Goal: Task Accomplishment & Management: Manage account settings

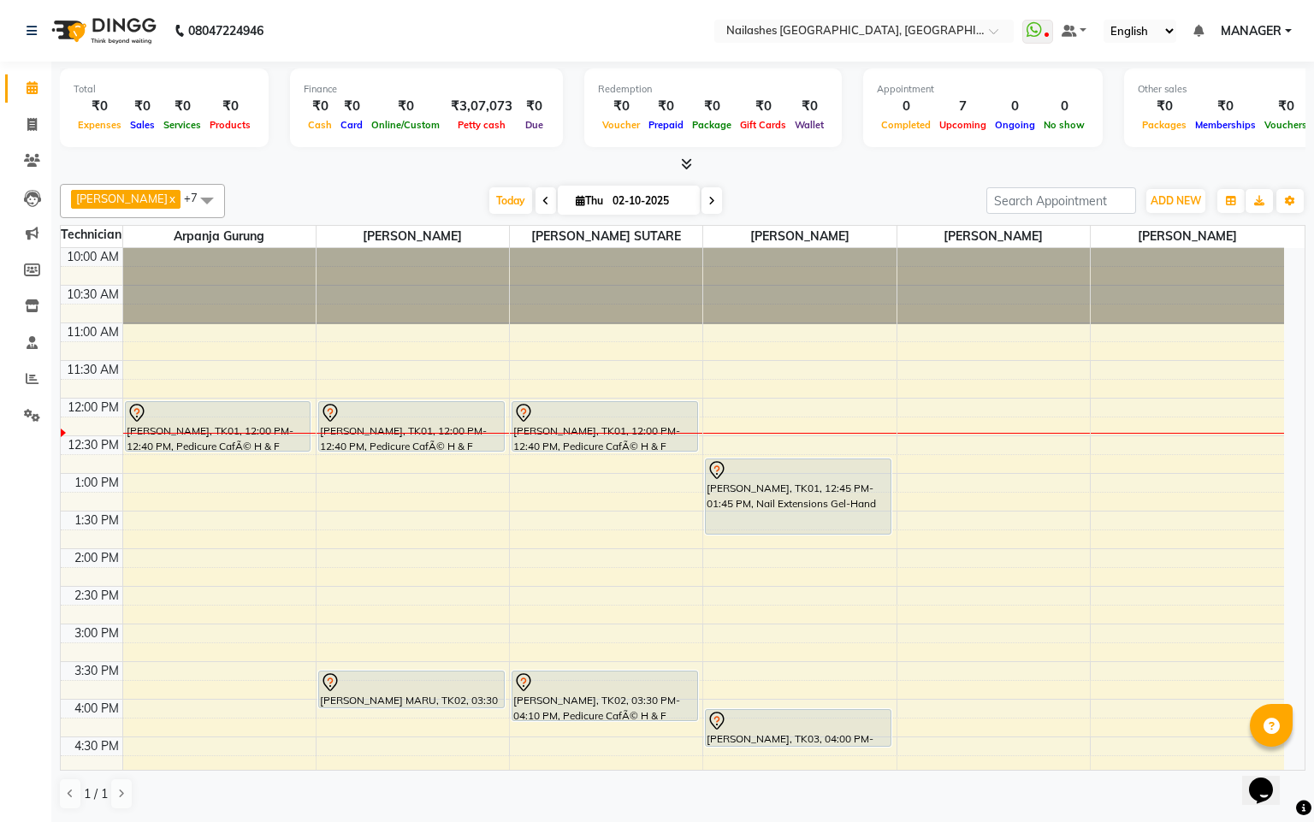
click at [576, 199] on icon at bounding box center [580, 200] width 9 height 11
select select "10"
select select "2025"
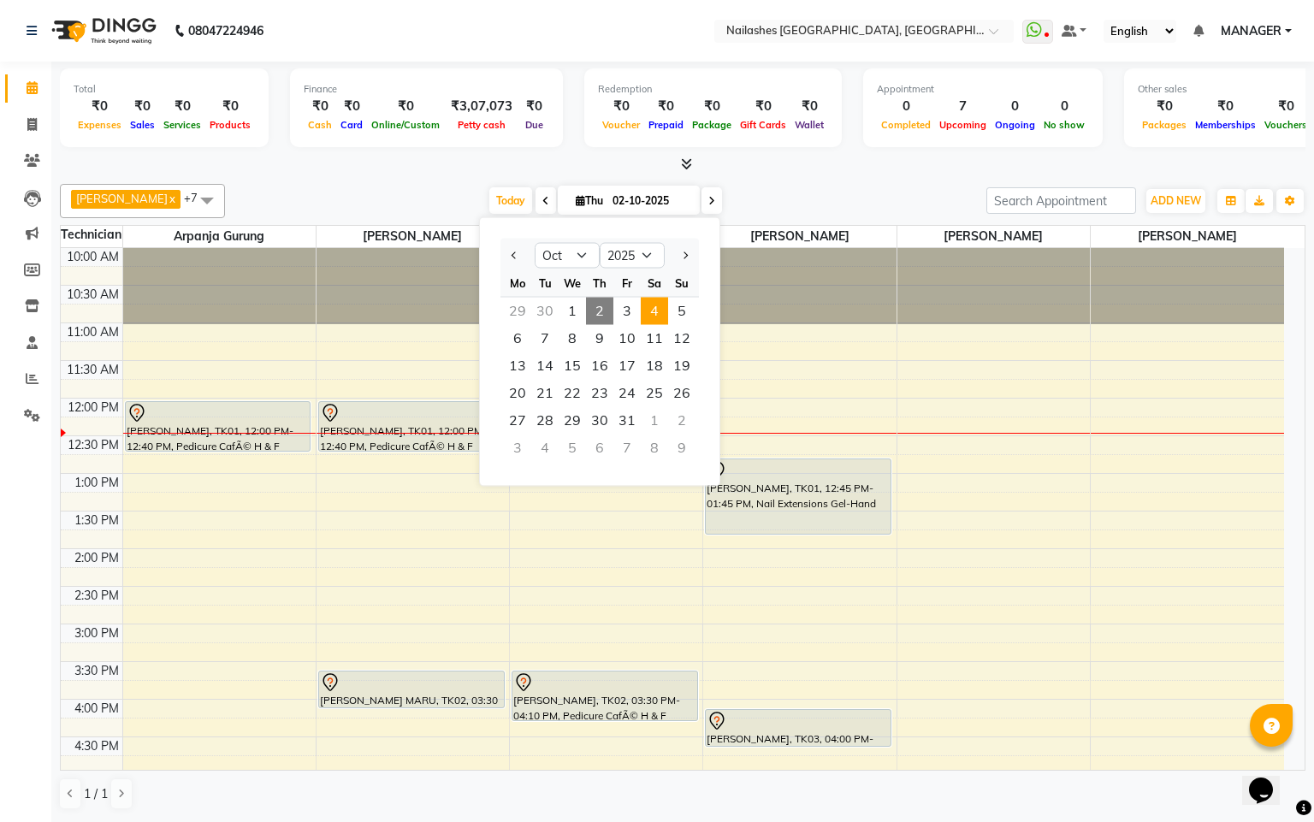
click at [660, 311] on span "4" at bounding box center [654, 311] width 27 height 27
type input "04-10-2025"
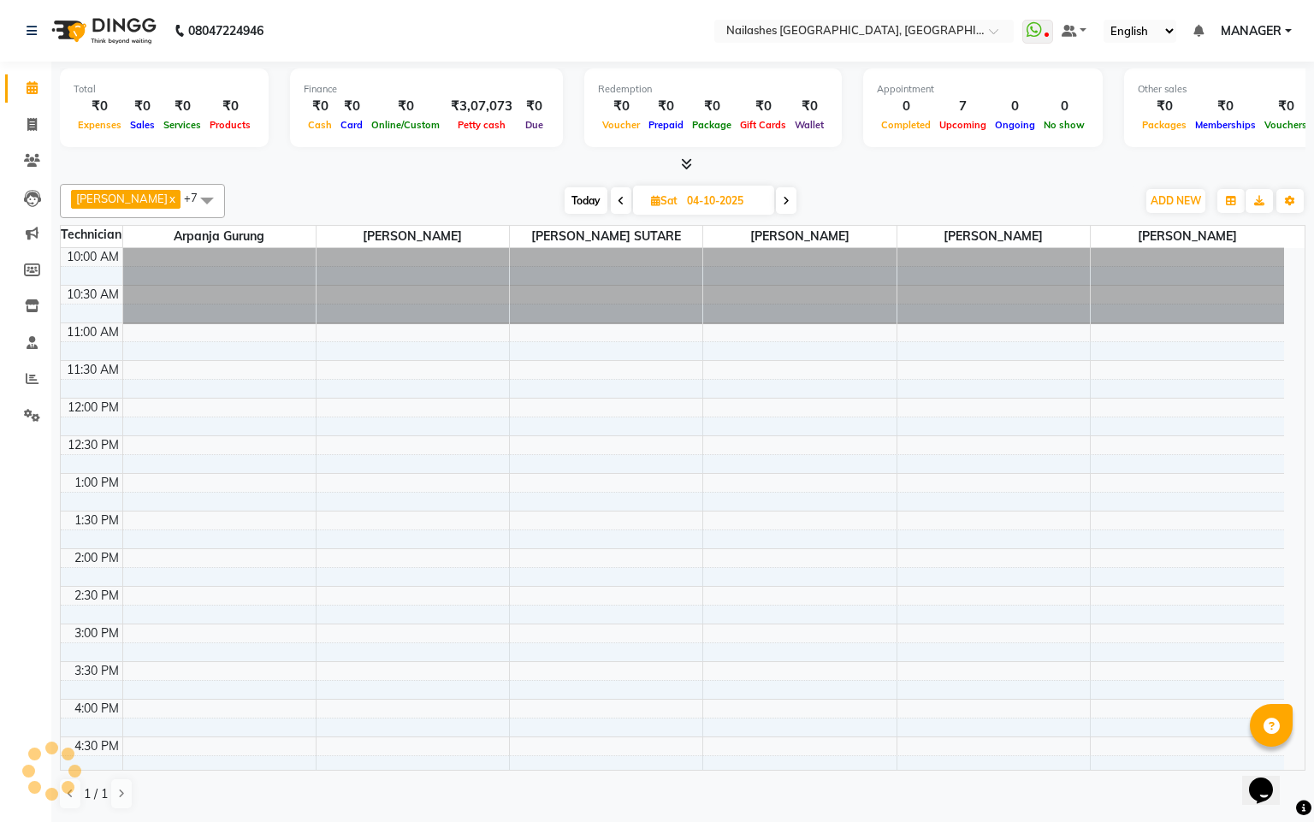
scroll to position [155, 0]
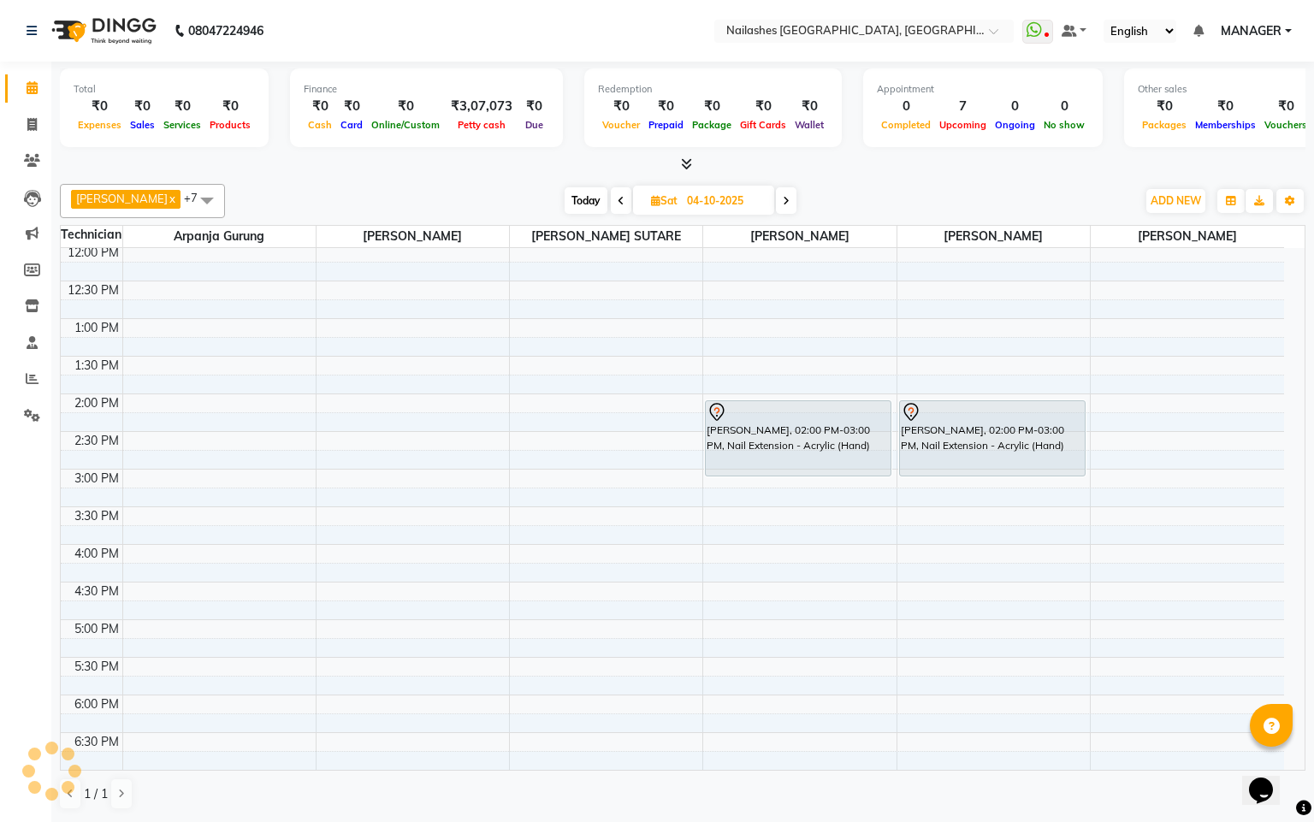
click at [647, 204] on span "Sat" at bounding box center [664, 200] width 35 height 13
select select "10"
select select "2025"
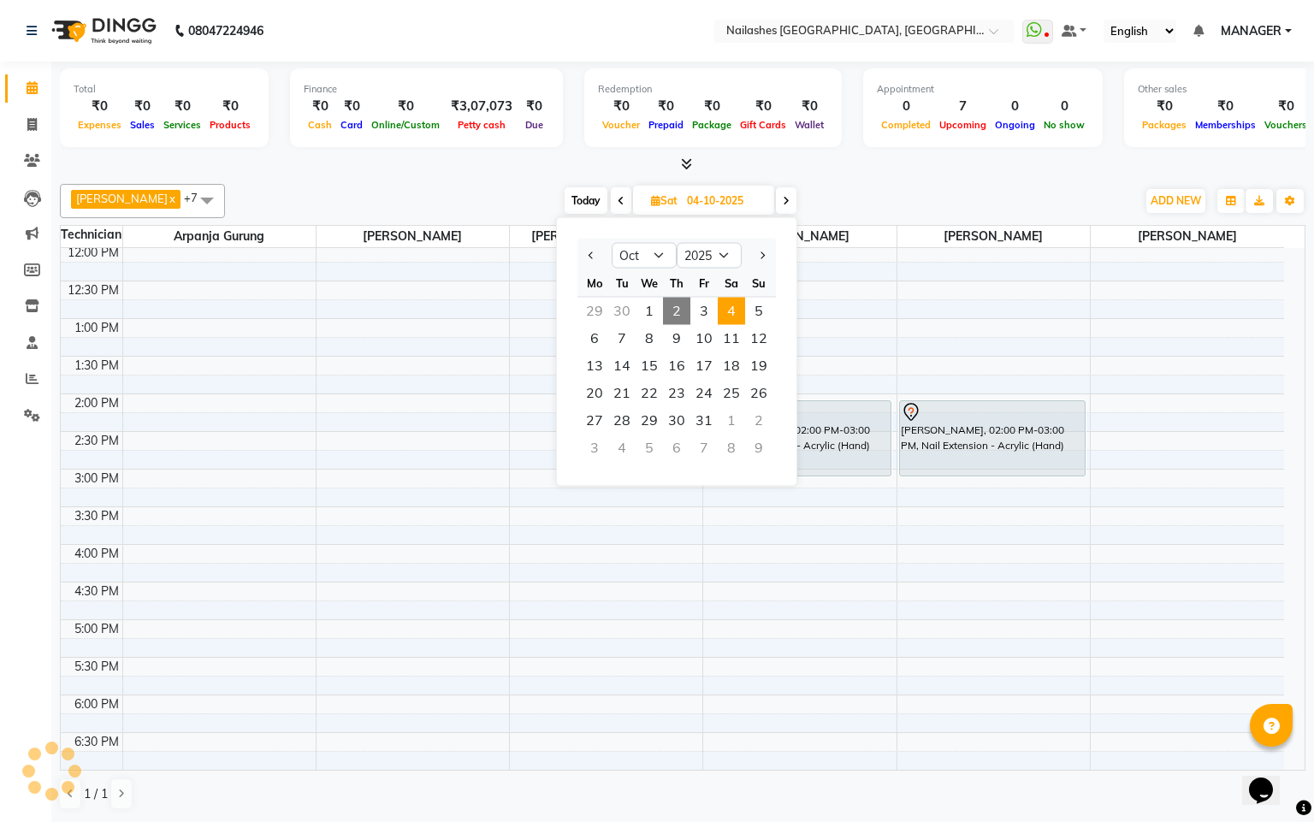
click at [678, 309] on span "2" at bounding box center [676, 311] width 27 height 27
type input "02-10-2025"
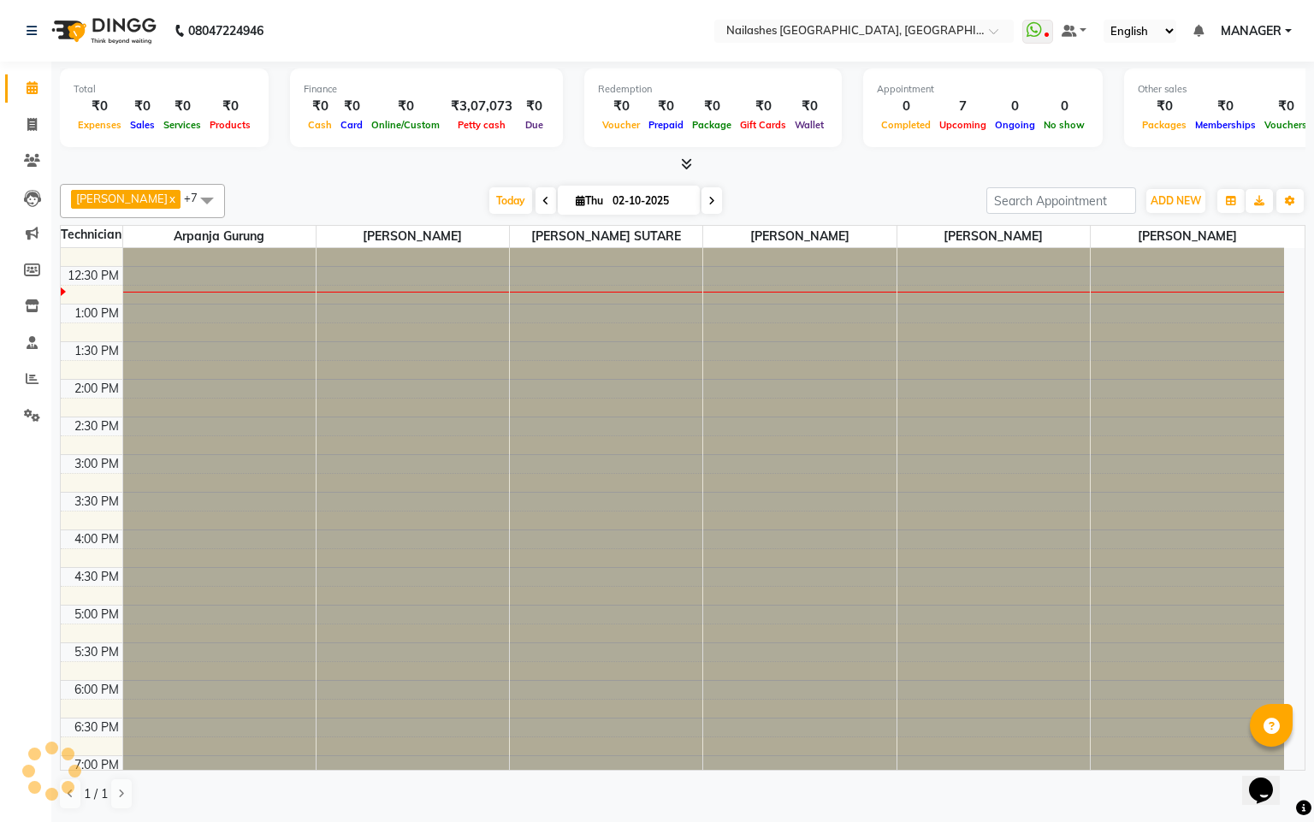
scroll to position [0, 0]
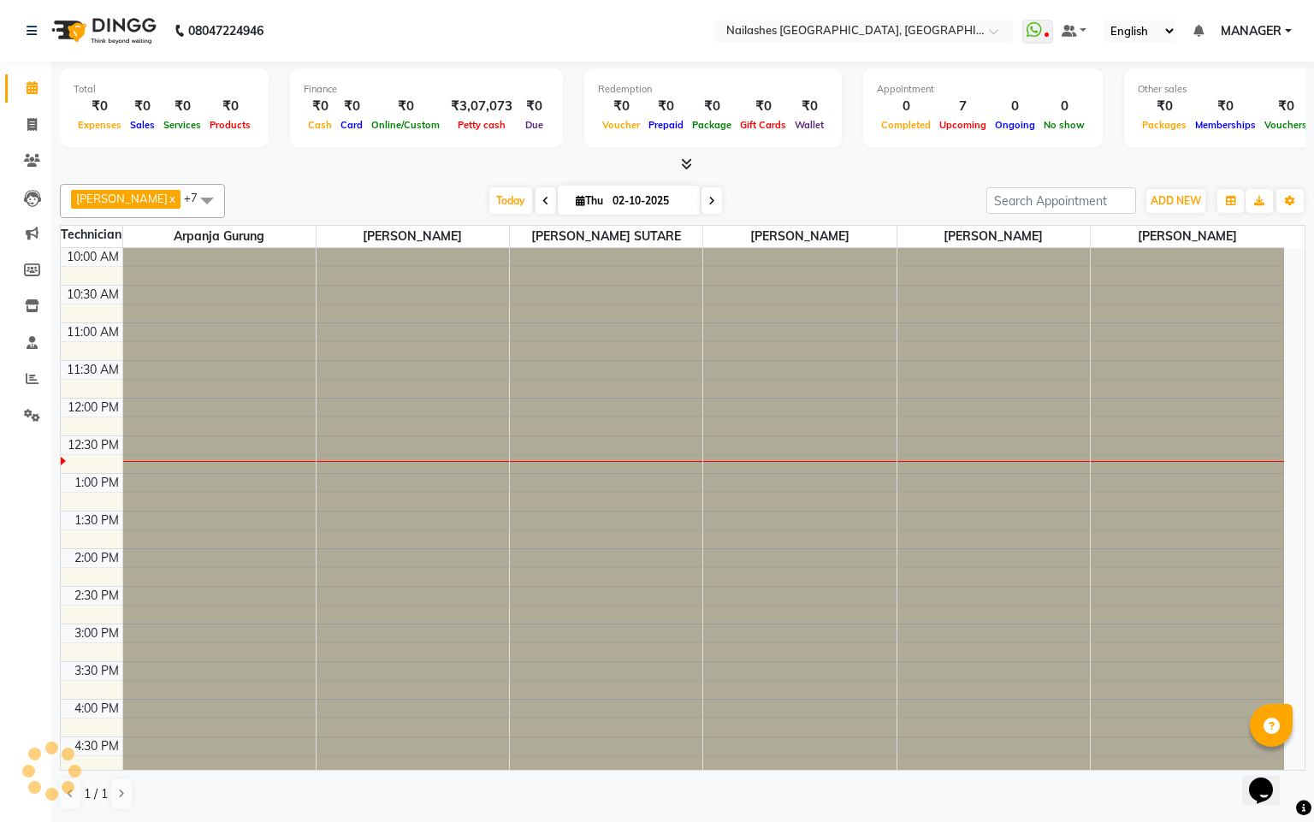
click at [572, 201] on span "Thu" at bounding box center [590, 200] width 36 height 13
select select "10"
select select "2025"
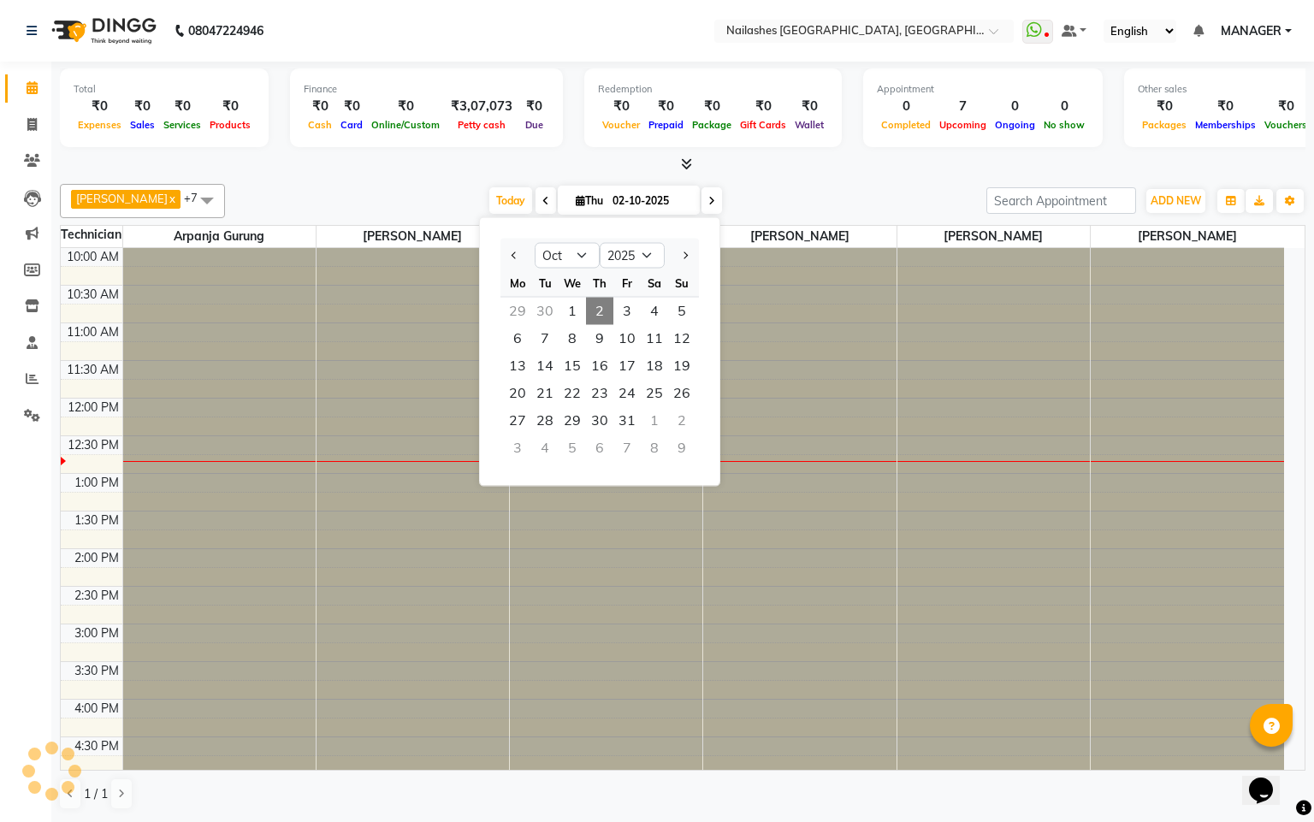
click at [601, 305] on span "2" at bounding box center [599, 311] width 27 height 27
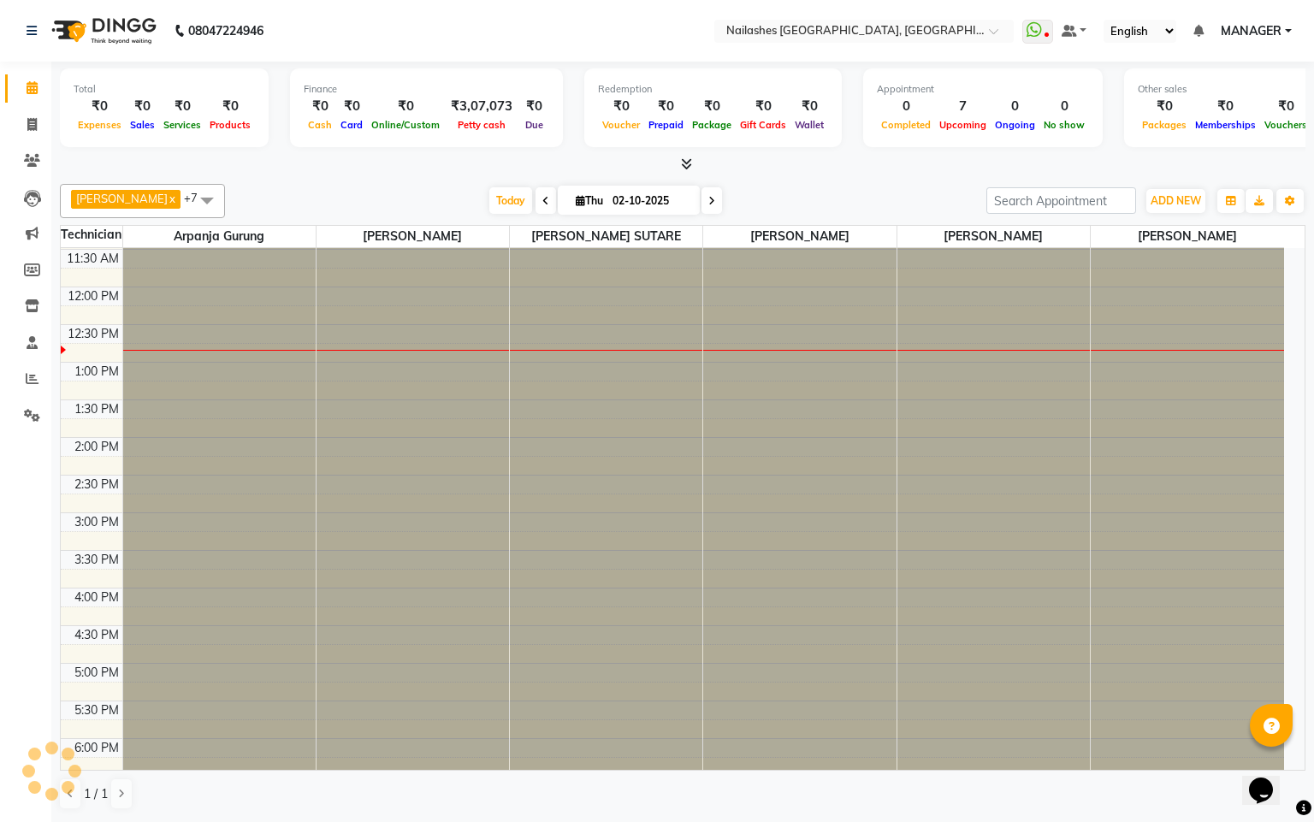
scroll to position [323, 0]
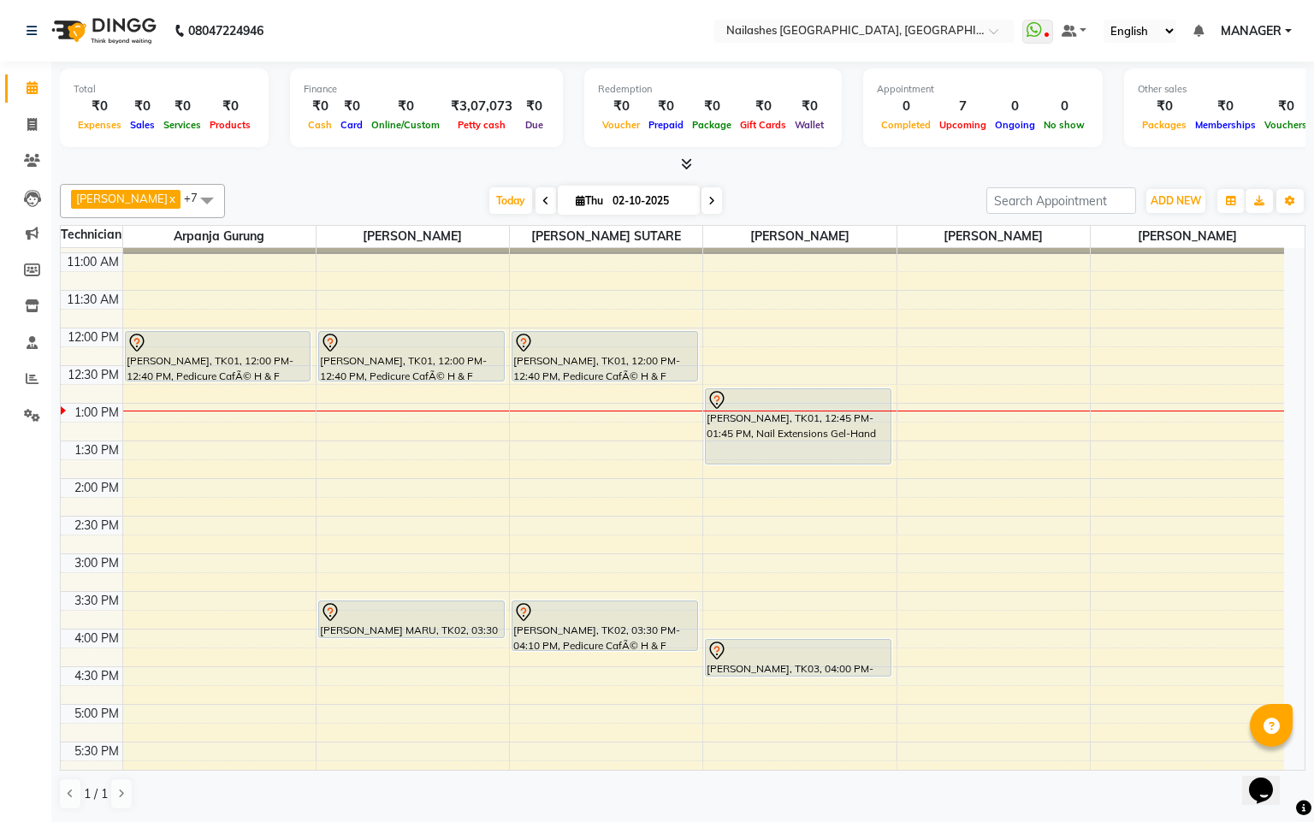
scroll to position [257, 0]
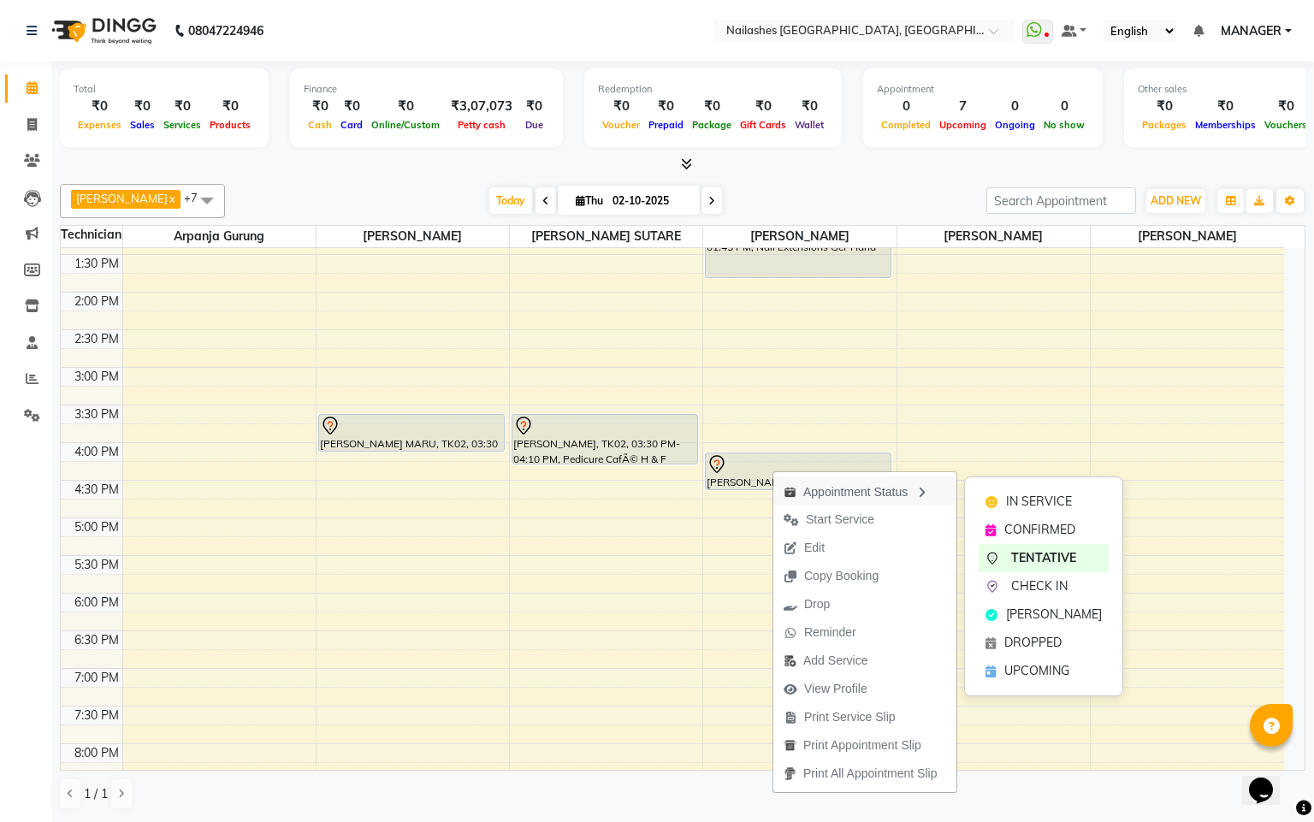
click at [904, 486] on div "Appointment Status" at bounding box center [865, 491] width 183 height 29
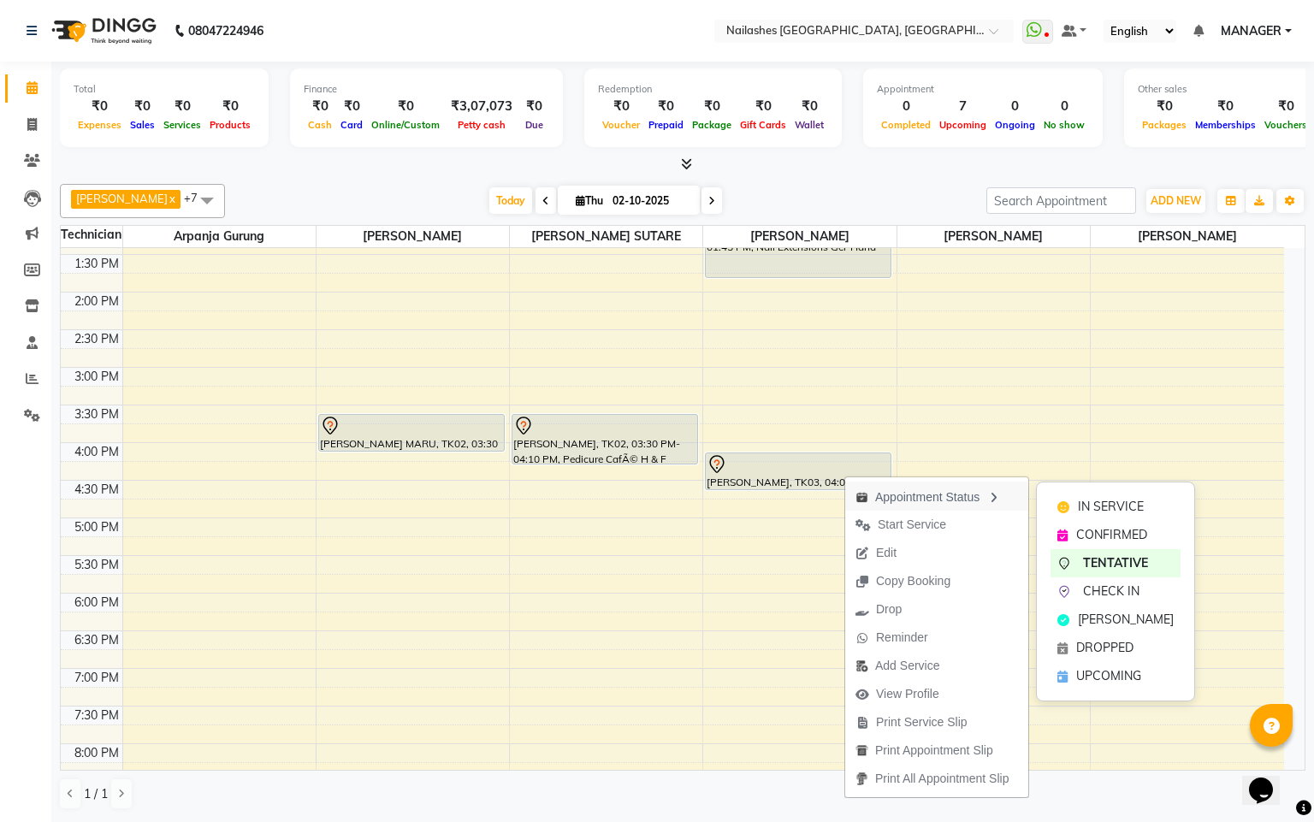
click at [861, 489] on div "Appointment Status" at bounding box center [936, 496] width 183 height 29
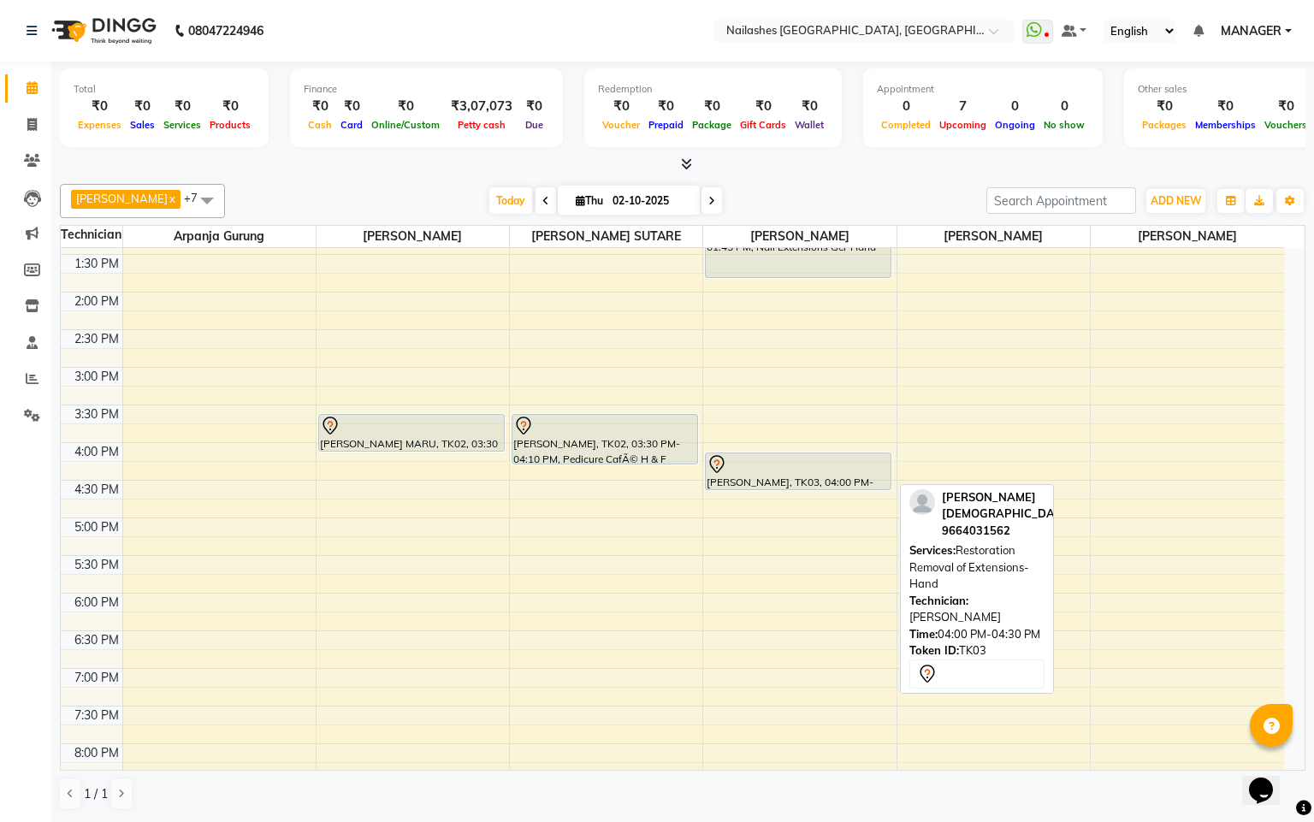
click at [0, 0] on div at bounding box center [0, 0] width 0 height 0
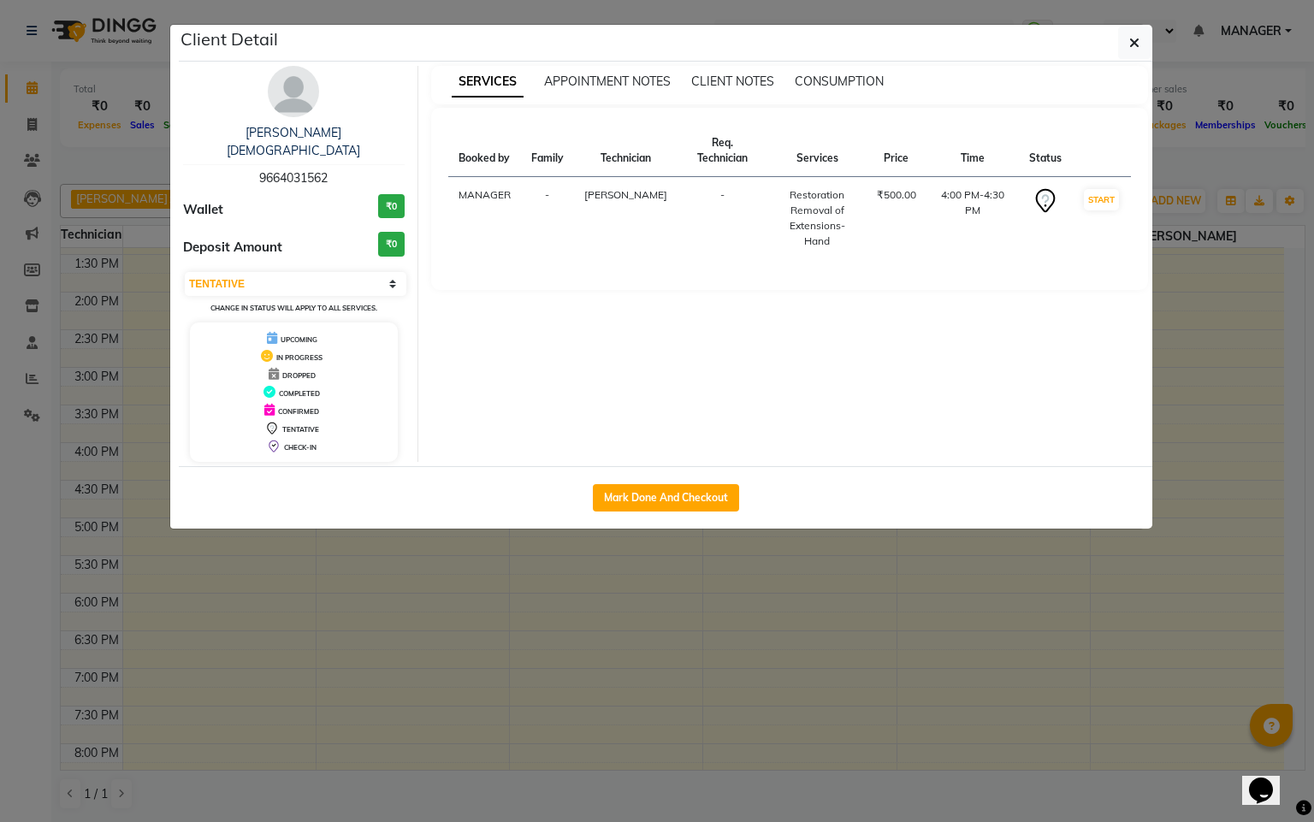
click at [268, 332] on icon at bounding box center [272, 338] width 10 height 12
click at [394, 272] on select "Select IN SERVICE CONFIRMED TENTATIVE CHECK IN MARK DONE DROPPED UPCOMING" at bounding box center [296, 284] width 222 height 24
select select "5"
click at [185, 272] on select "Select IN SERVICE CONFIRMED TENTATIVE CHECK IN MARK DONE DROPPED UPCOMING" at bounding box center [296, 284] width 222 height 24
click at [1135, 42] on icon "button" at bounding box center [1135, 43] width 10 height 14
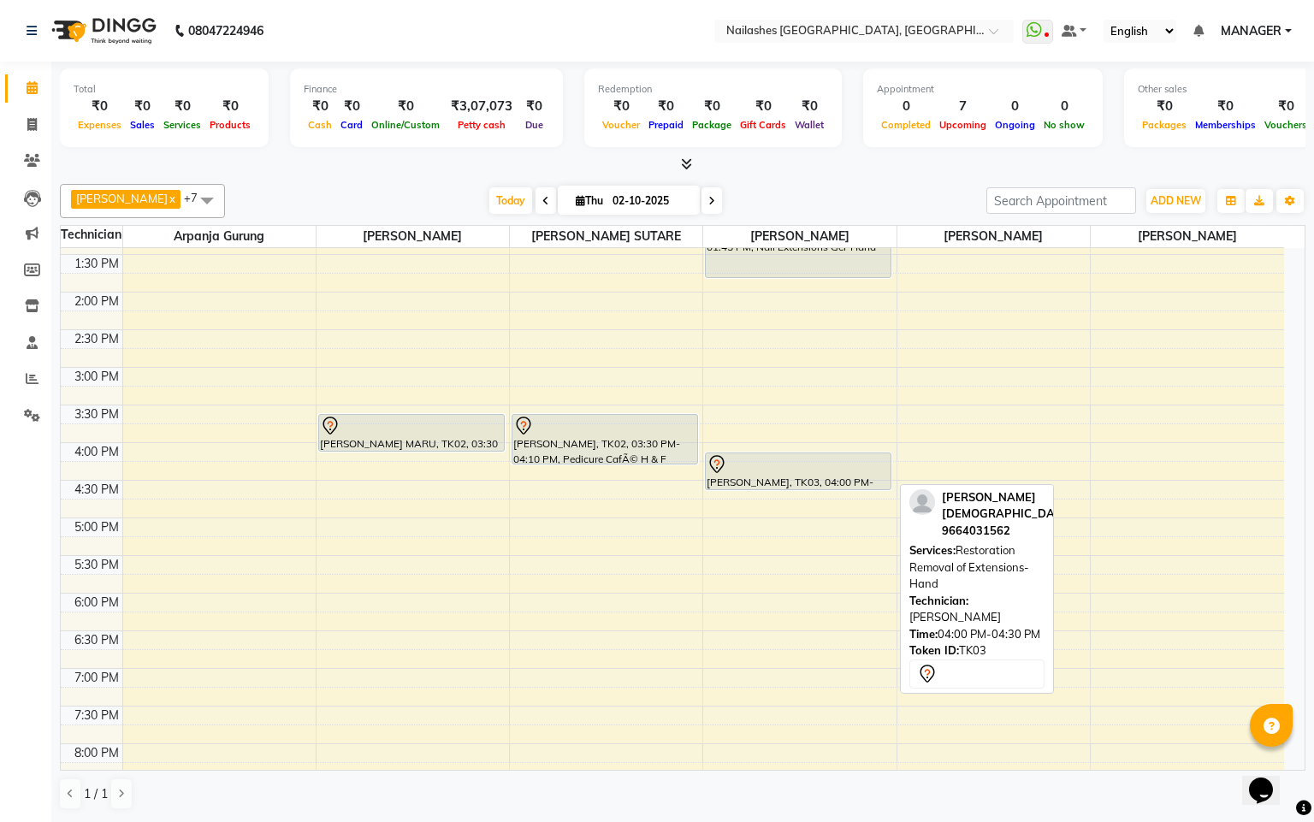
click at [869, 472] on div at bounding box center [798, 464] width 183 height 21
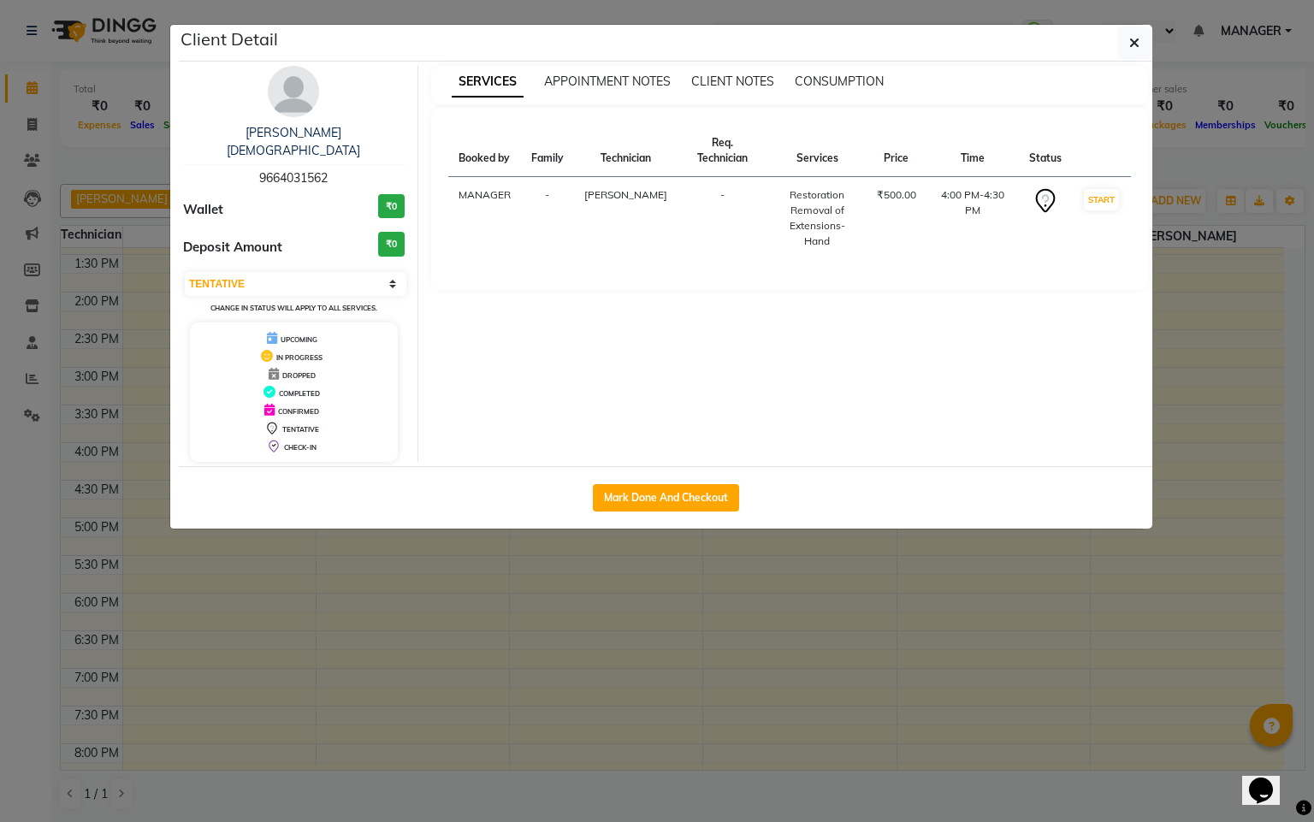
click at [1041, 203] on icon at bounding box center [1045, 200] width 27 height 27
click at [391, 272] on select "Select IN SERVICE CONFIRMED TENTATIVE CHECK IN MARK DONE DROPPED UPCOMING" at bounding box center [296, 284] width 222 height 24
select select "5"
click at [185, 272] on select "Select IN SERVICE CONFIRMED TENTATIVE CHECK IN MARK DONE DROPPED UPCOMING" at bounding box center [296, 284] width 222 height 24
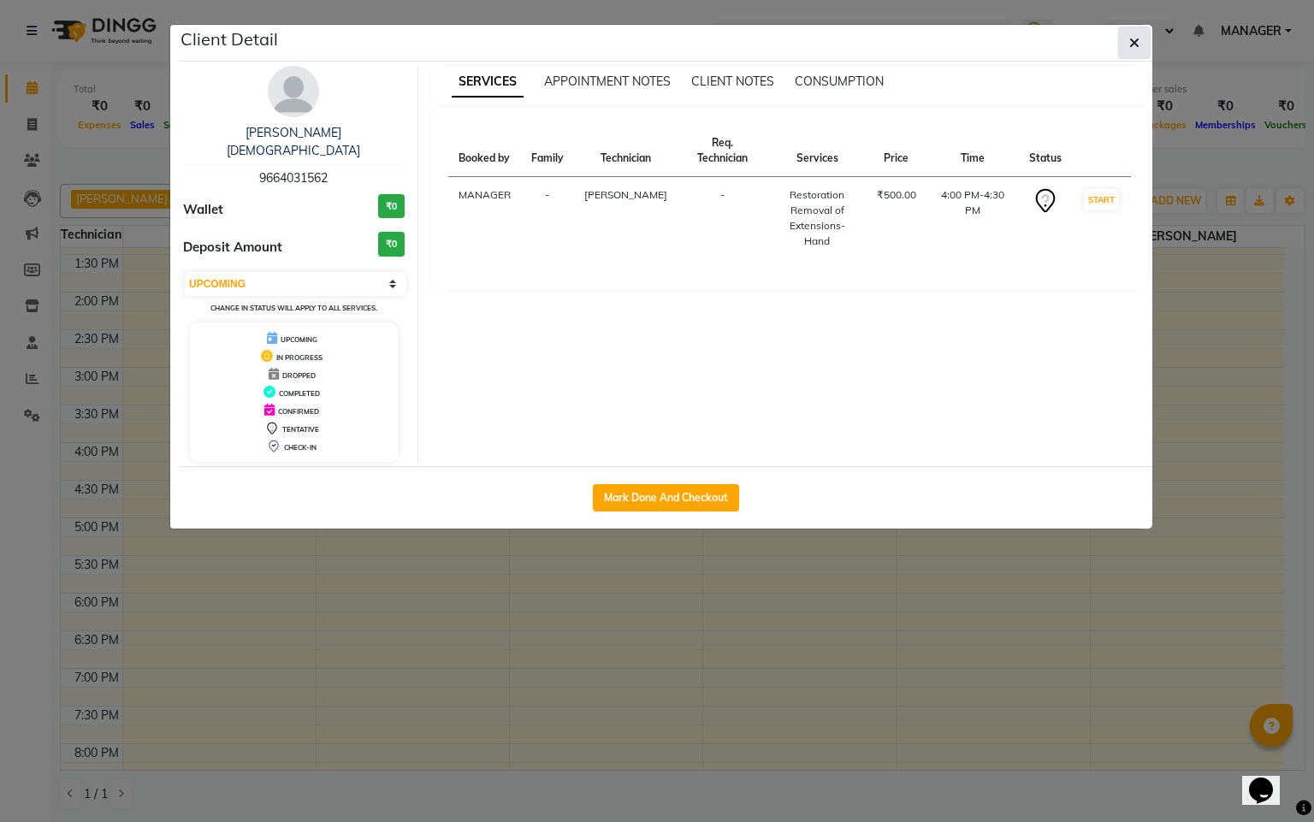
click at [1130, 36] on icon "button" at bounding box center [1135, 43] width 10 height 14
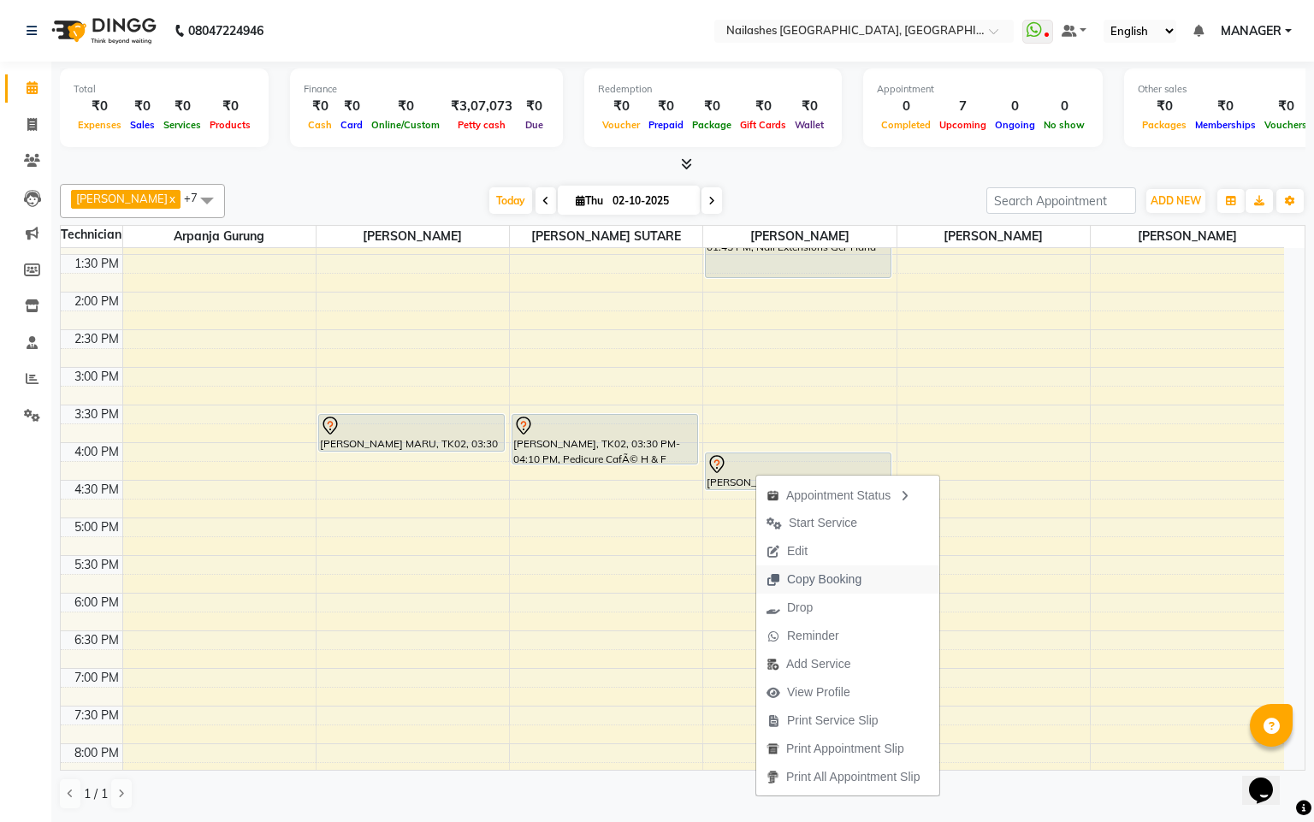
click at [817, 584] on span "Copy Booking" at bounding box center [824, 580] width 74 height 18
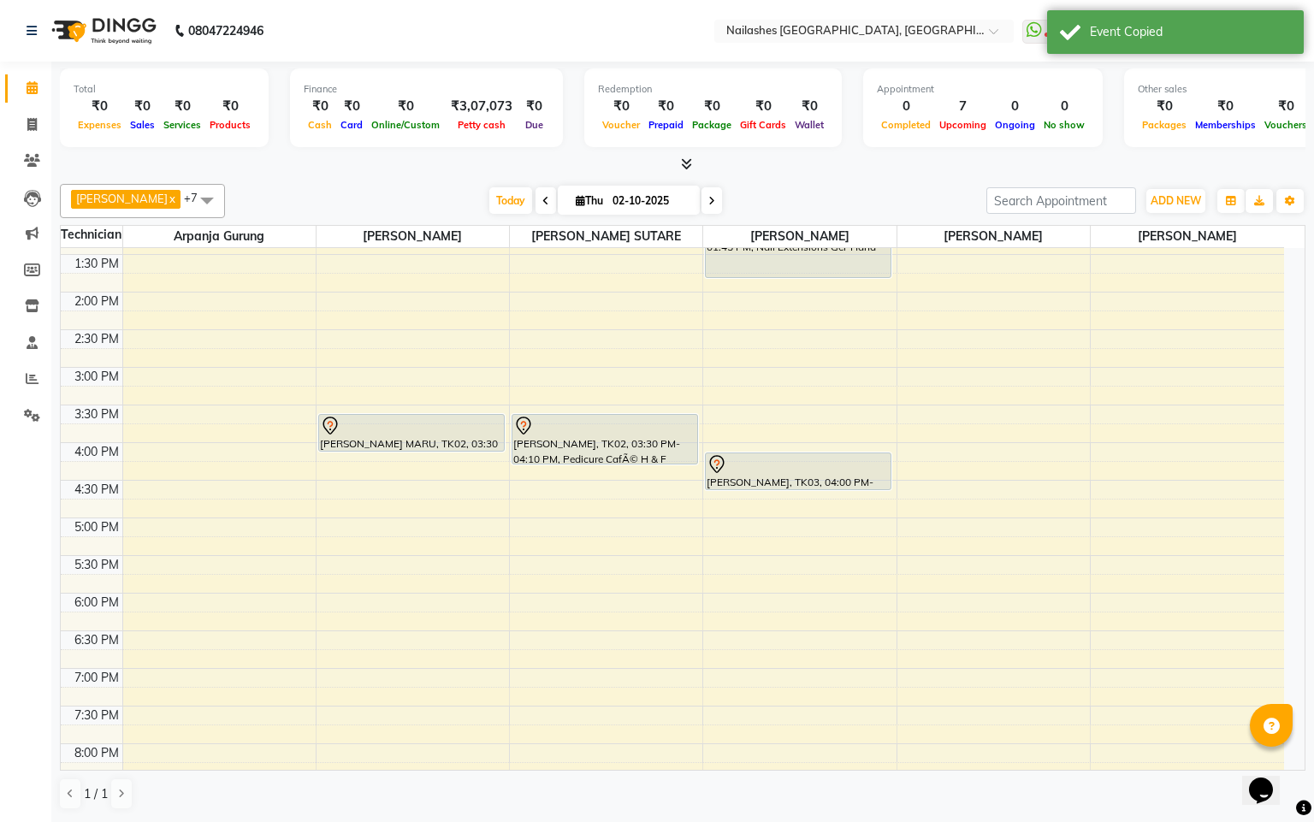
click at [709, 200] on icon at bounding box center [712, 201] width 7 height 10
type input "03-10-2025"
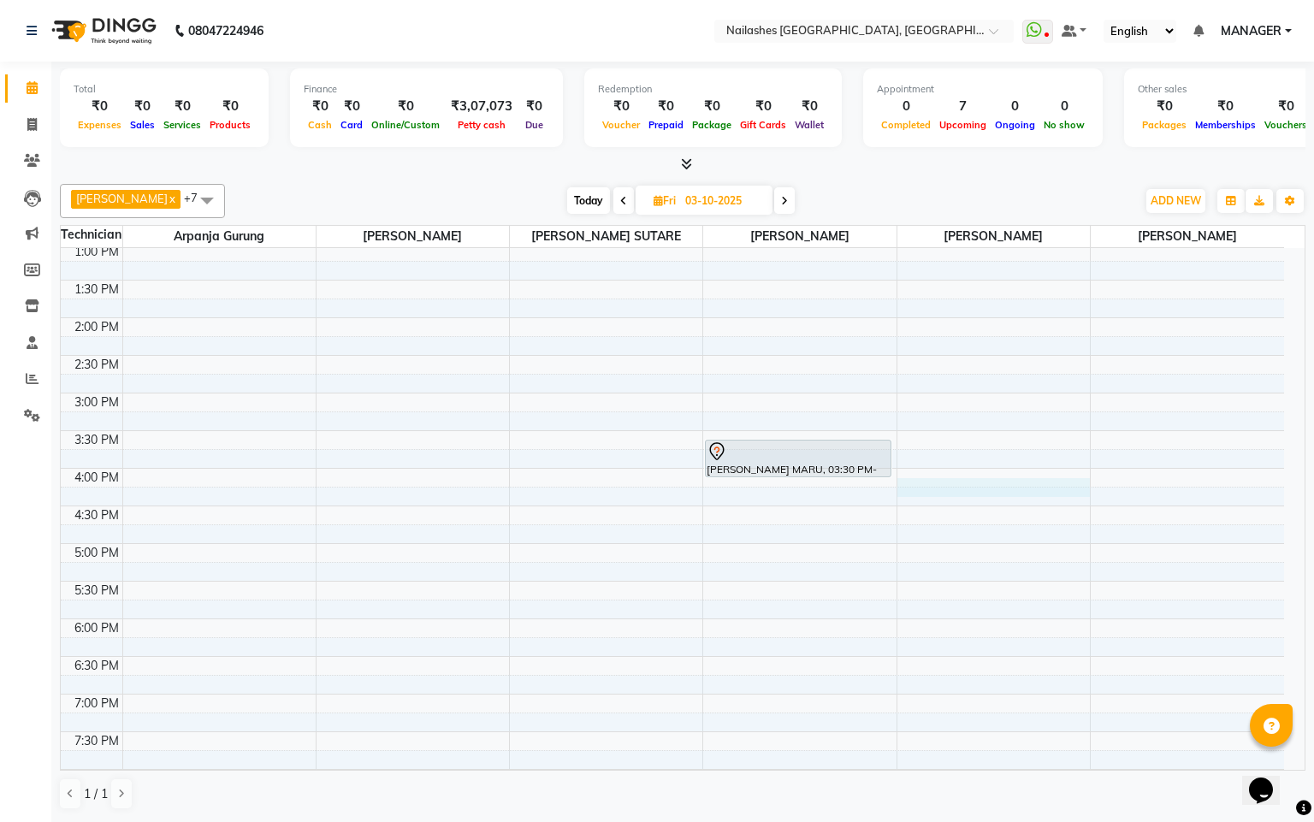
click at [934, 485] on div "10:00 AM 10:30 AM 11:00 AM 11:30 AM 12:00 PM 12:30 PM 1:00 PM 1:30 PM 2:00 PM 2…" at bounding box center [673, 430] width 1224 height 827
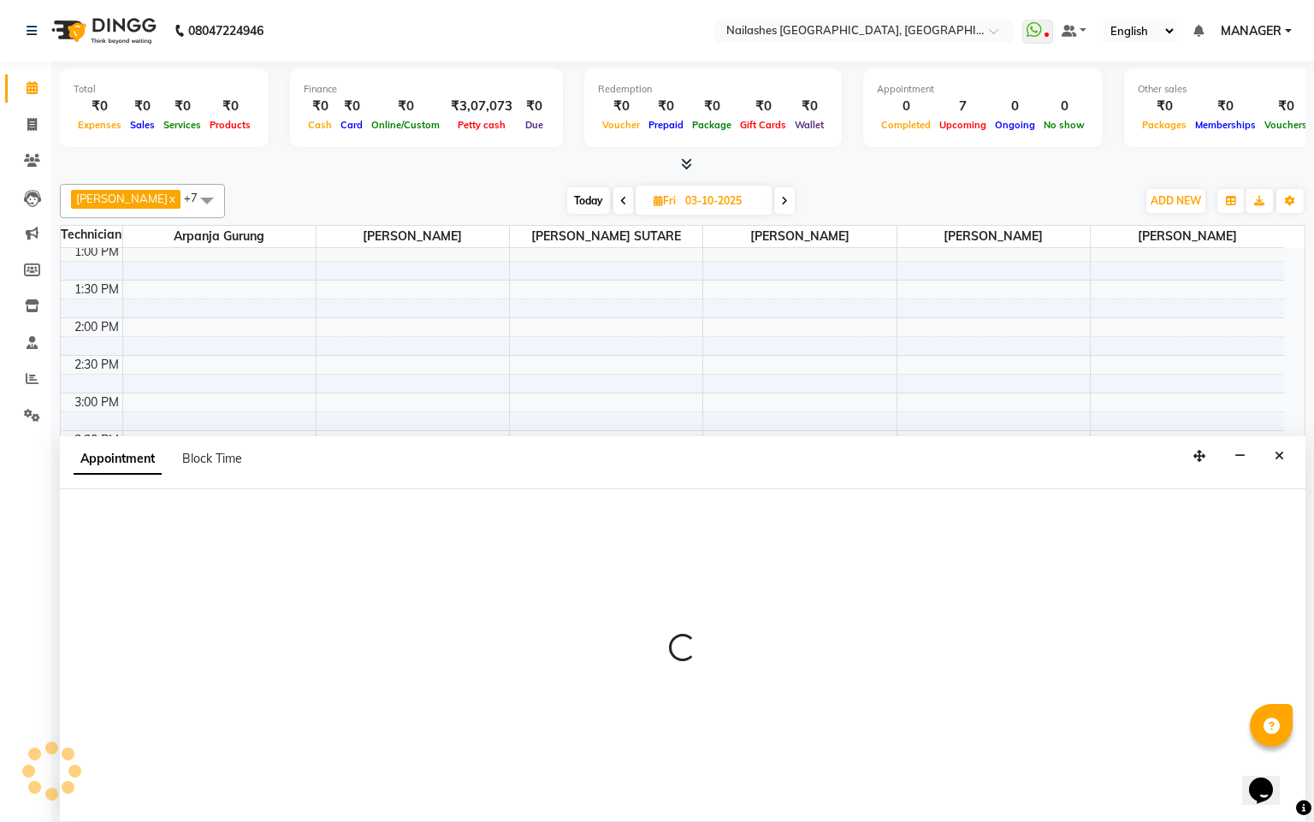
select select "92218"
select select "tentative"
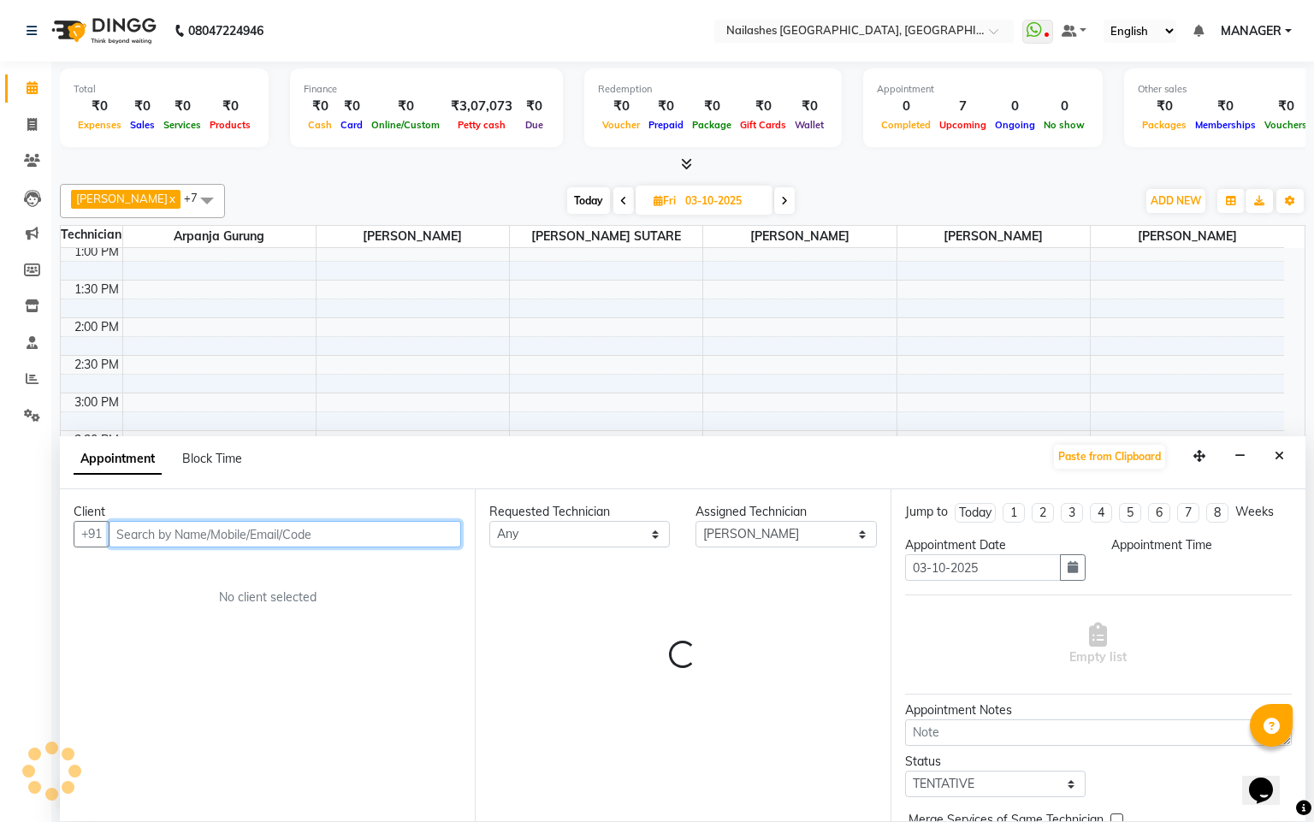
select select "960"
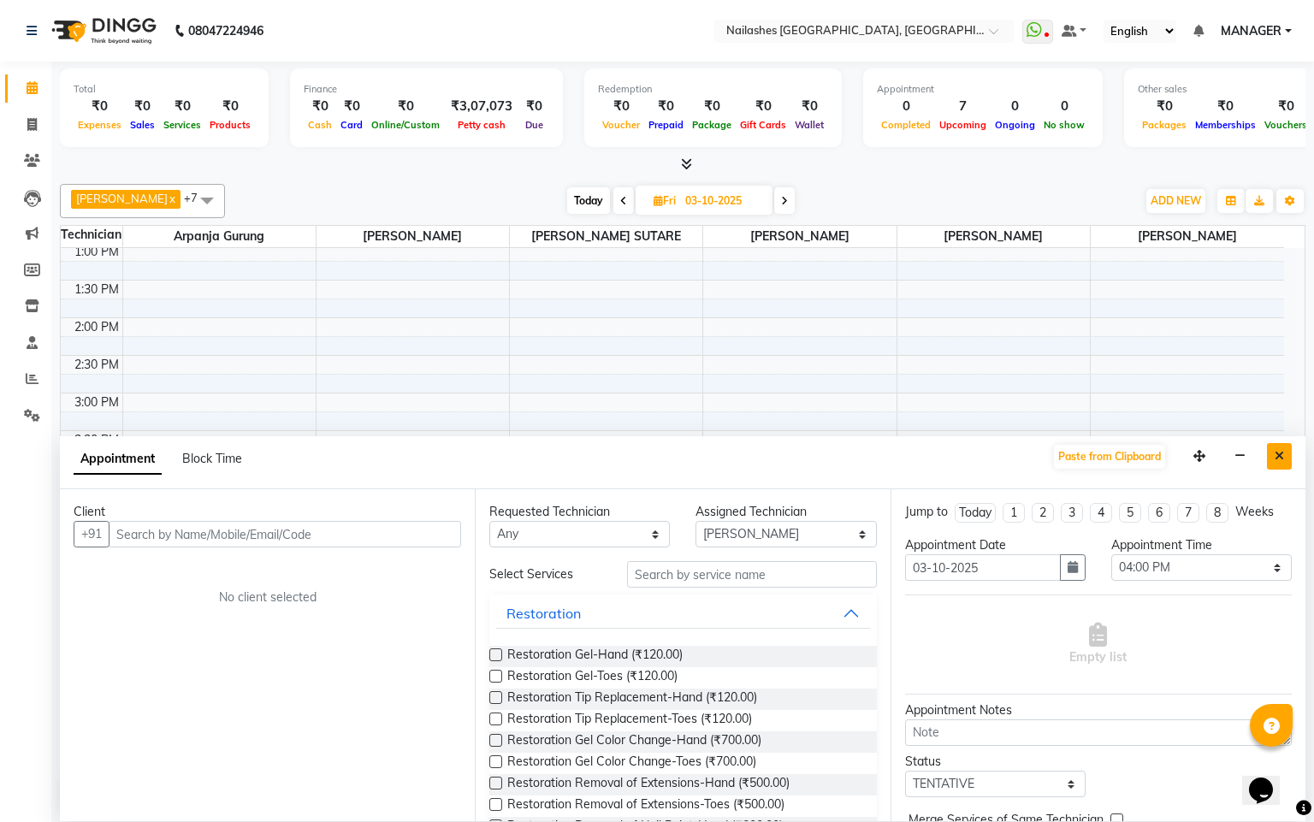
click at [1279, 458] on icon "Close" at bounding box center [1279, 456] width 9 height 12
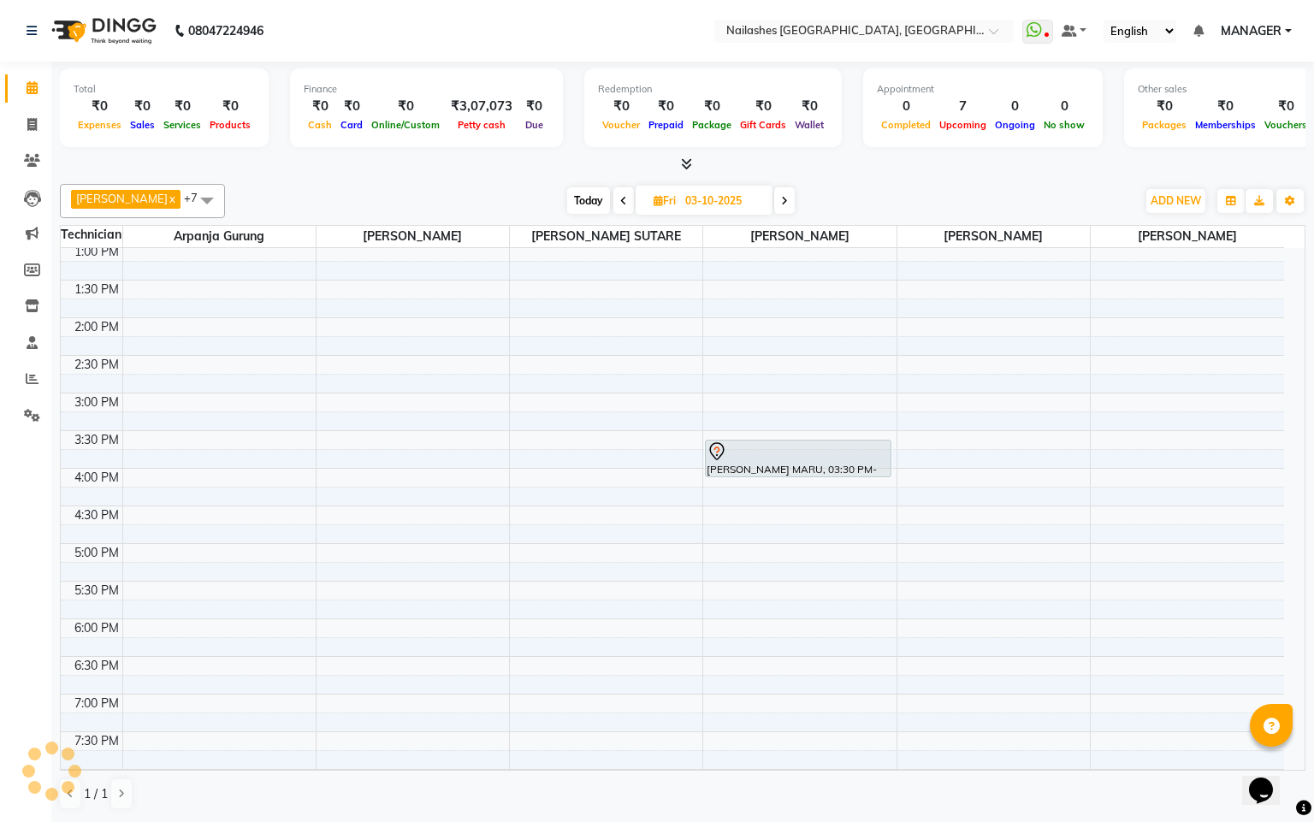
click at [620, 200] on icon at bounding box center [623, 201] width 7 height 10
type input "02-10-2025"
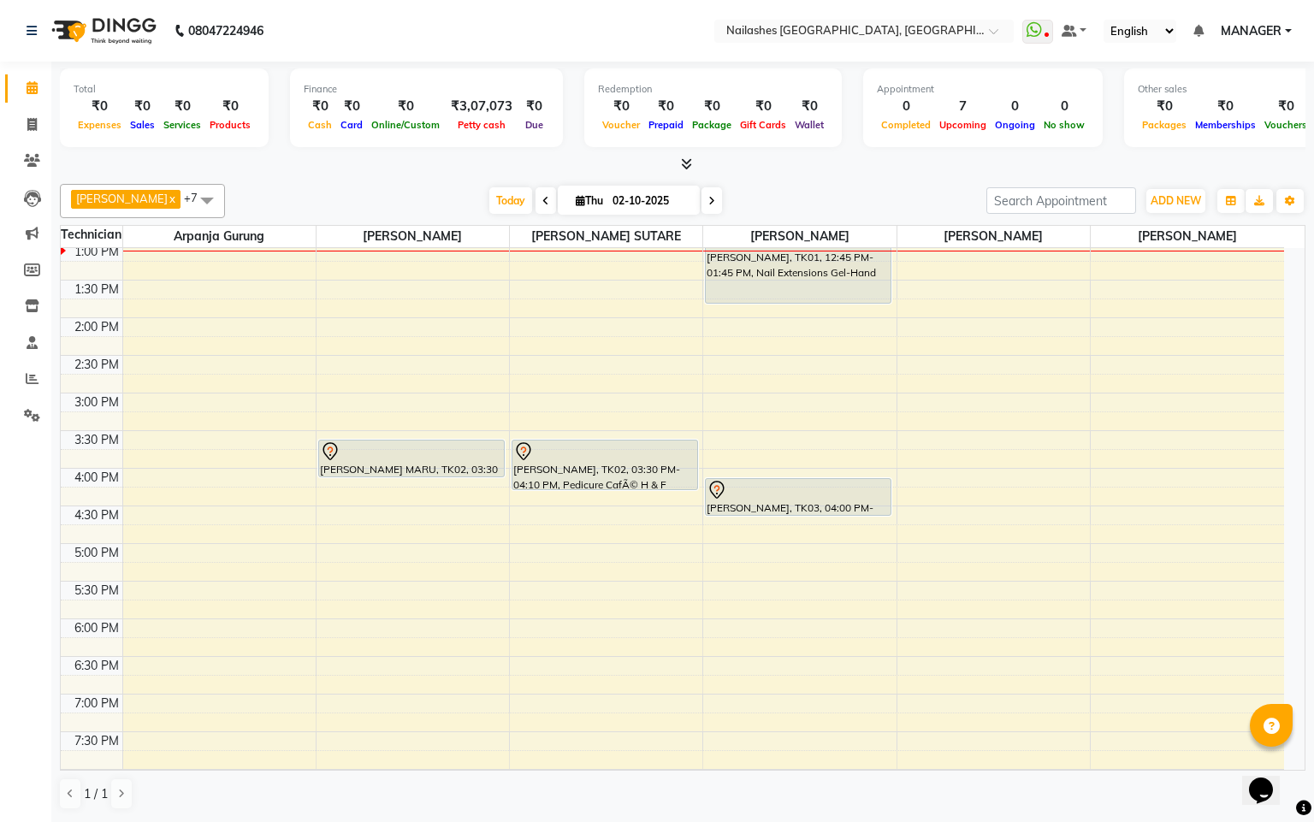
click at [576, 200] on icon at bounding box center [580, 200] width 9 height 11
select select "10"
select select "2025"
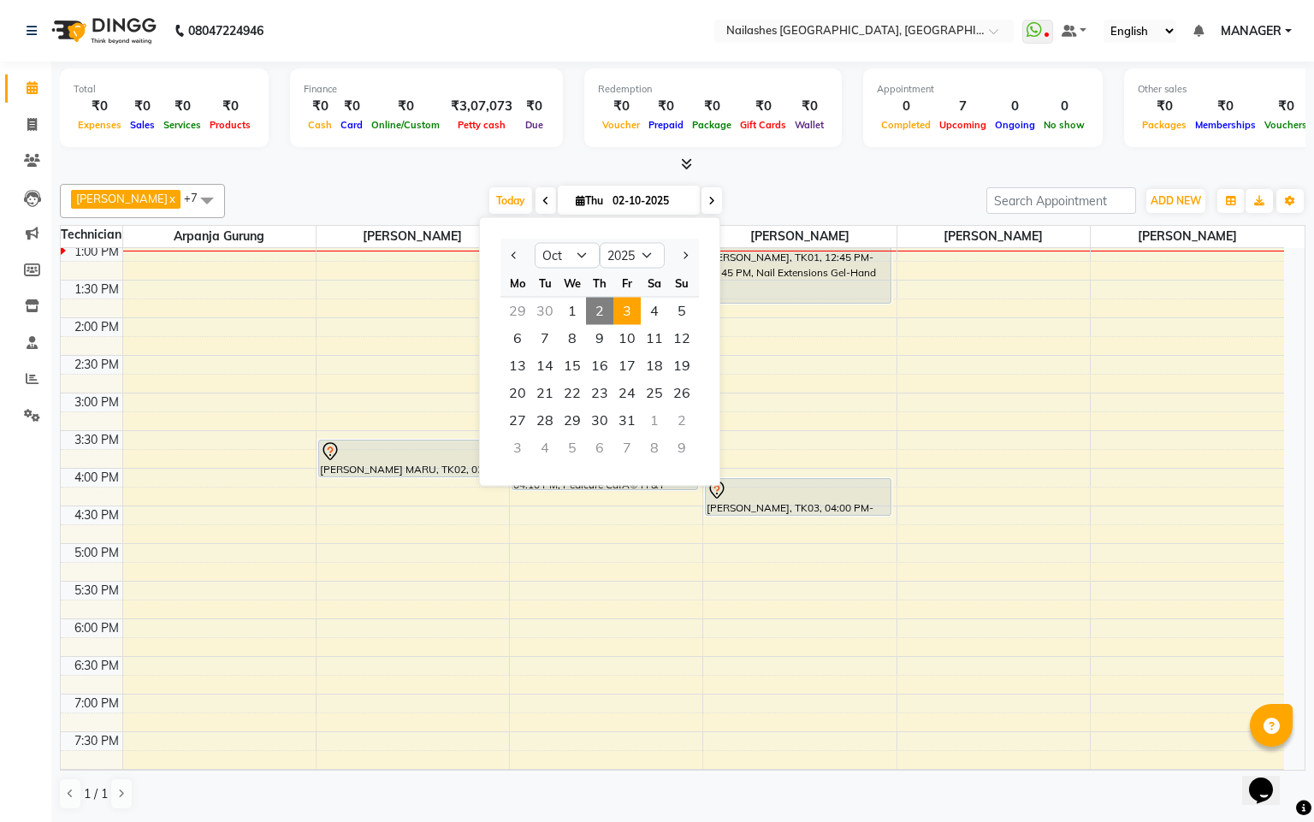
click at [626, 311] on span "3" at bounding box center [627, 311] width 27 height 27
type input "03-10-2025"
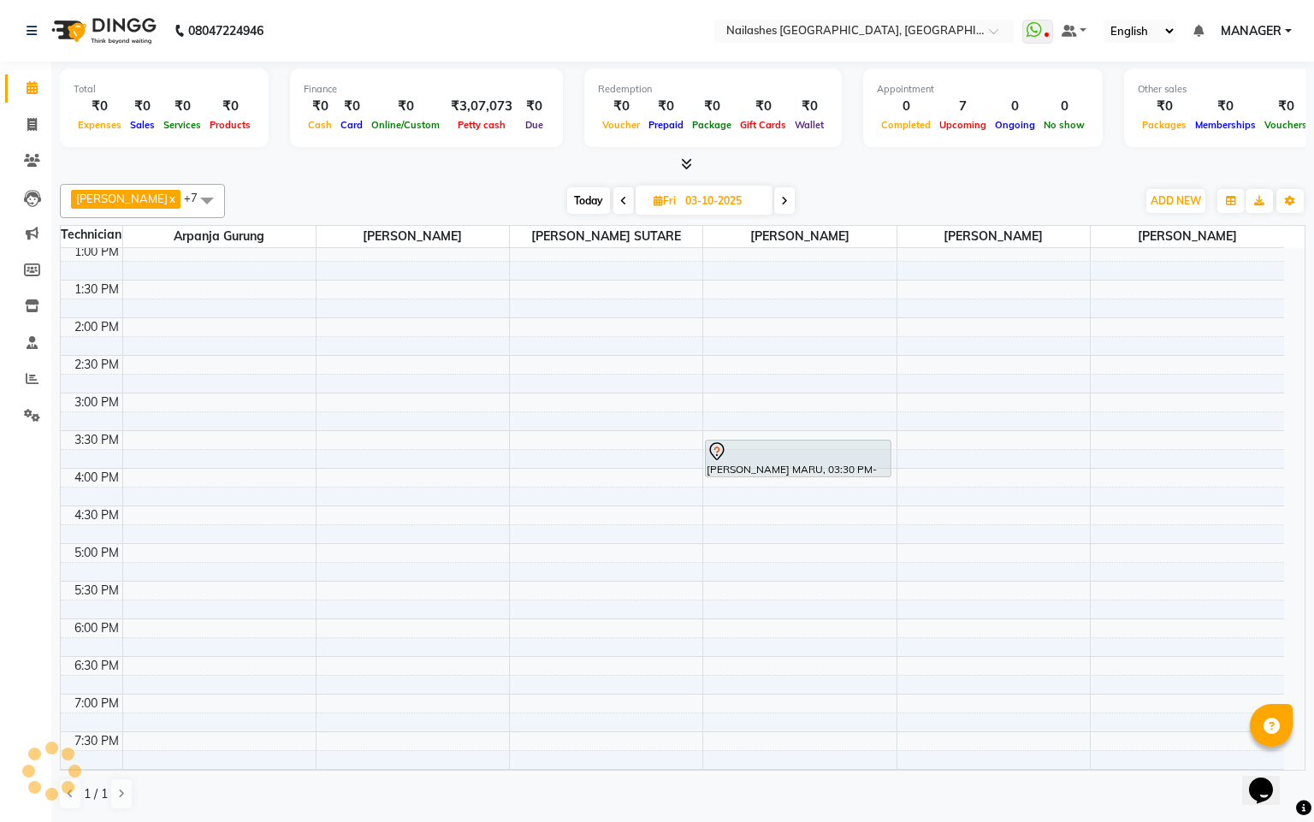
click at [940, 491] on div "10:00 AM 10:30 AM 11:00 AM 11:30 AM 12:00 PM 12:30 PM 1:00 PM 1:30 PM 2:00 PM 2…" at bounding box center [673, 430] width 1224 height 827
select select "92218"
select select "tentative"
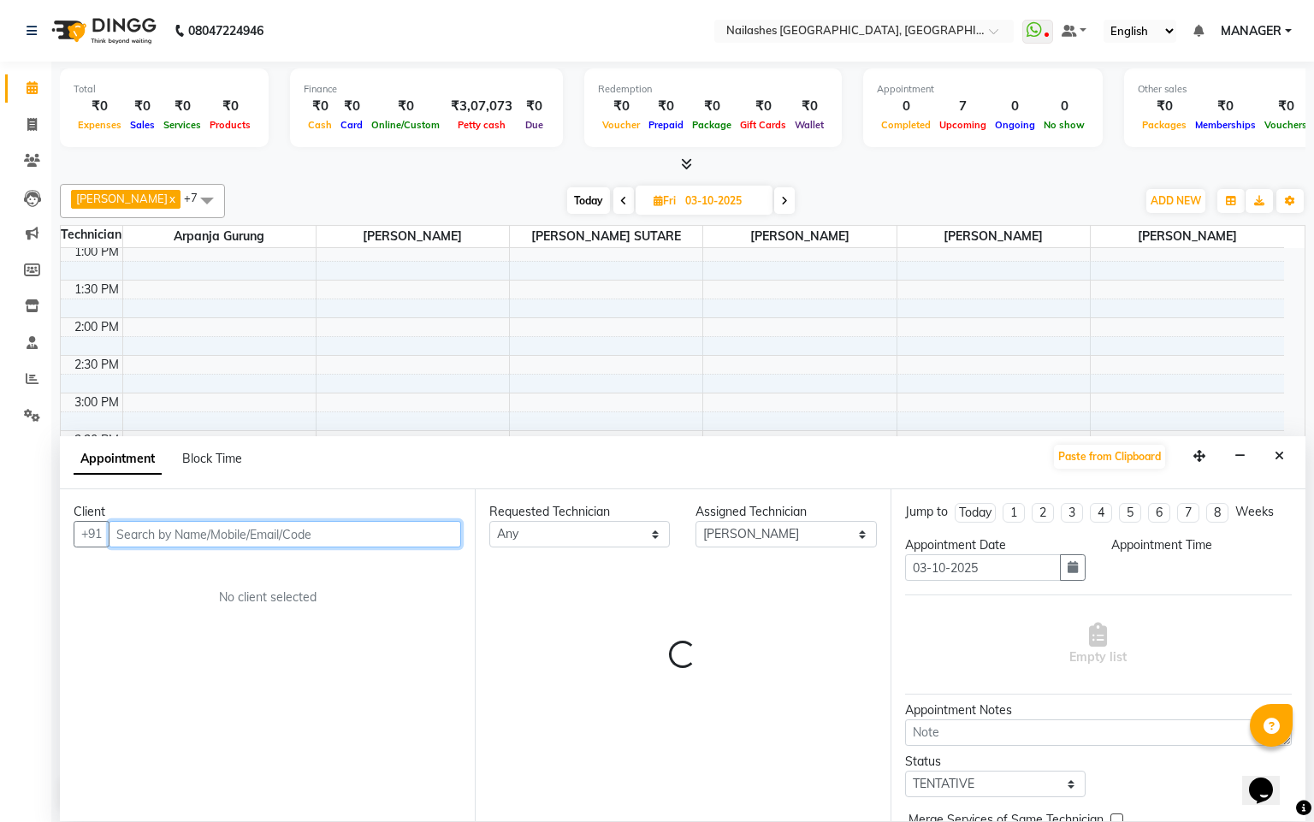
select select "960"
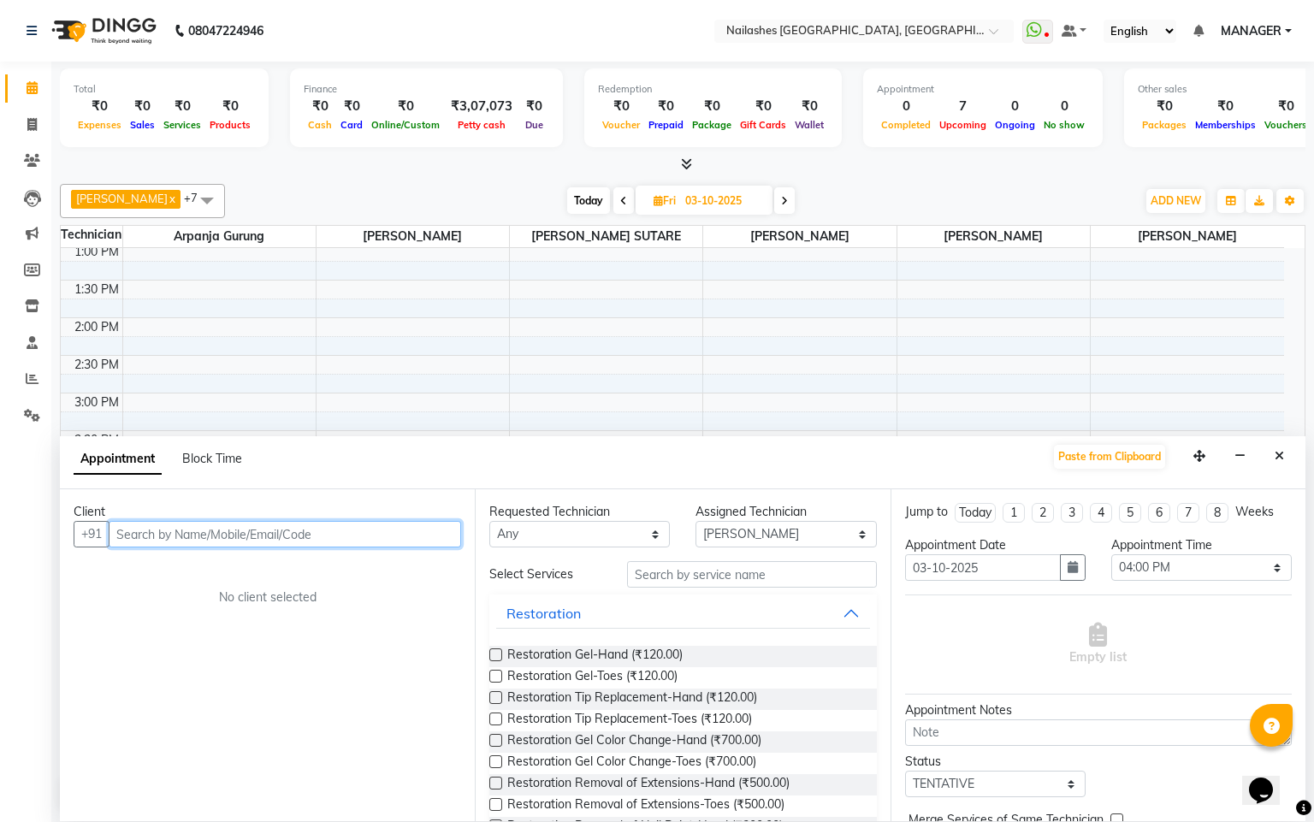
click at [347, 537] on input "text" at bounding box center [285, 534] width 353 height 27
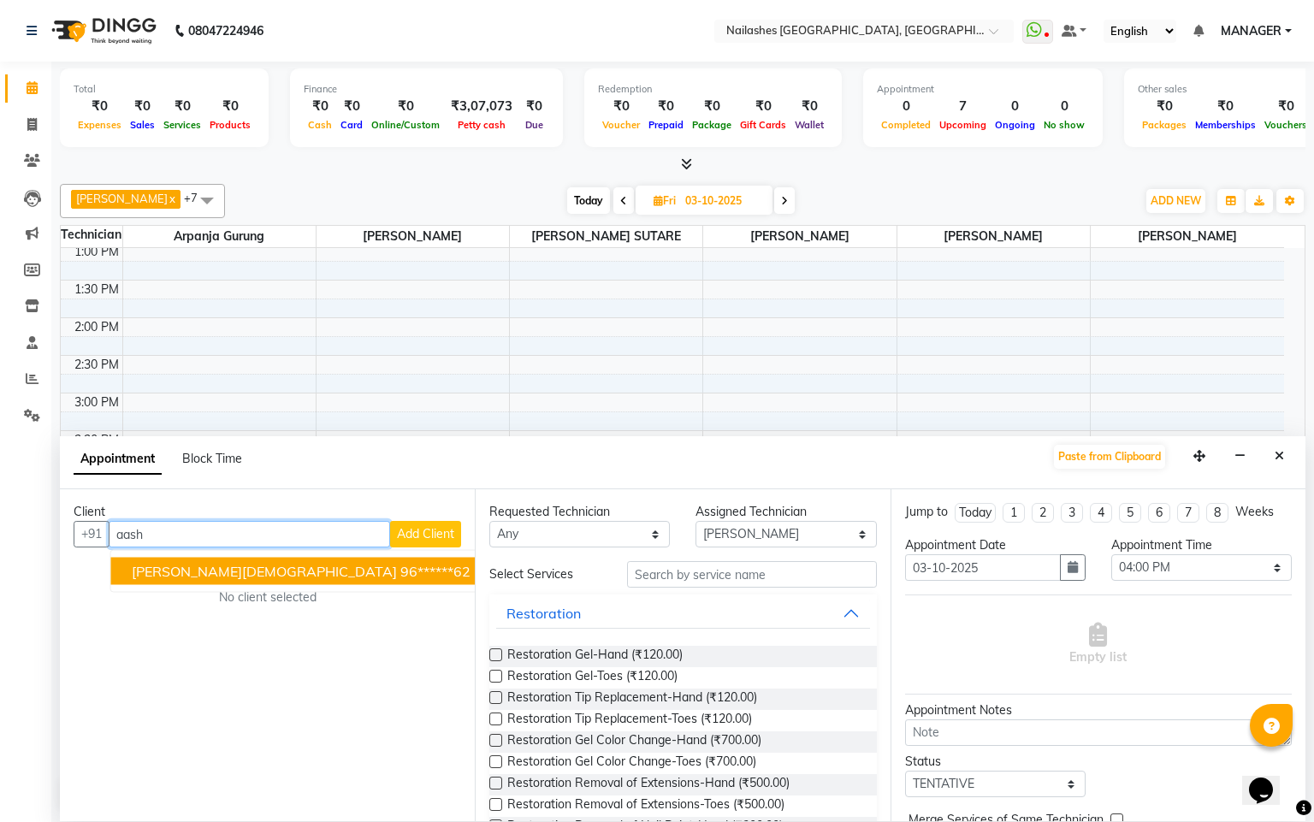
click at [272, 583] on button "AASHI JAIN 96******62" at bounding box center [301, 571] width 380 height 27
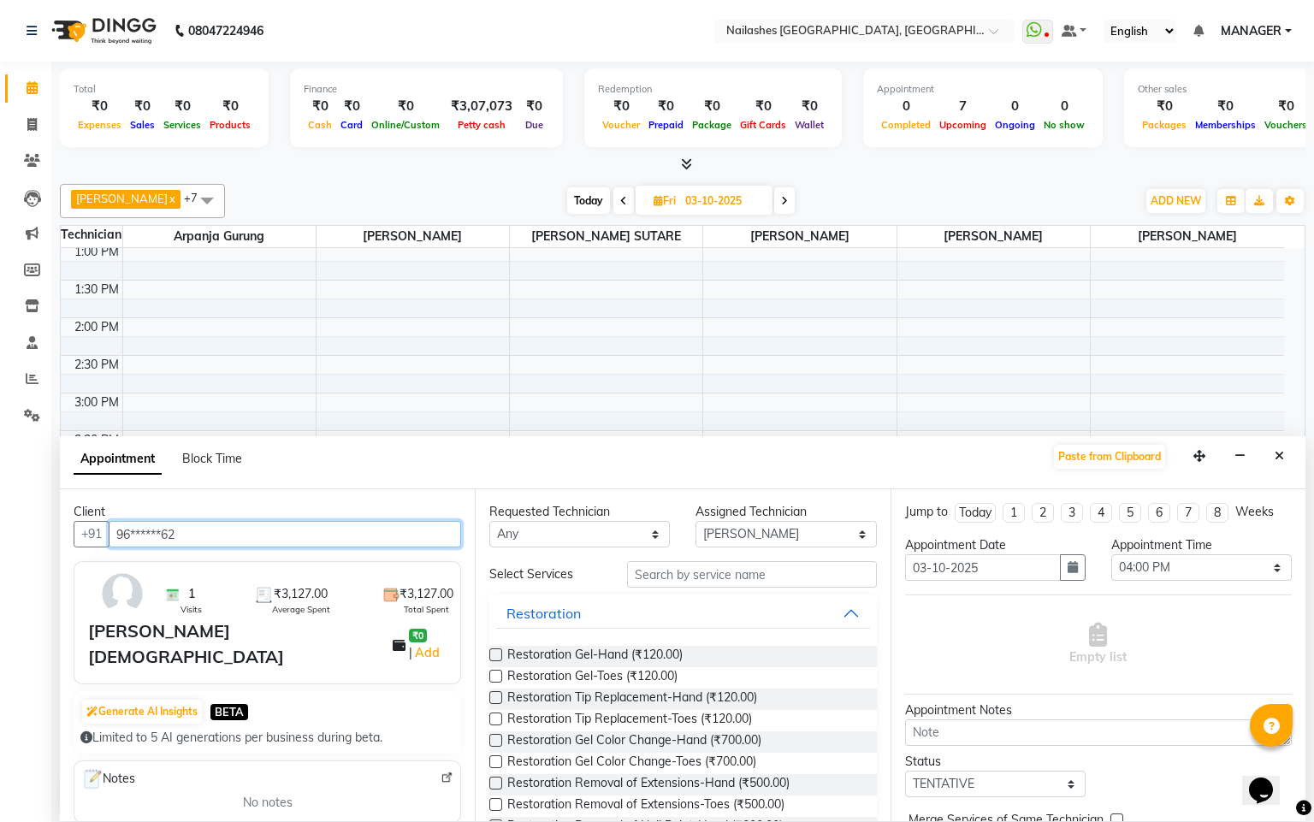
type input "96******62"
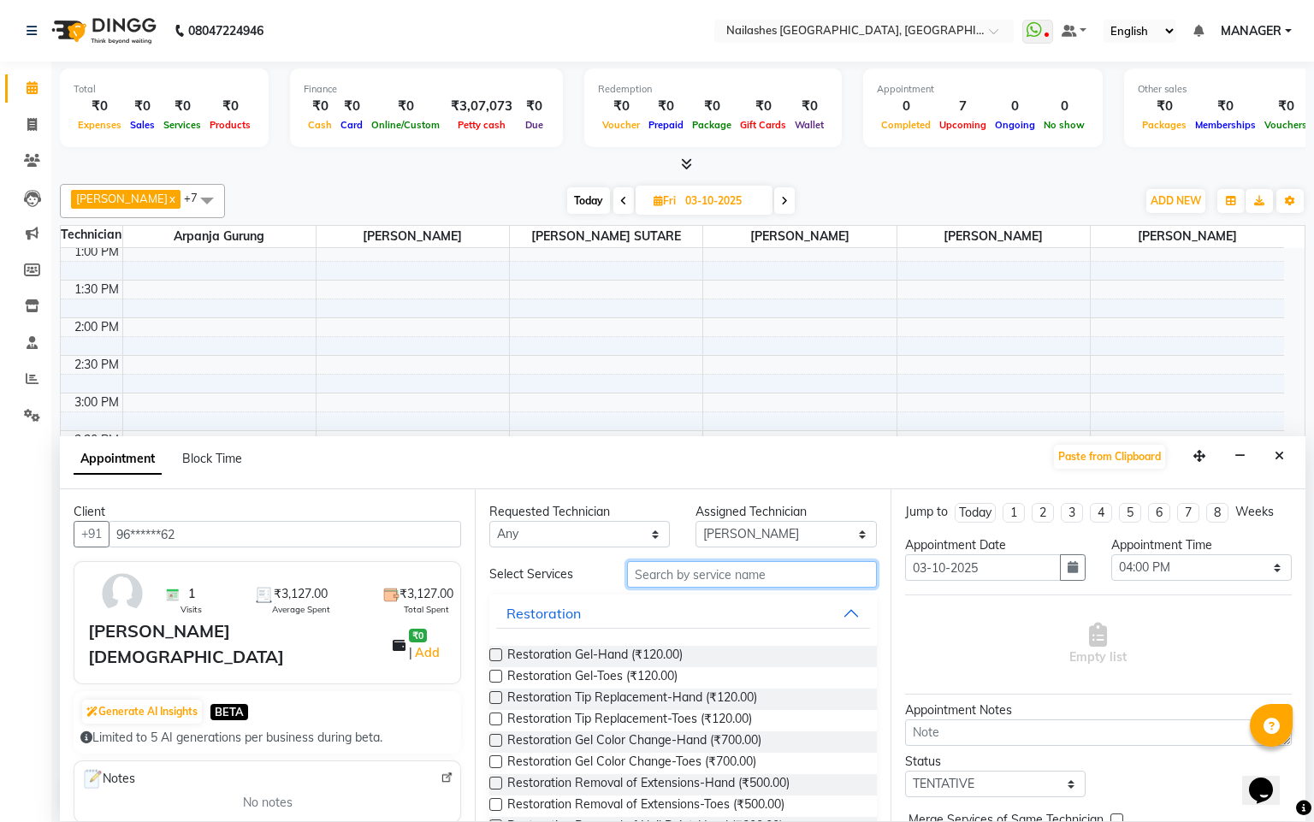
click at [797, 583] on input "text" at bounding box center [752, 574] width 250 height 27
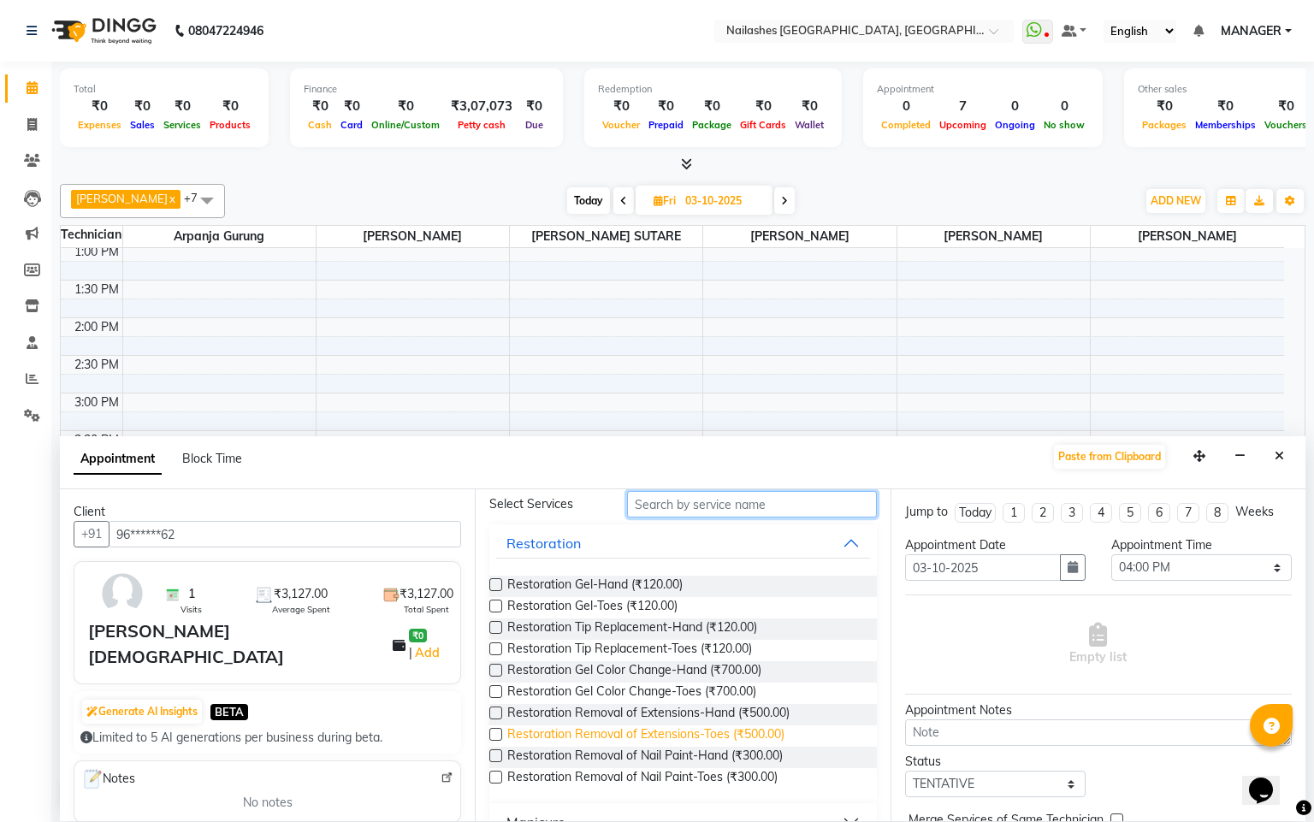
scroll to position [128, 0]
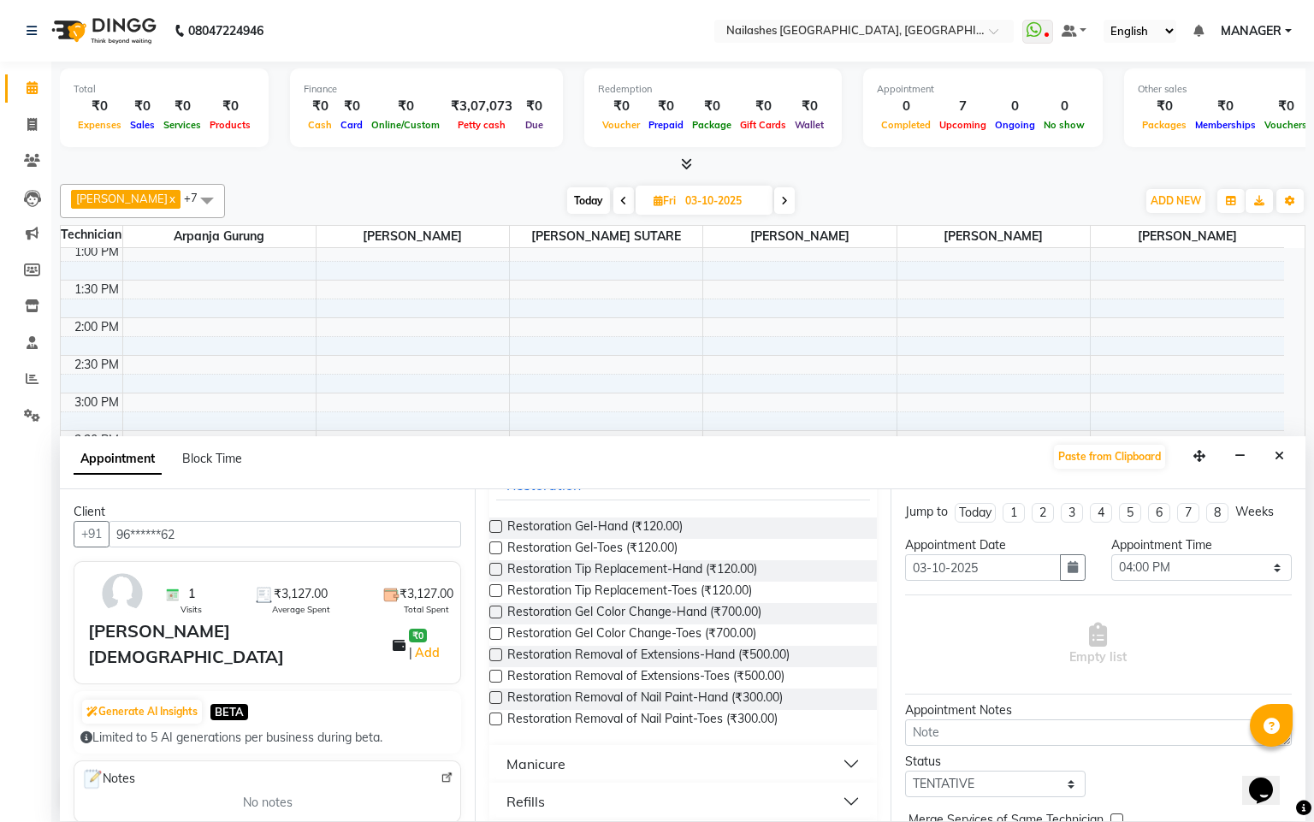
click at [501, 653] on label at bounding box center [495, 655] width 13 height 13
click at [501, 653] on input "checkbox" at bounding box center [494, 656] width 11 height 11
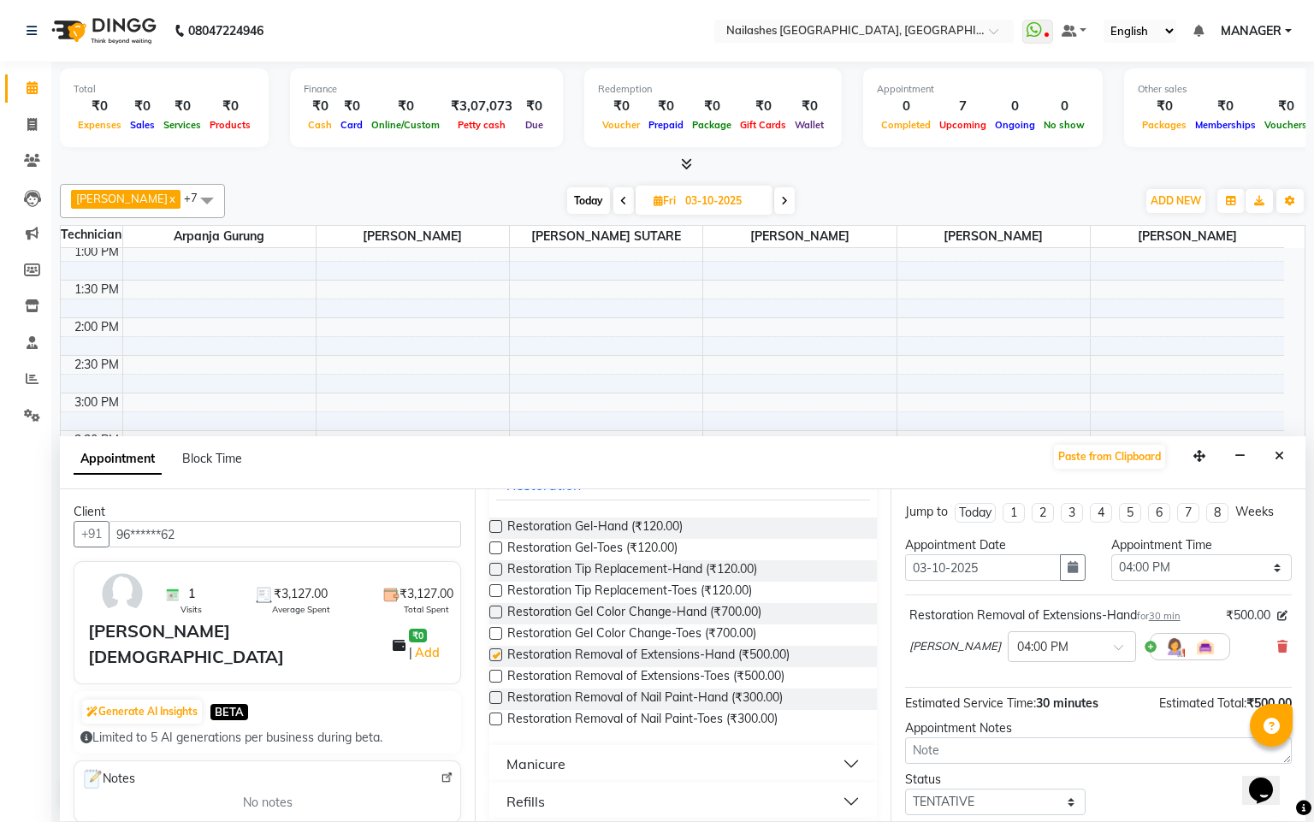
checkbox input "false"
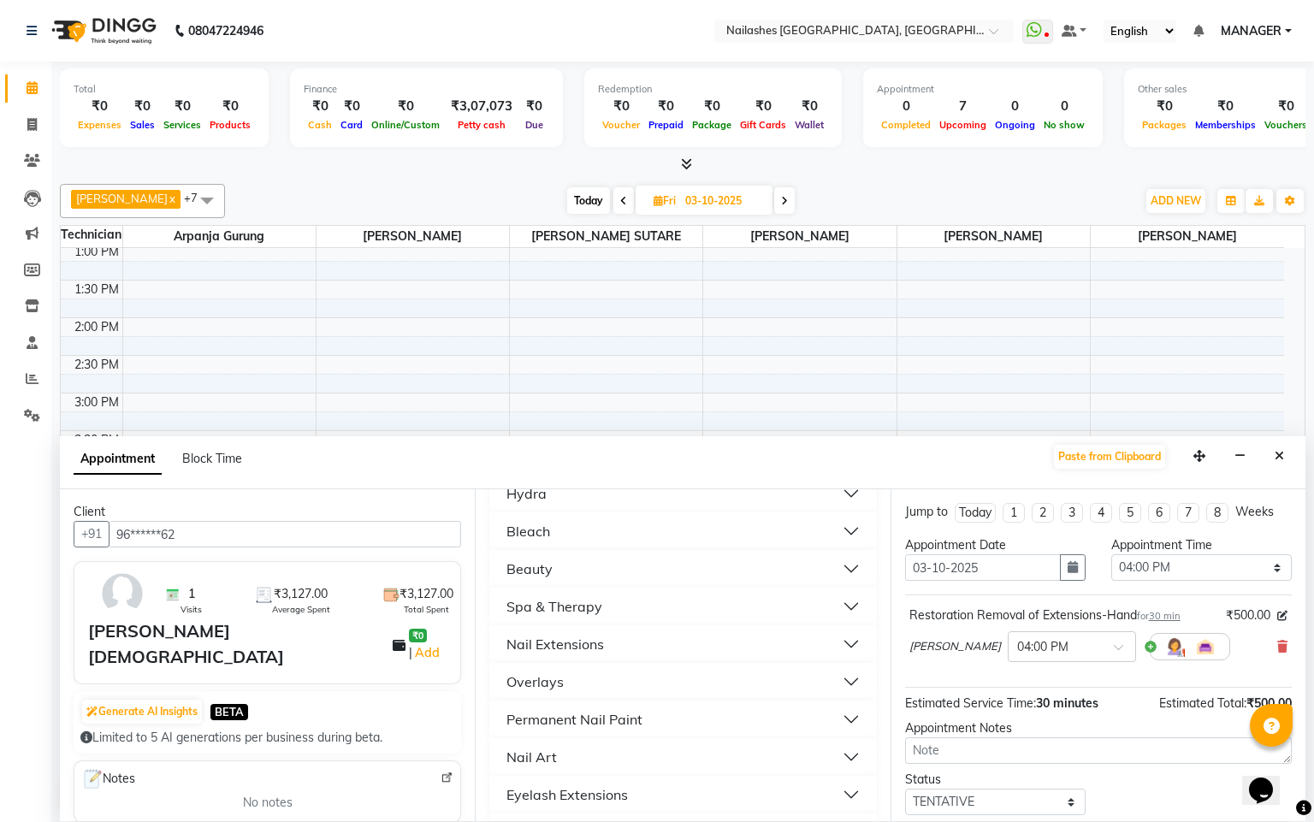
scroll to position [513, 0]
click at [621, 648] on button "Nail Extensions" at bounding box center [682, 642] width 373 height 31
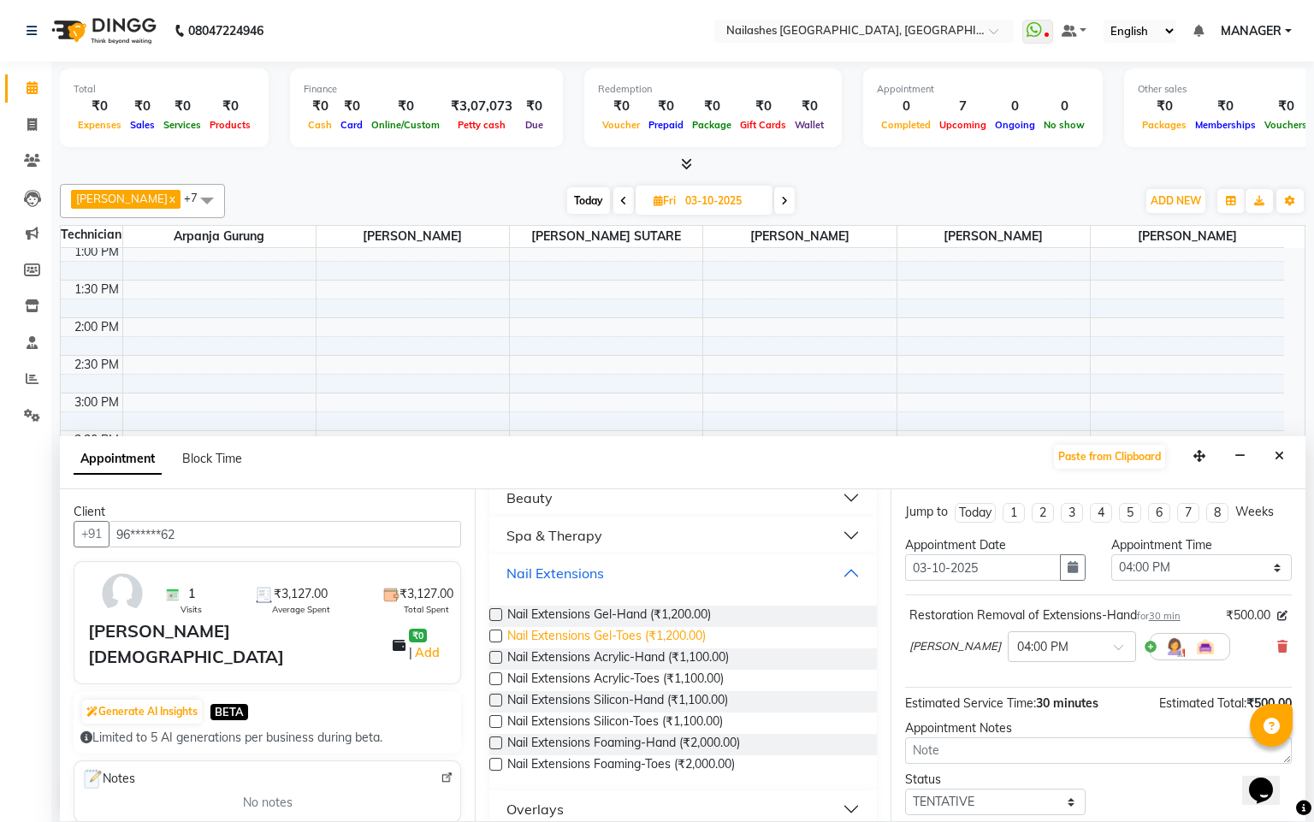
scroll to position [642, 0]
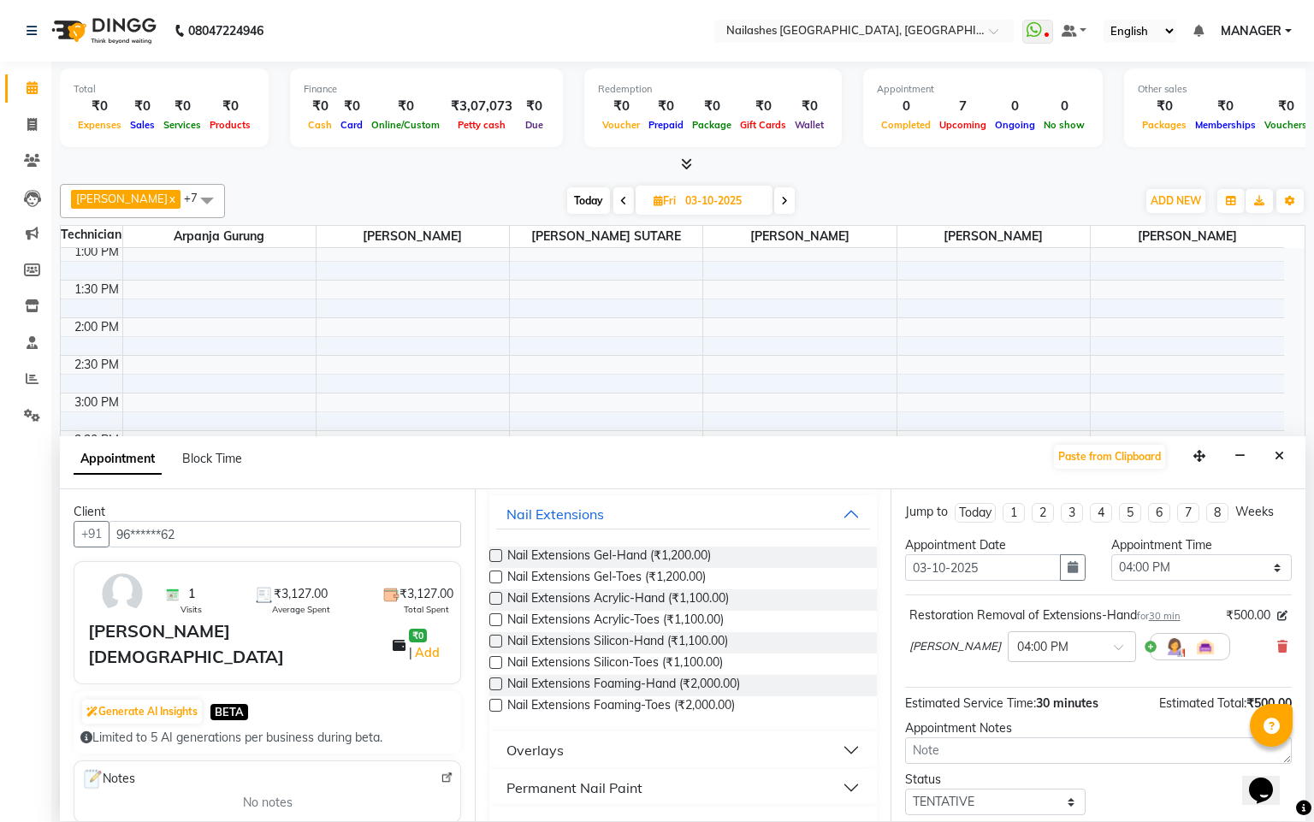
click at [494, 553] on label at bounding box center [495, 555] width 13 height 13
click at [494, 553] on input "checkbox" at bounding box center [494, 557] width 11 height 11
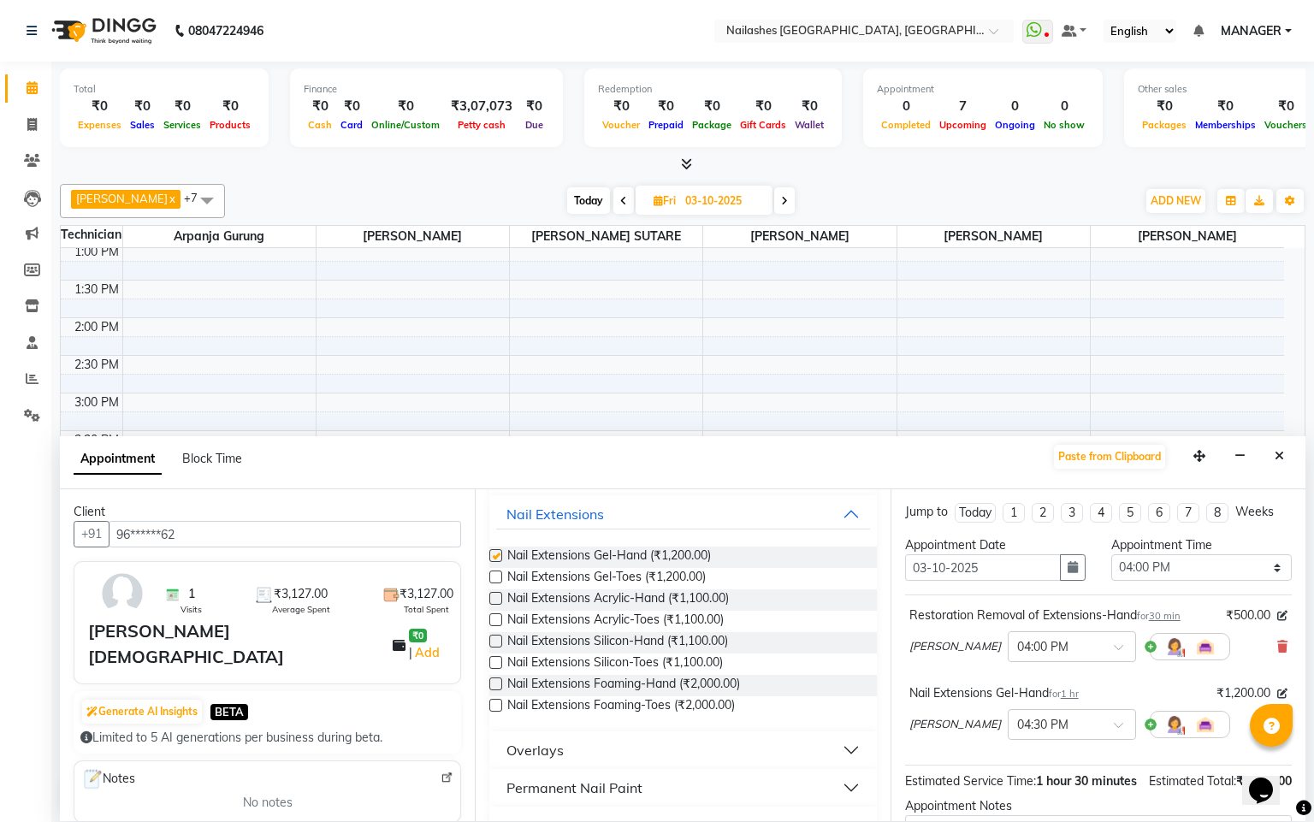
checkbox input "false"
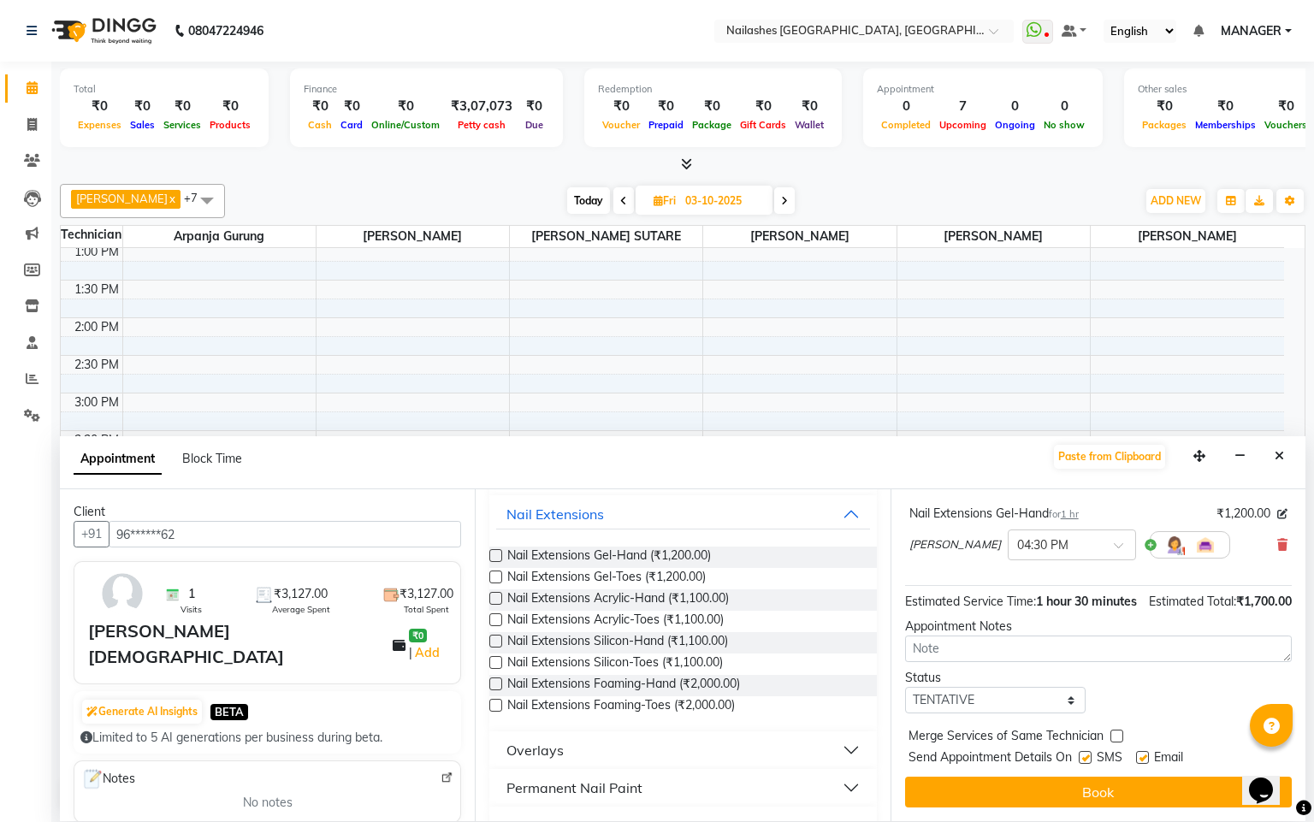
scroll to position [216, 0]
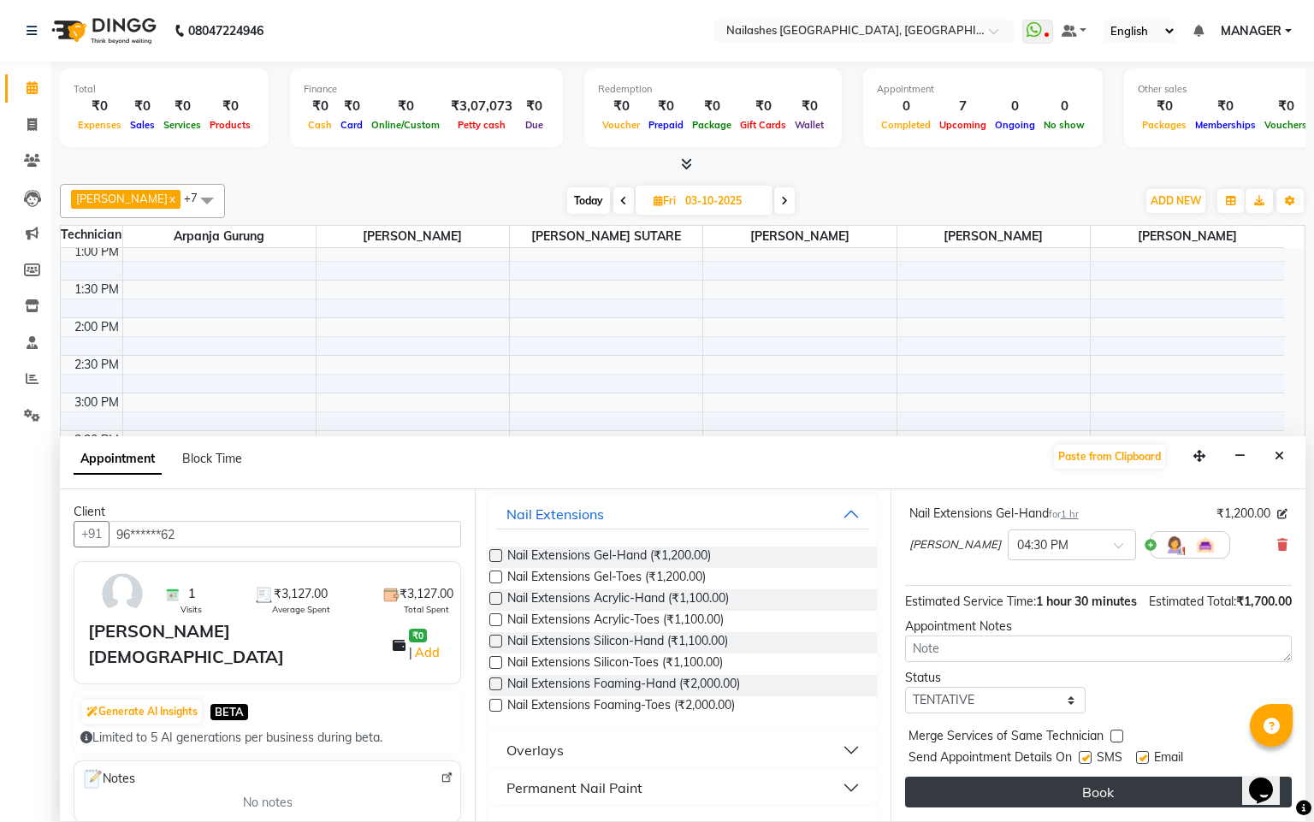
click at [1115, 796] on button "Book" at bounding box center [1098, 792] width 387 height 31
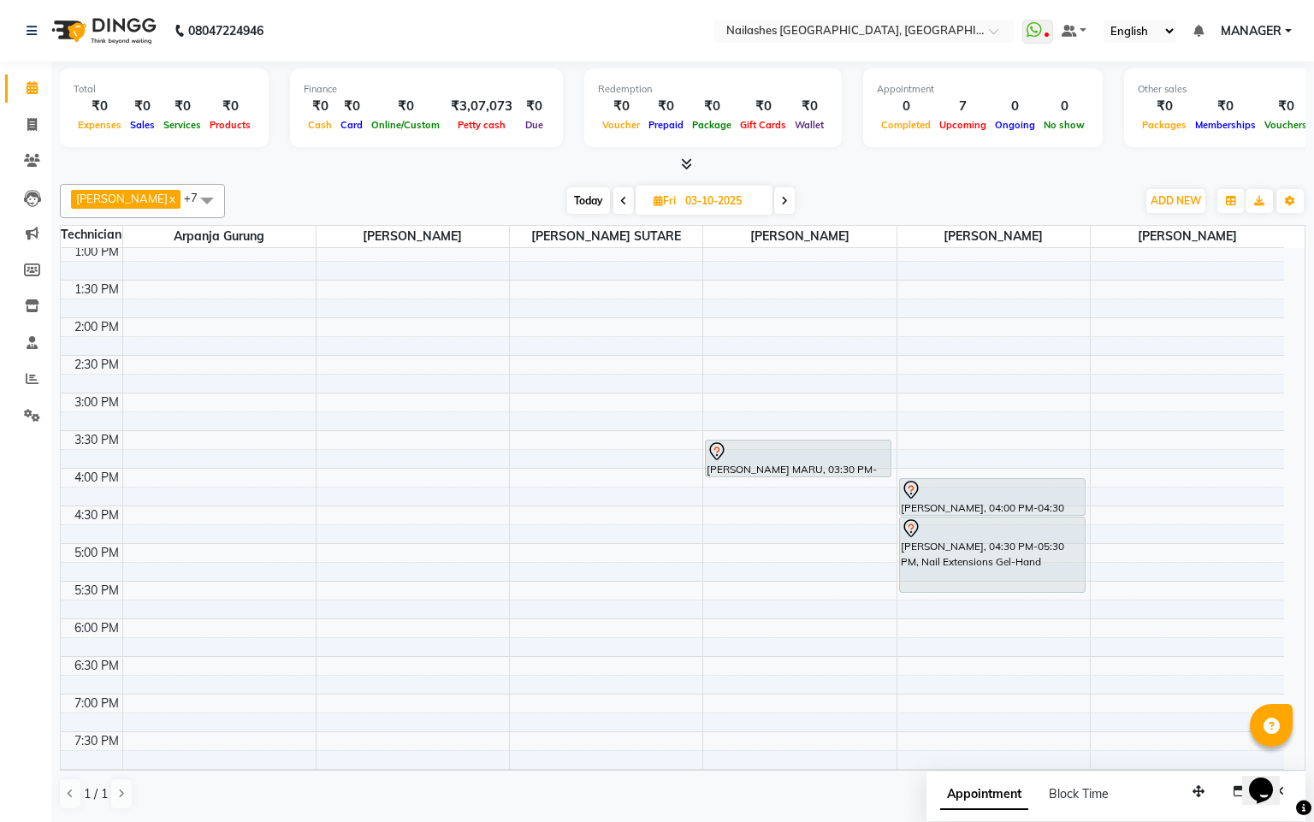
click at [614, 195] on span at bounding box center [624, 200] width 21 height 27
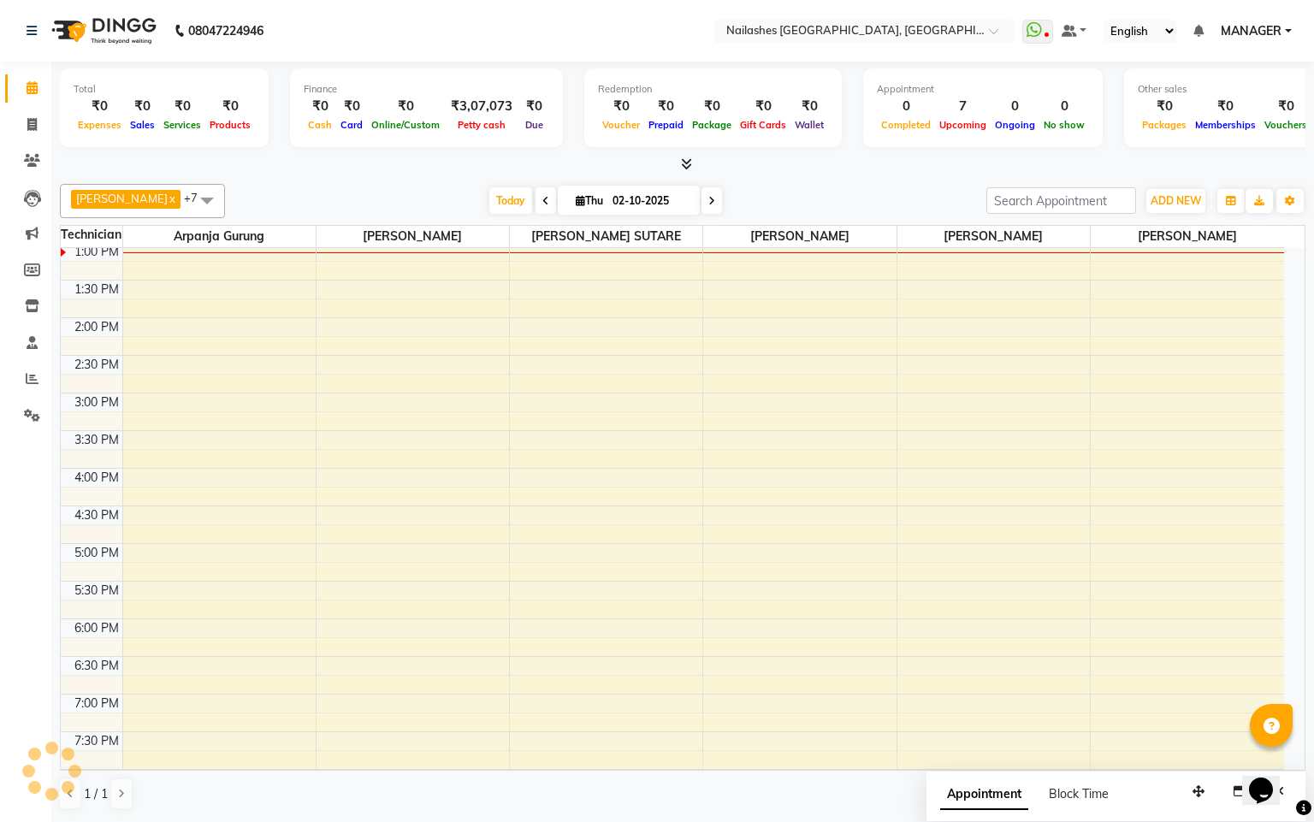
scroll to position [231, 0]
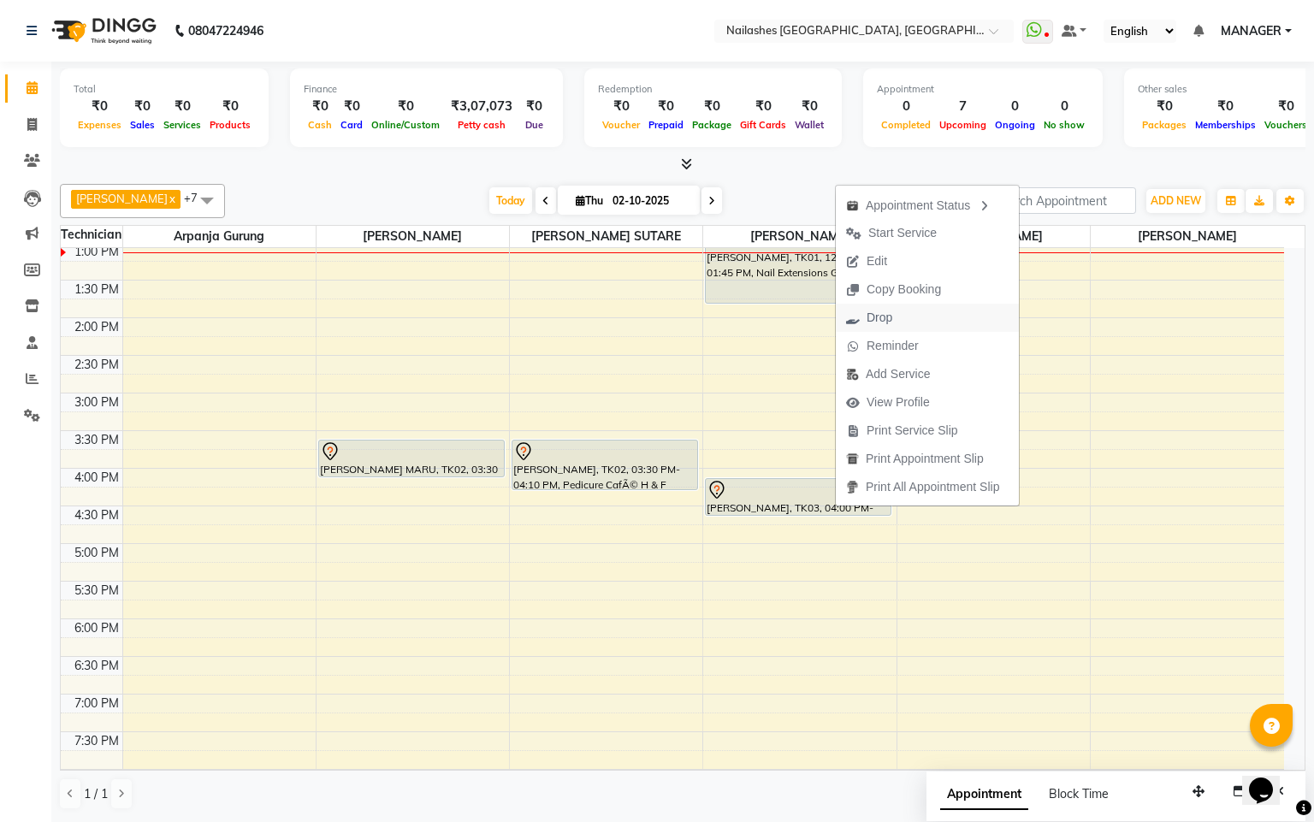
click at [875, 311] on span "Drop" at bounding box center [880, 318] width 26 height 18
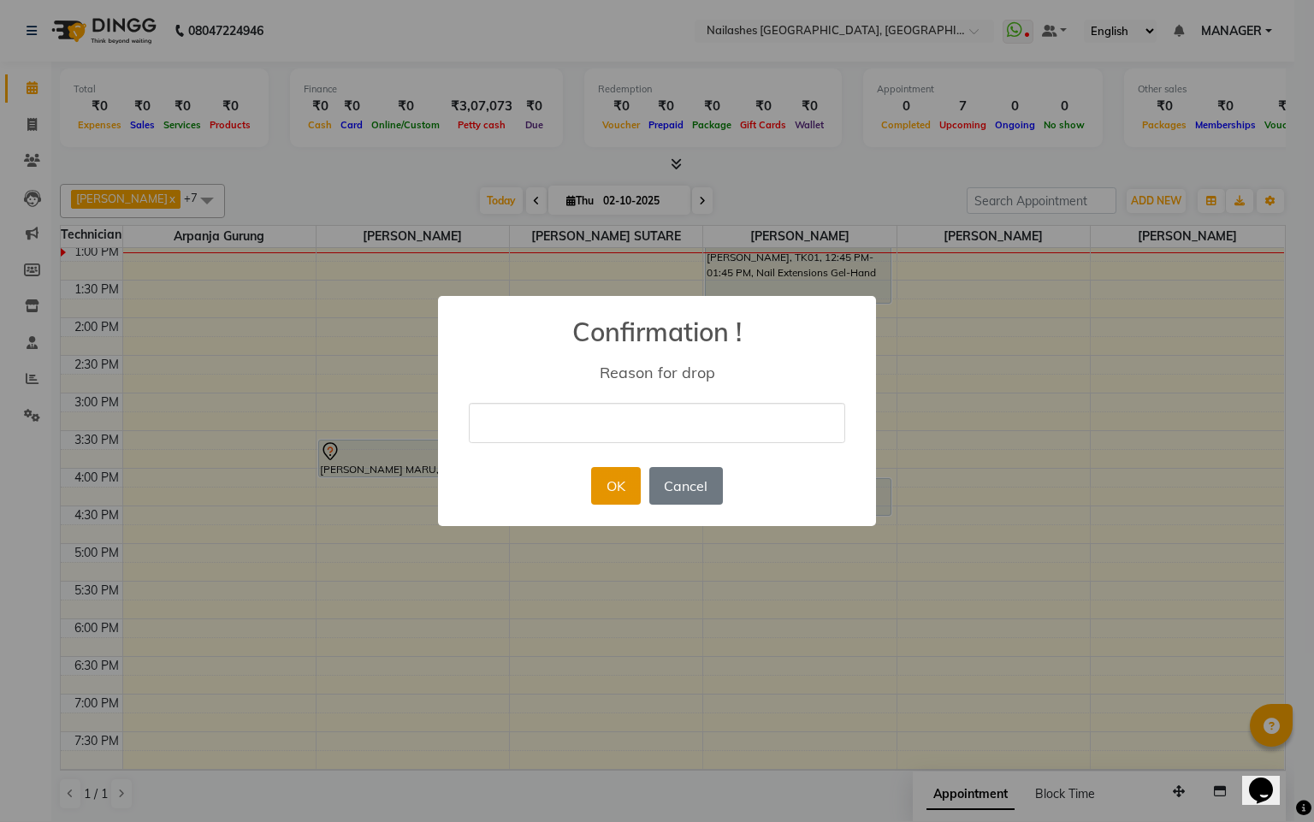
click at [604, 480] on button "OK" at bounding box center [615, 486] width 49 height 38
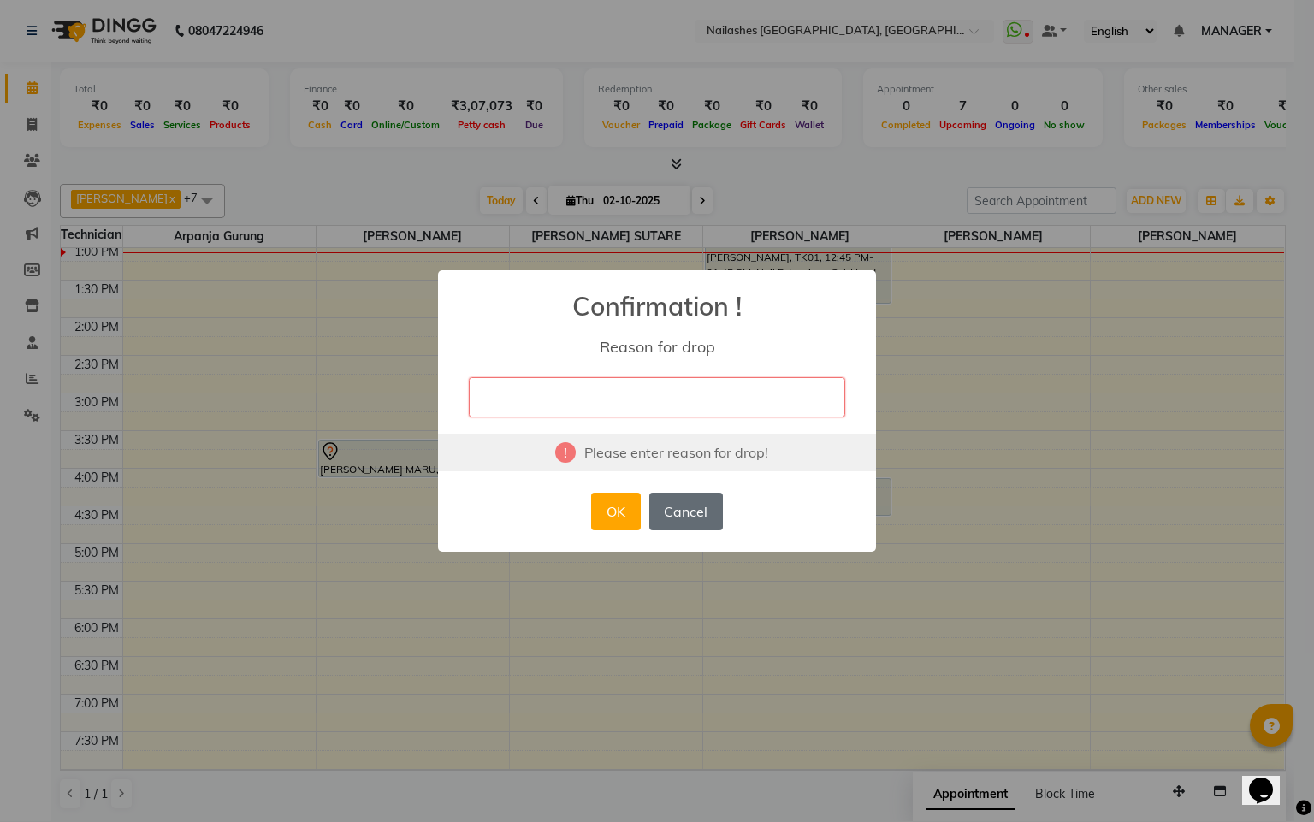
click at [696, 516] on button "Cancel" at bounding box center [686, 512] width 74 height 38
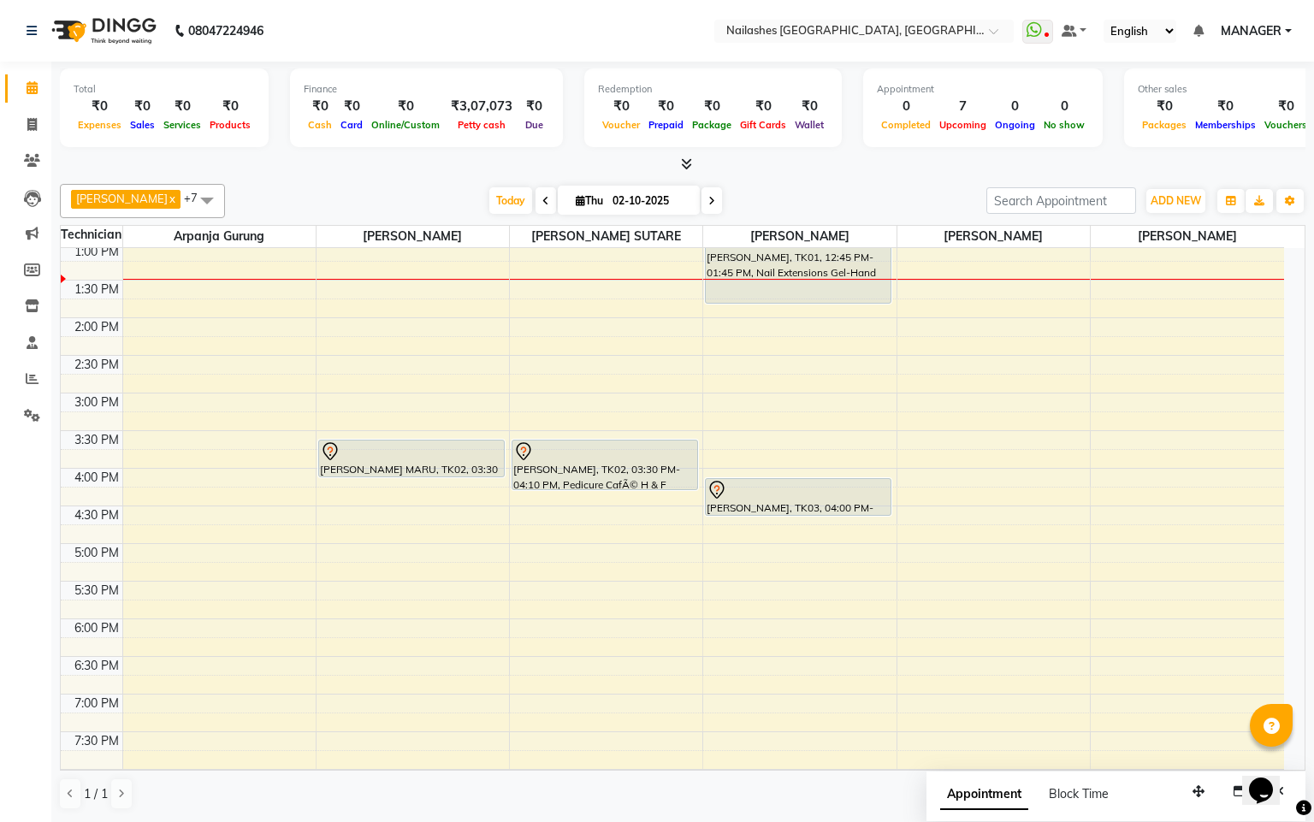
click at [709, 198] on icon at bounding box center [712, 201] width 7 height 10
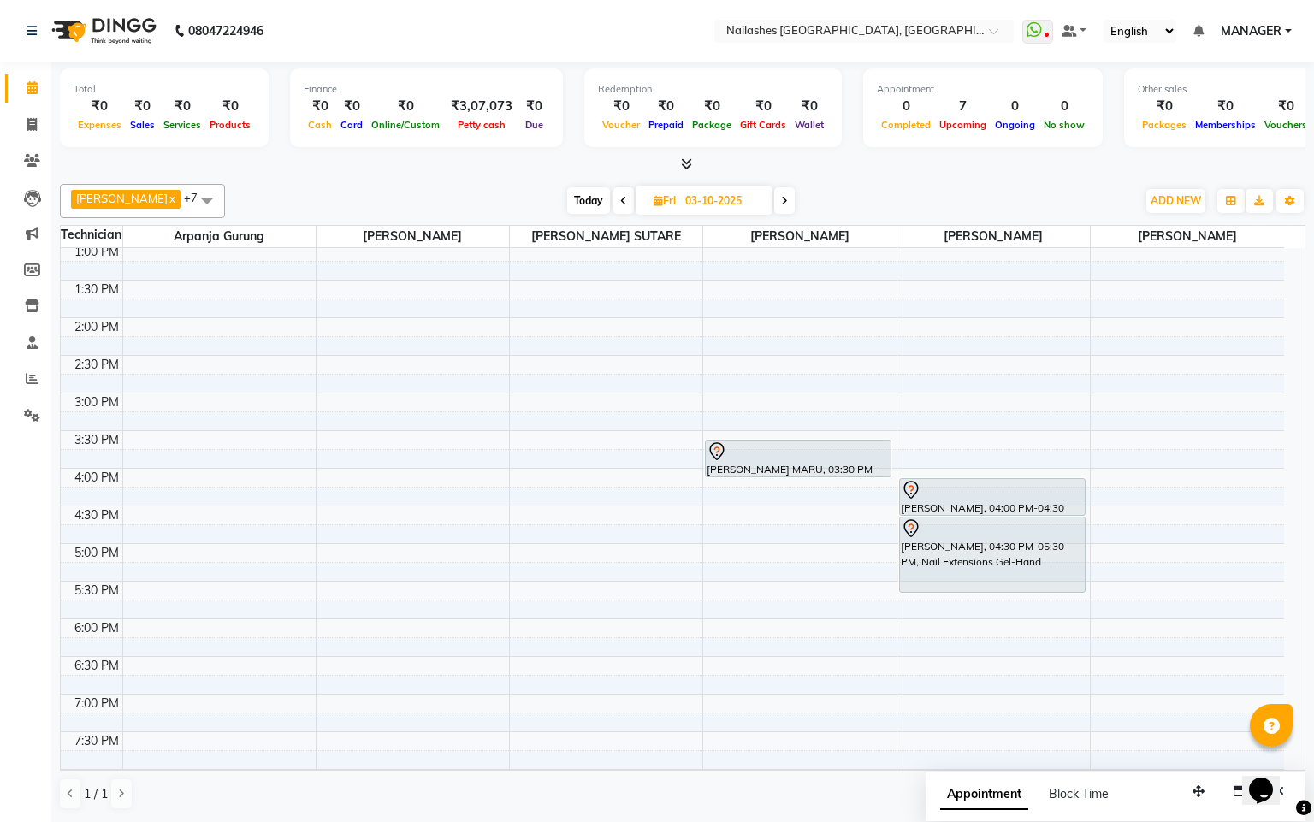
click at [614, 200] on span at bounding box center [624, 200] width 21 height 27
type input "02-10-2025"
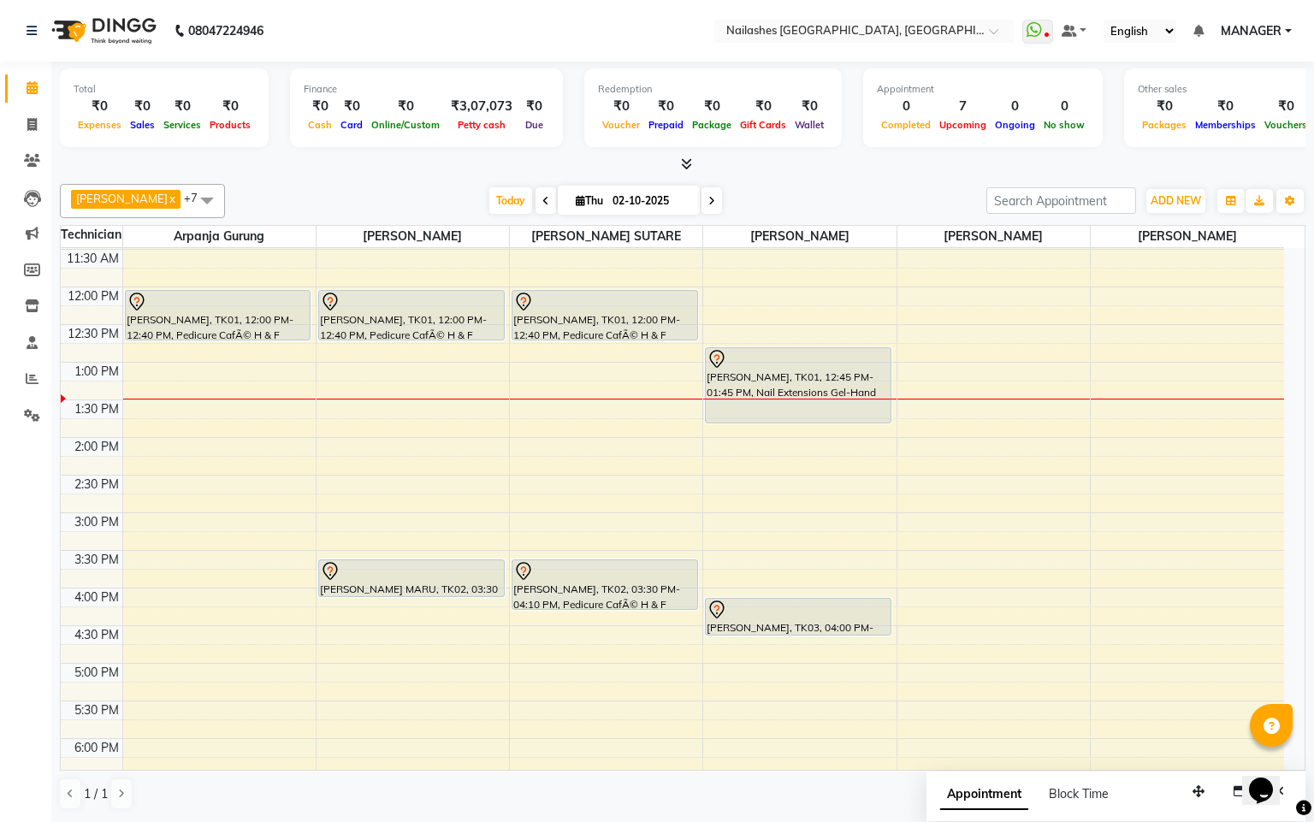
scroll to position [67, 0]
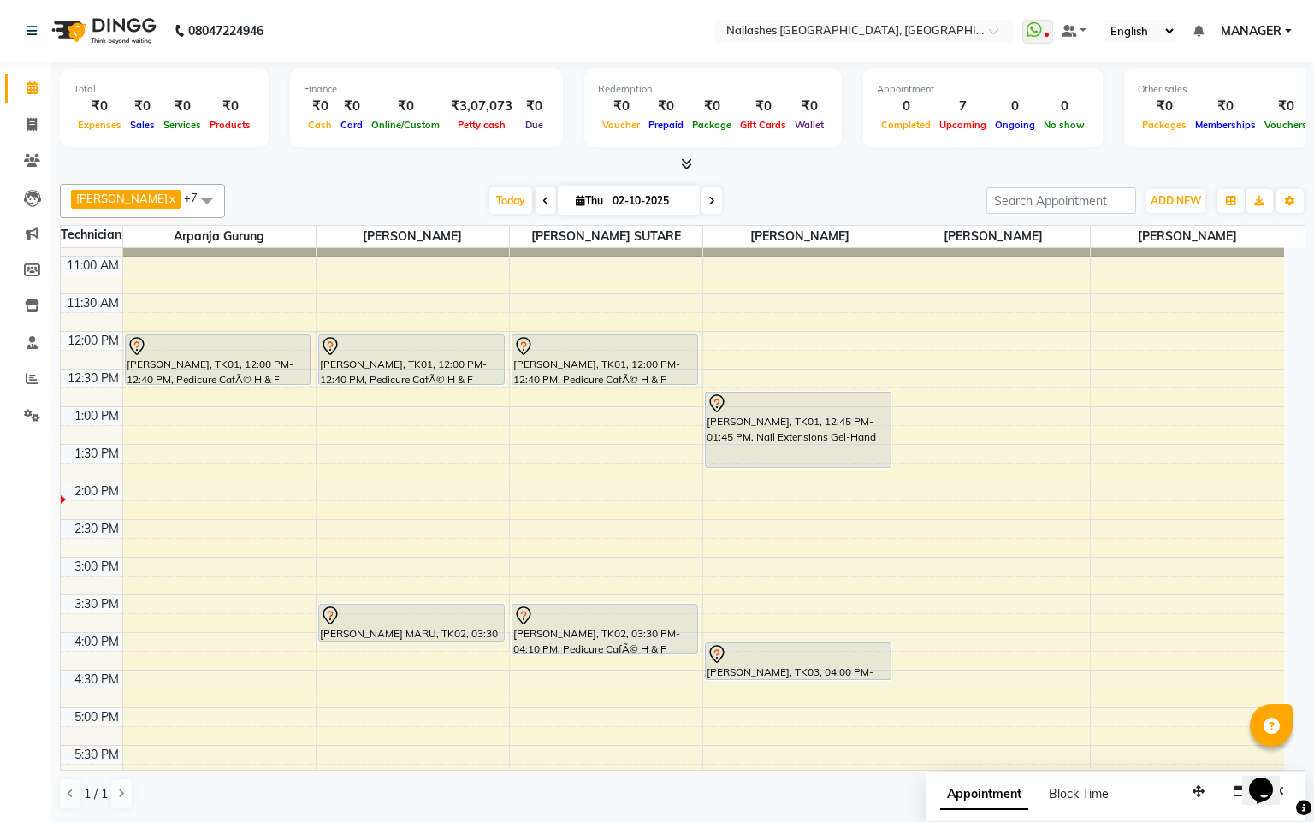
click at [588, 516] on div "10:00 AM 10:30 AM 11:00 AM 11:30 AM 12:00 PM 12:30 PM 1:00 PM 1:30 PM 2:00 PM 2…" at bounding box center [673, 594] width 1224 height 827
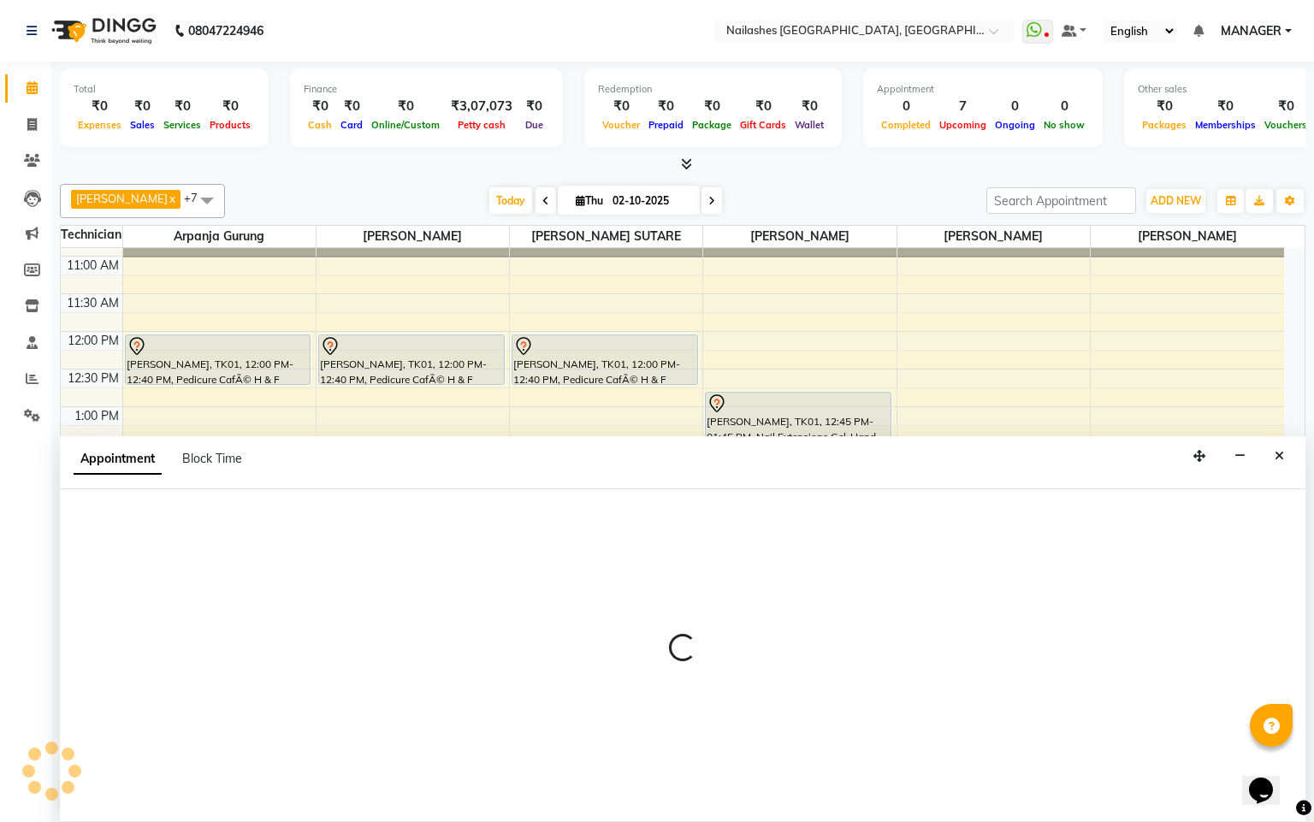
select select "87528"
select select "855"
select select "tentative"
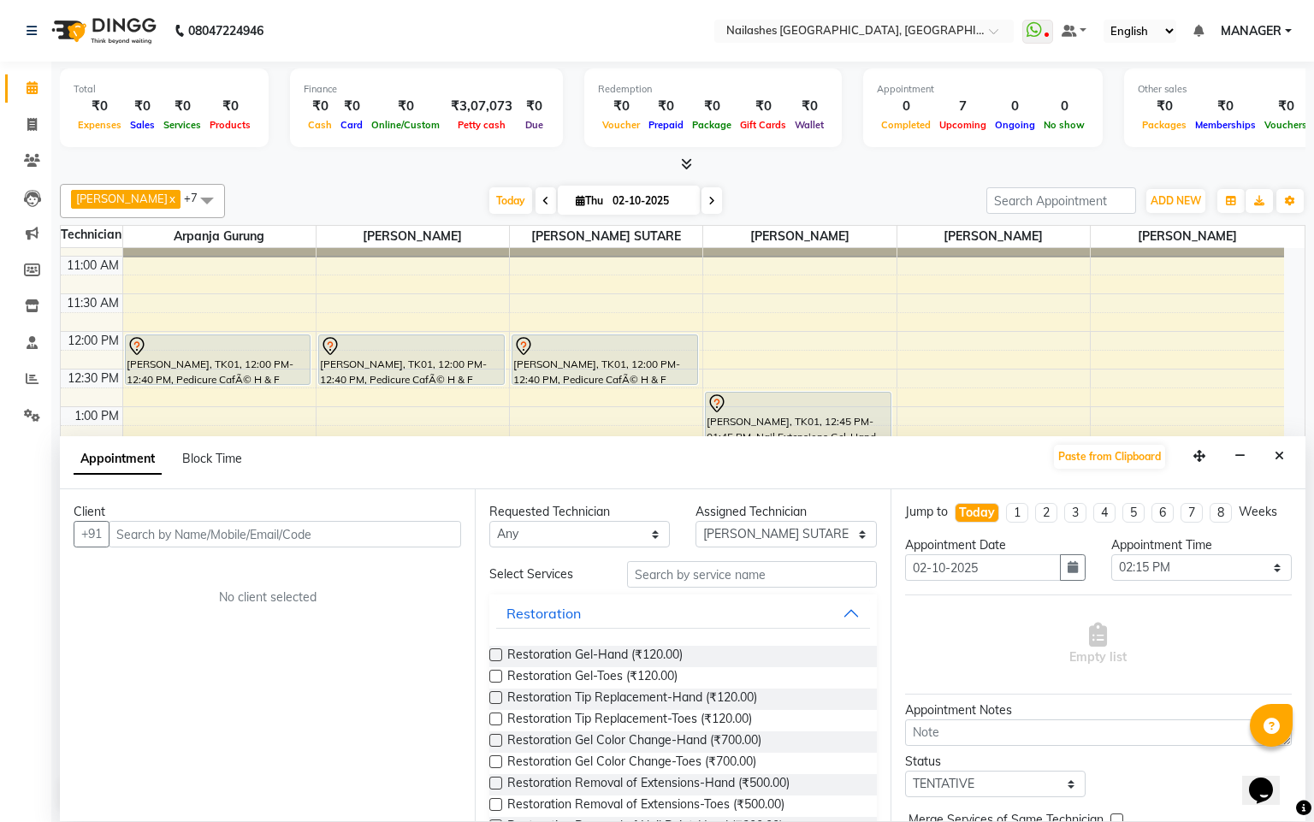
click at [305, 534] on input "text" at bounding box center [285, 534] width 353 height 27
type input "6358226385"
click at [424, 534] on span "Add Client" at bounding box center [425, 533] width 57 height 15
select select "21"
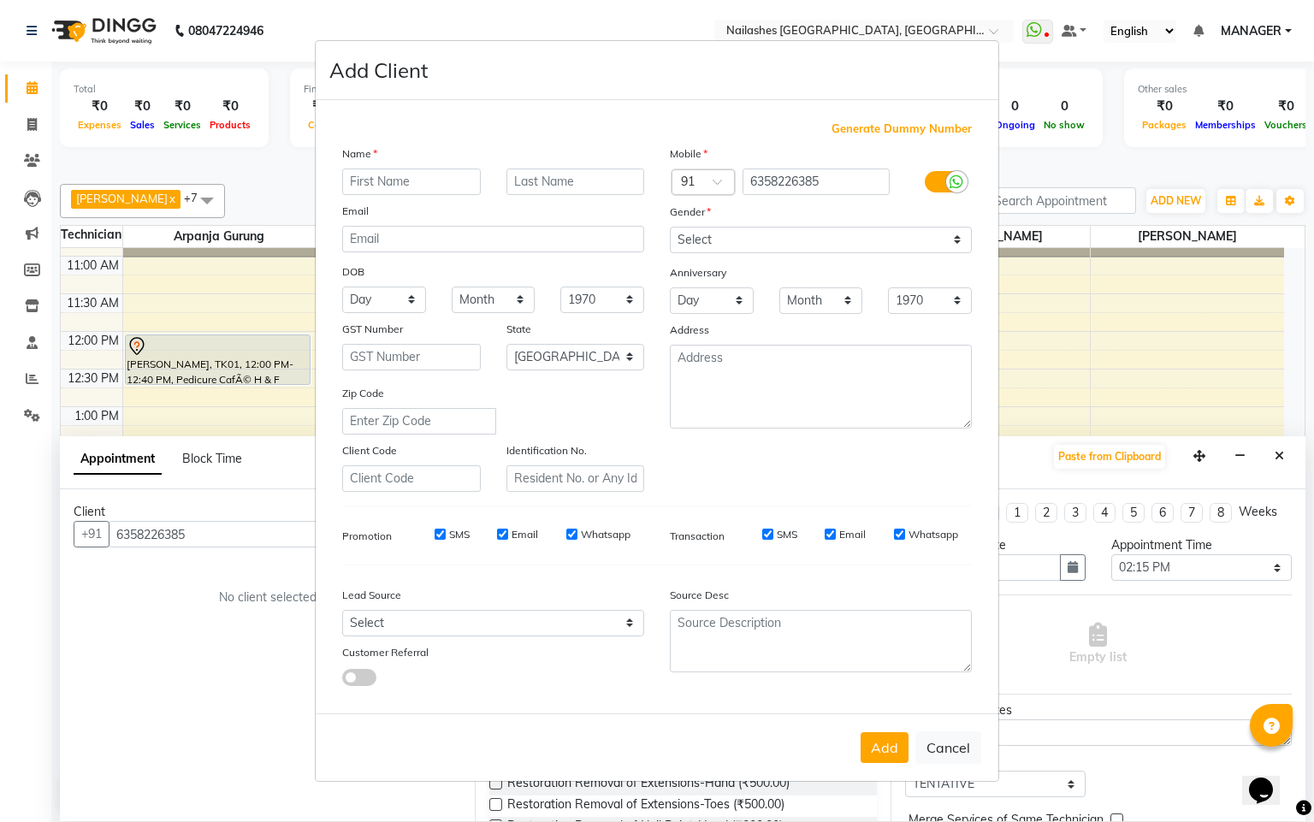
drag, startPoint x: 431, startPoint y: 187, endPoint x: 398, endPoint y: 170, distance: 37.5
click at [431, 186] on input "text" at bounding box center [411, 182] width 139 height 27
type input "n"
type input "NEHA"
click at [545, 188] on input "text" at bounding box center [576, 182] width 139 height 27
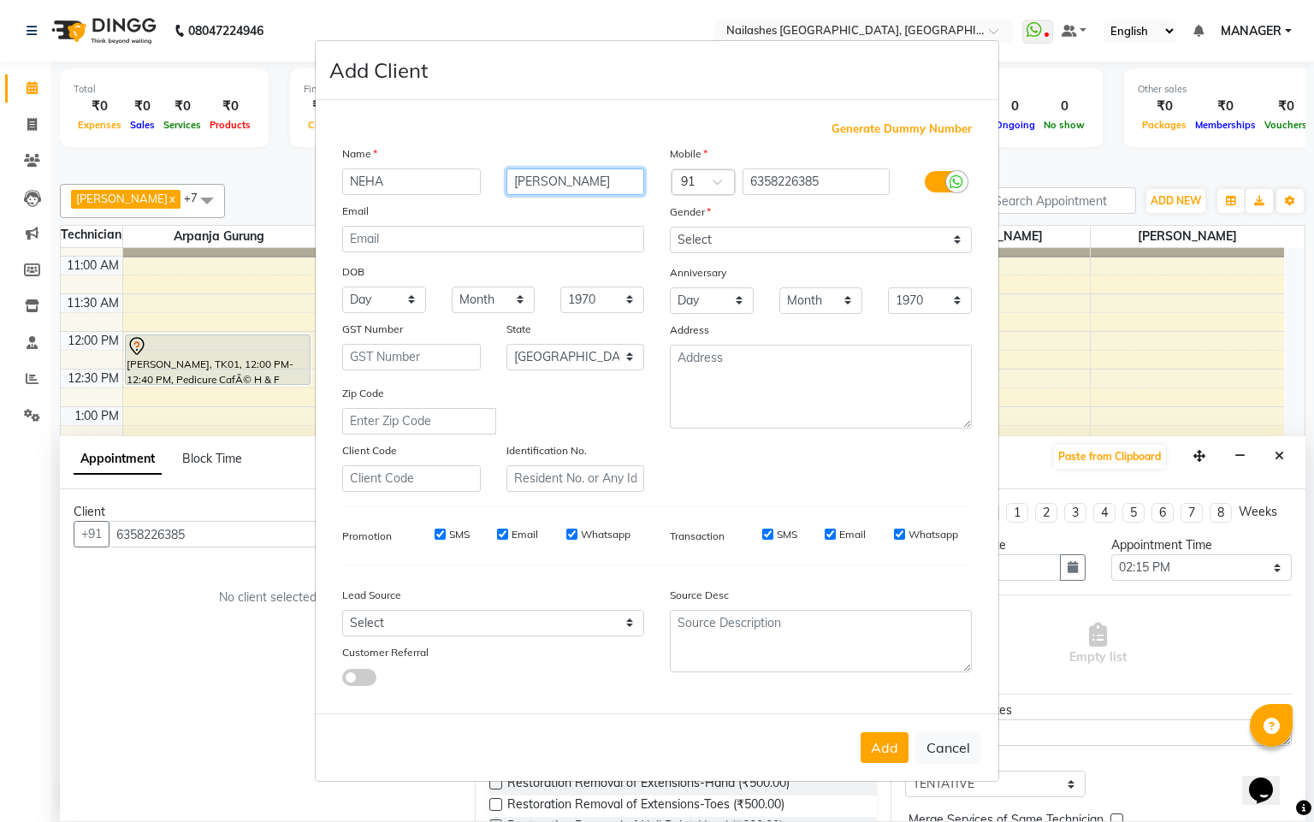
type input "PANDYA"
click at [743, 241] on select "Select Male Female Other Prefer Not To Say" at bounding box center [821, 240] width 302 height 27
select select "female"
click at [670, 228] on select "Select Male Female Other Prefer Not To Say" at bounding box center [821, 240] width 302 height 27
click at [876, 747] on button "Add" at bounding box center [885, 747] width 48 height 31
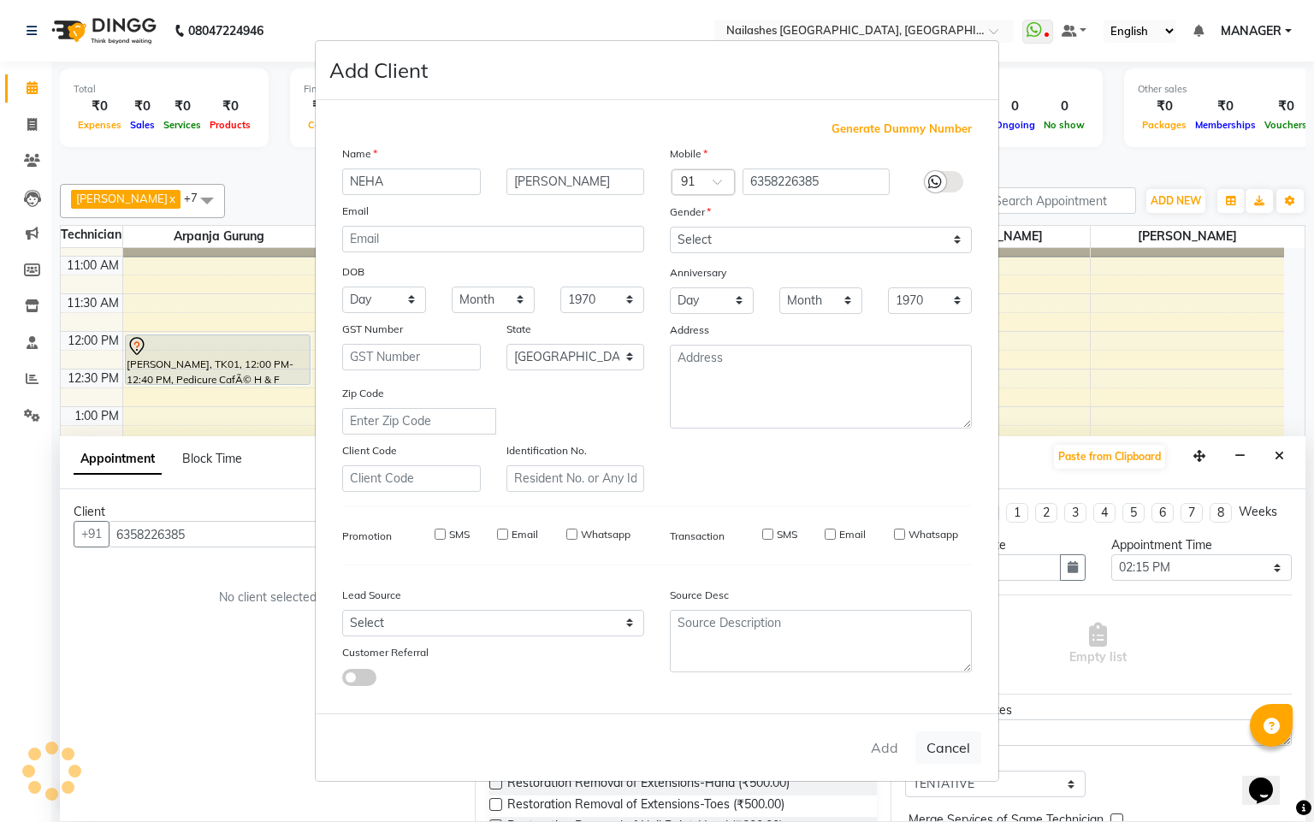
type input "63******85"
select select
select select "null"
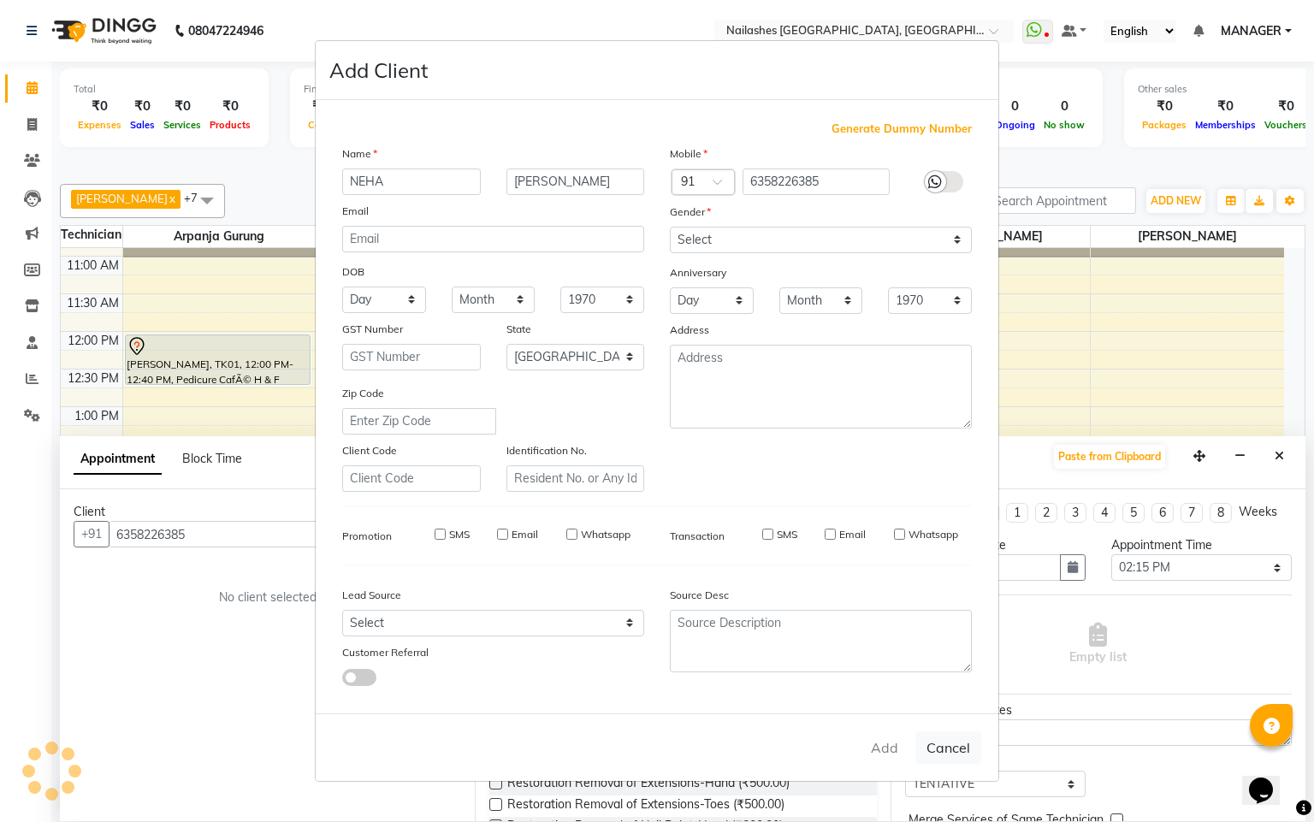
select select
checkbox input "false"
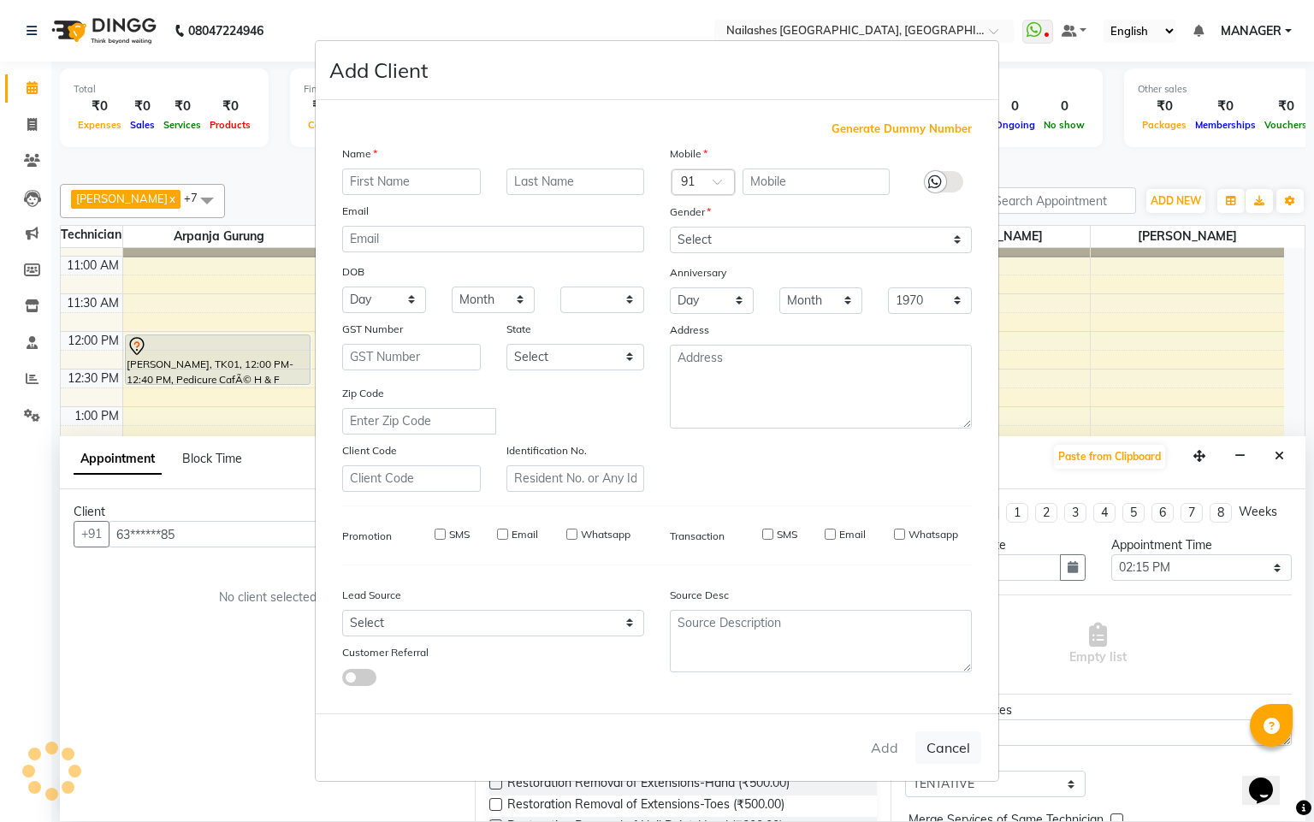
checkbox input "false"
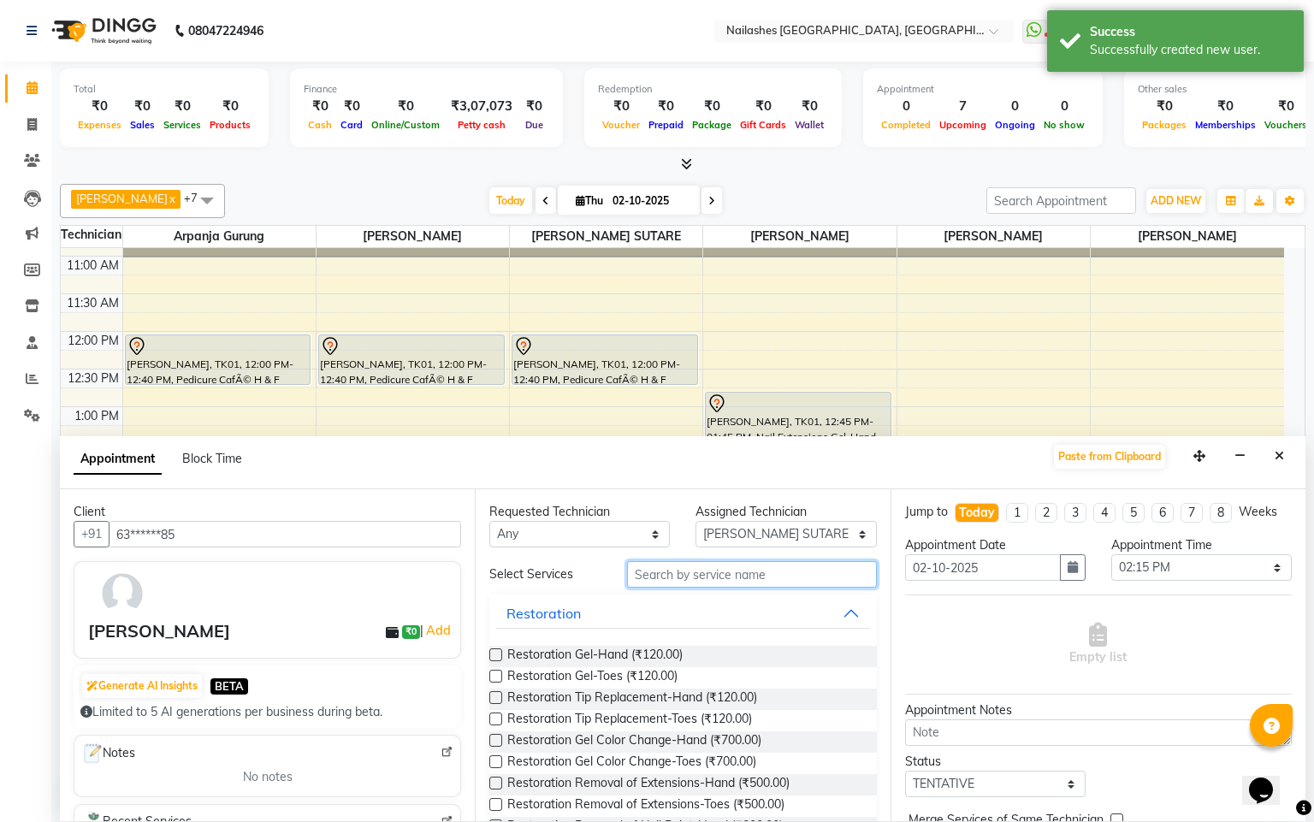
click at [786, 572] on input "text" at bounding box center [752, 574] width 250 height 27
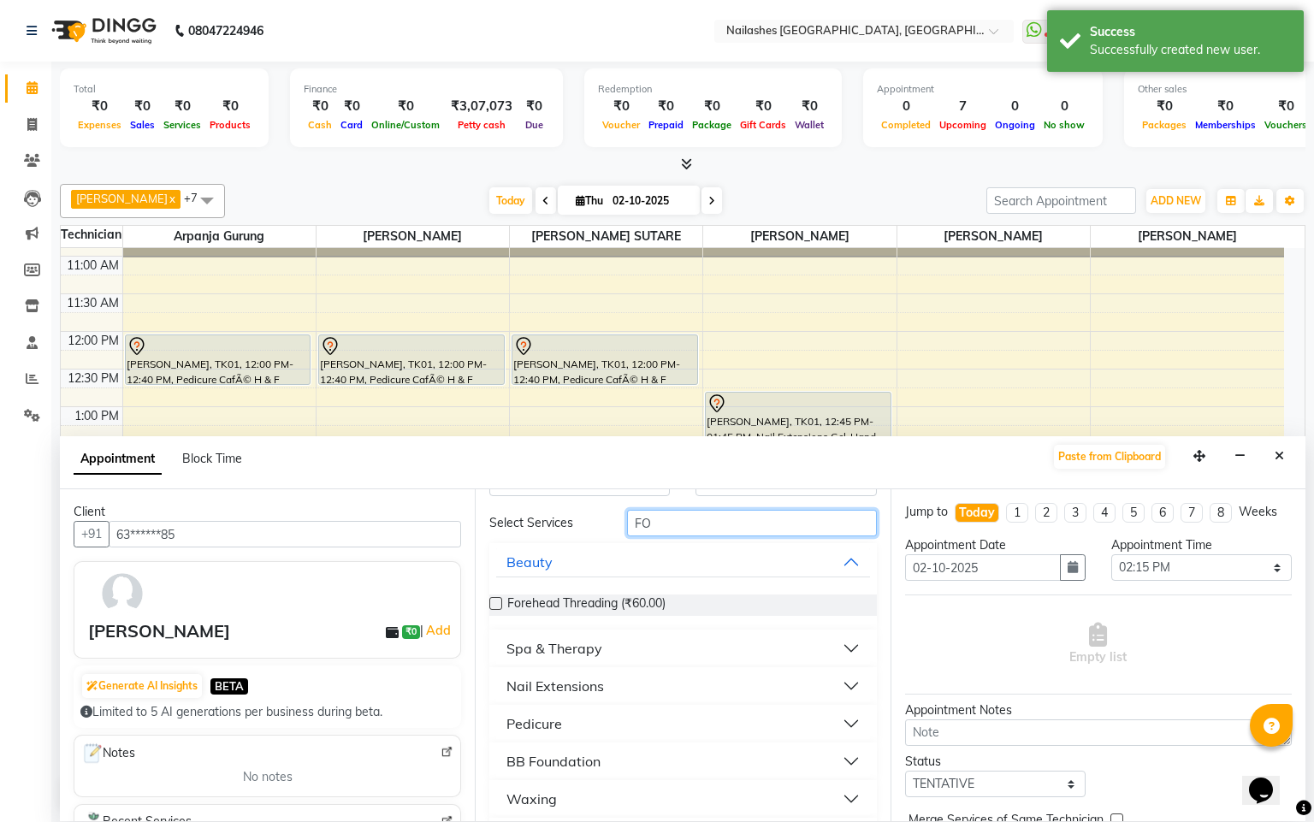
scroll to position [100, 0]
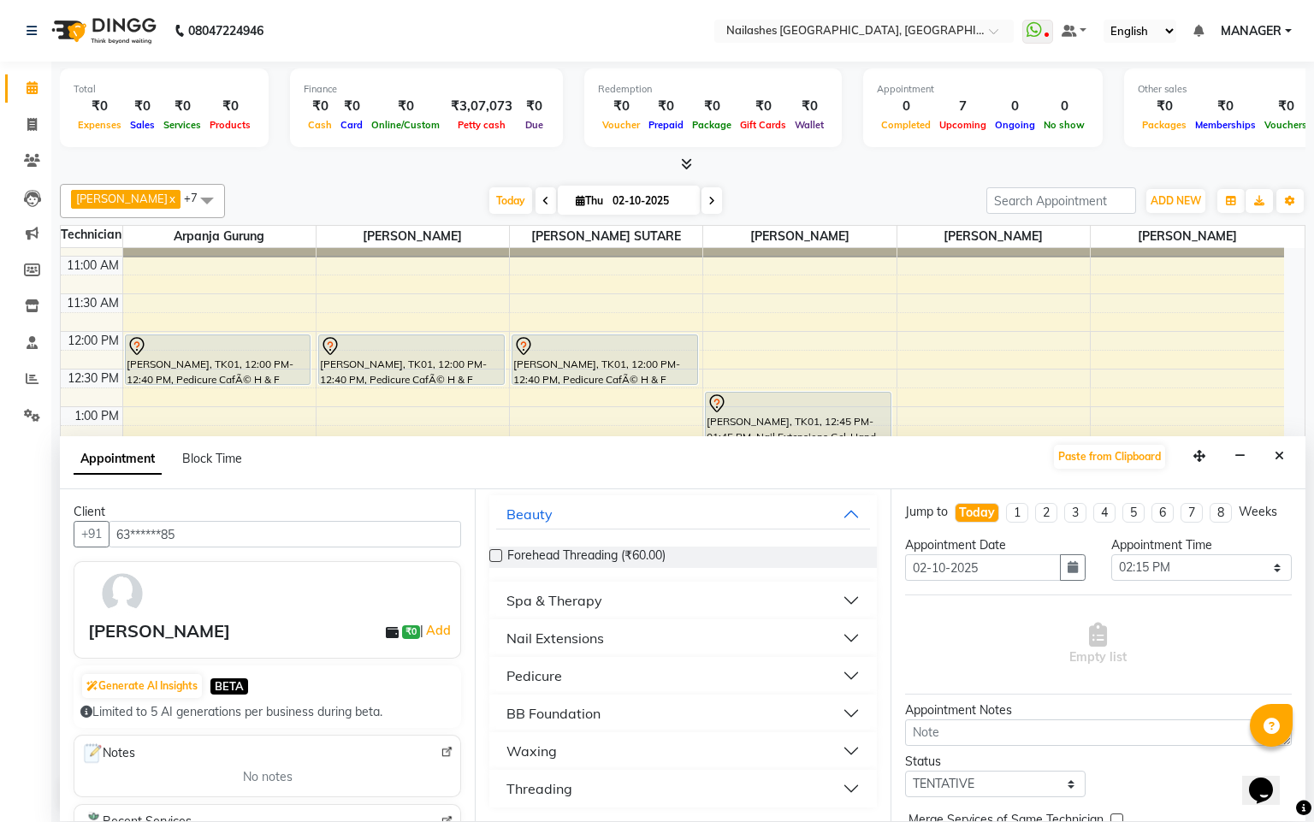
click at [572, 596] on div "Spa & Therapy" at bounding box center [555, 600] width 96 height 21
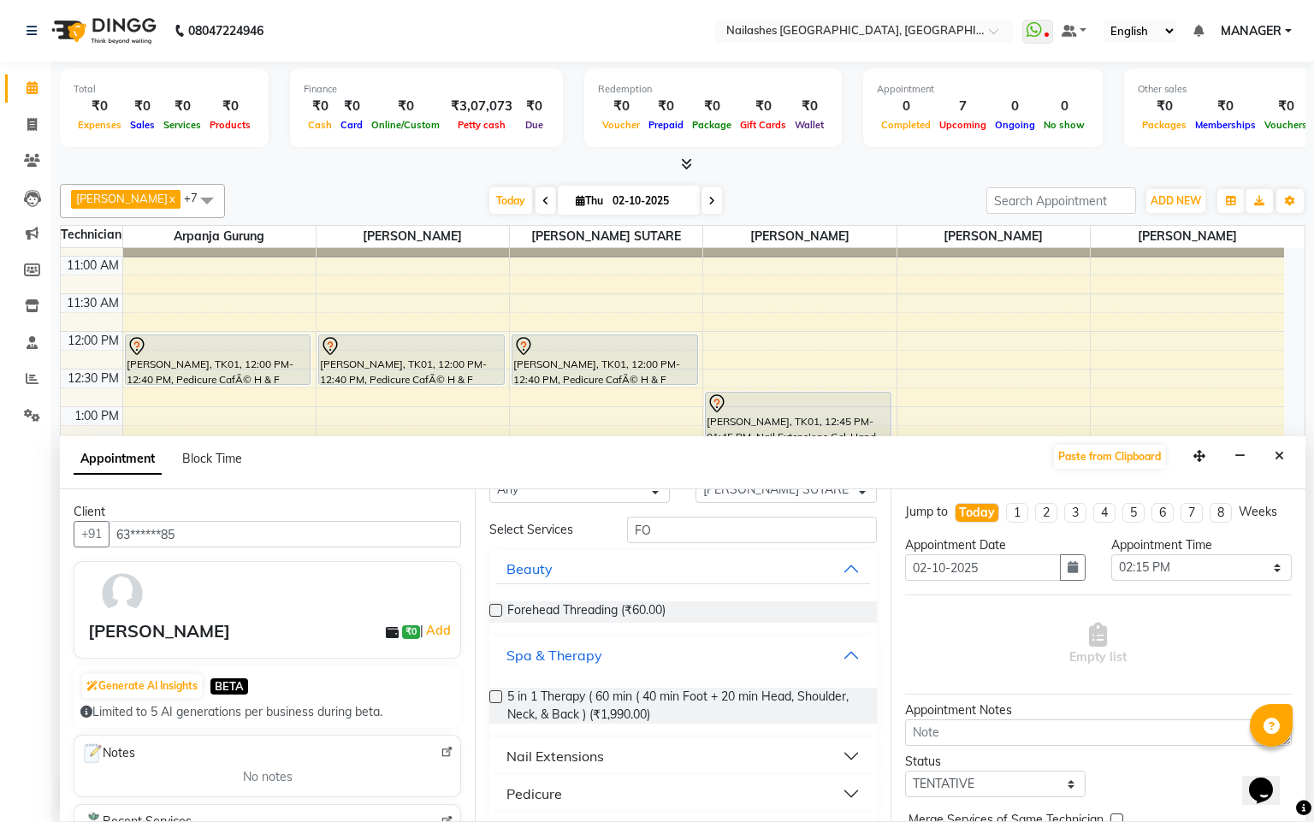
scroll to position [0, 0]
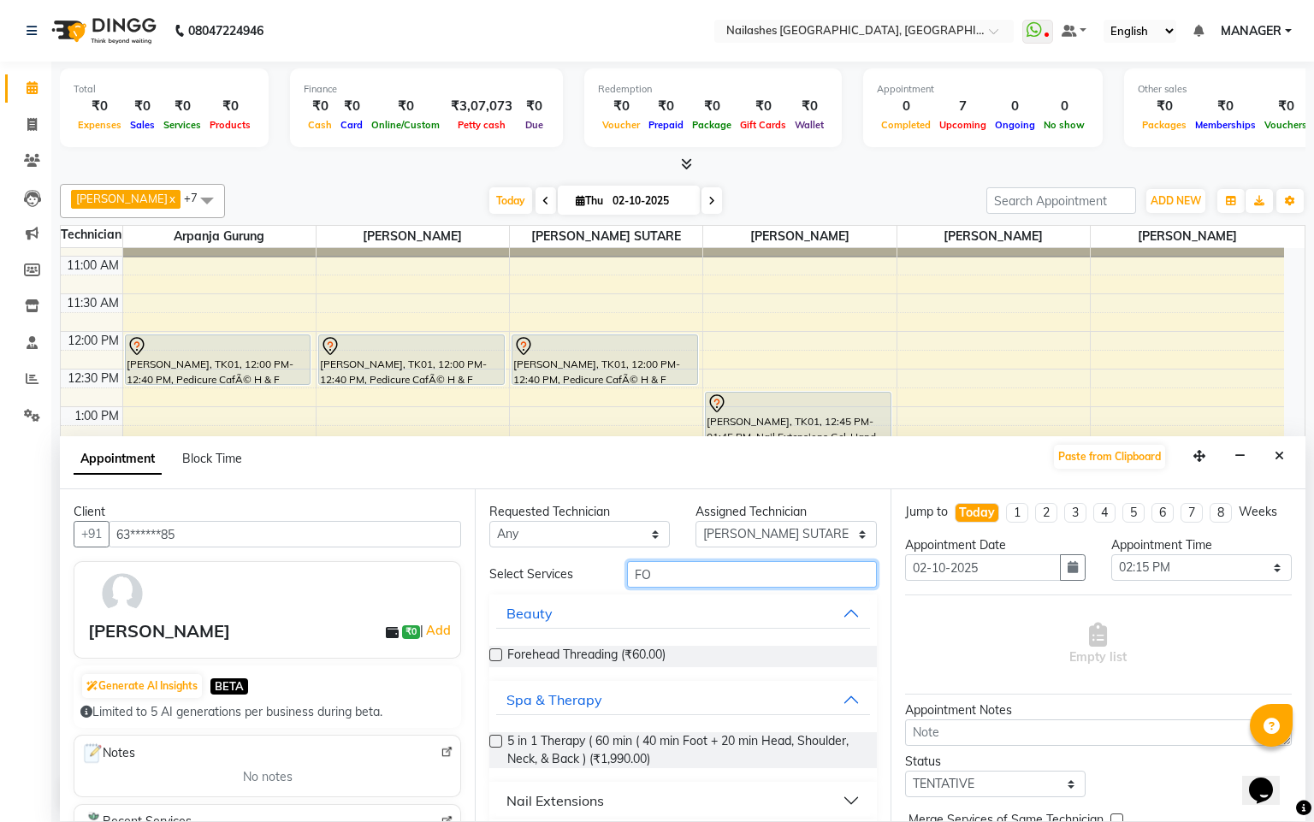
click at [661, 581] on input "FO" at bounding box center [752, 574] width 250 height 27
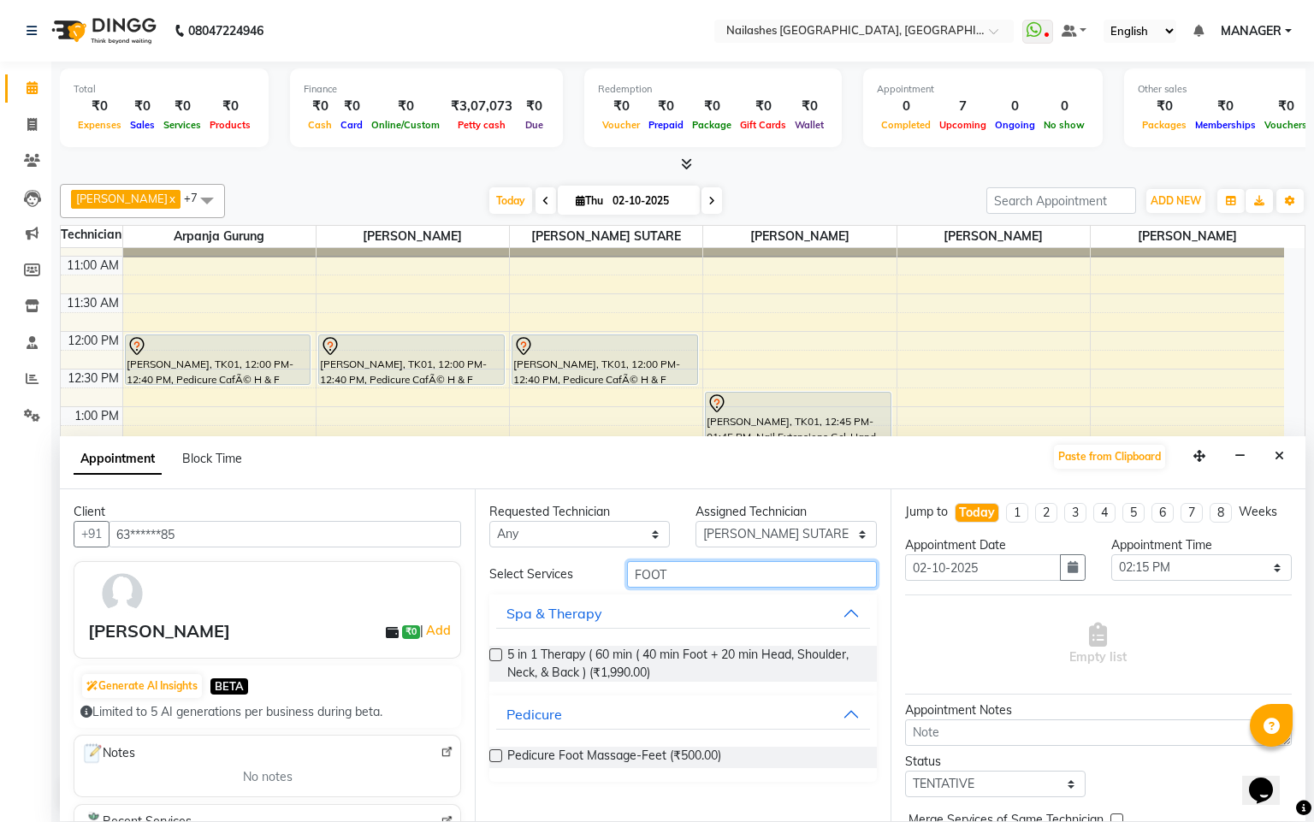
click at [686, 578] on input "FOOT" at bounding box center [752, 574] width 250 height 27
click at [722, 578] on input "FOOT" at bounding box center [752, 574] width 250 height 27
type input "F"
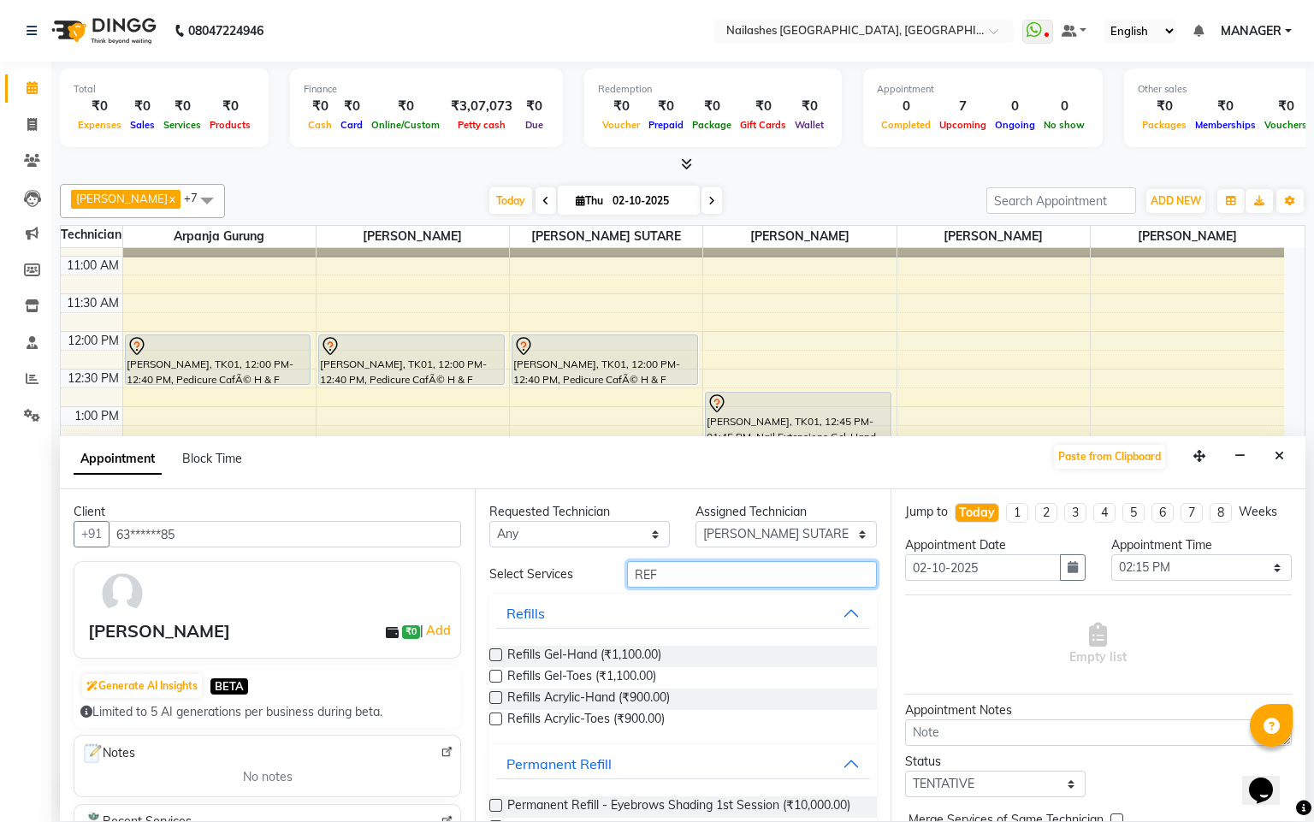
click at [702, 583] on input "REF" at bounding box center [752, 574] width 250 height 27
type input "R"
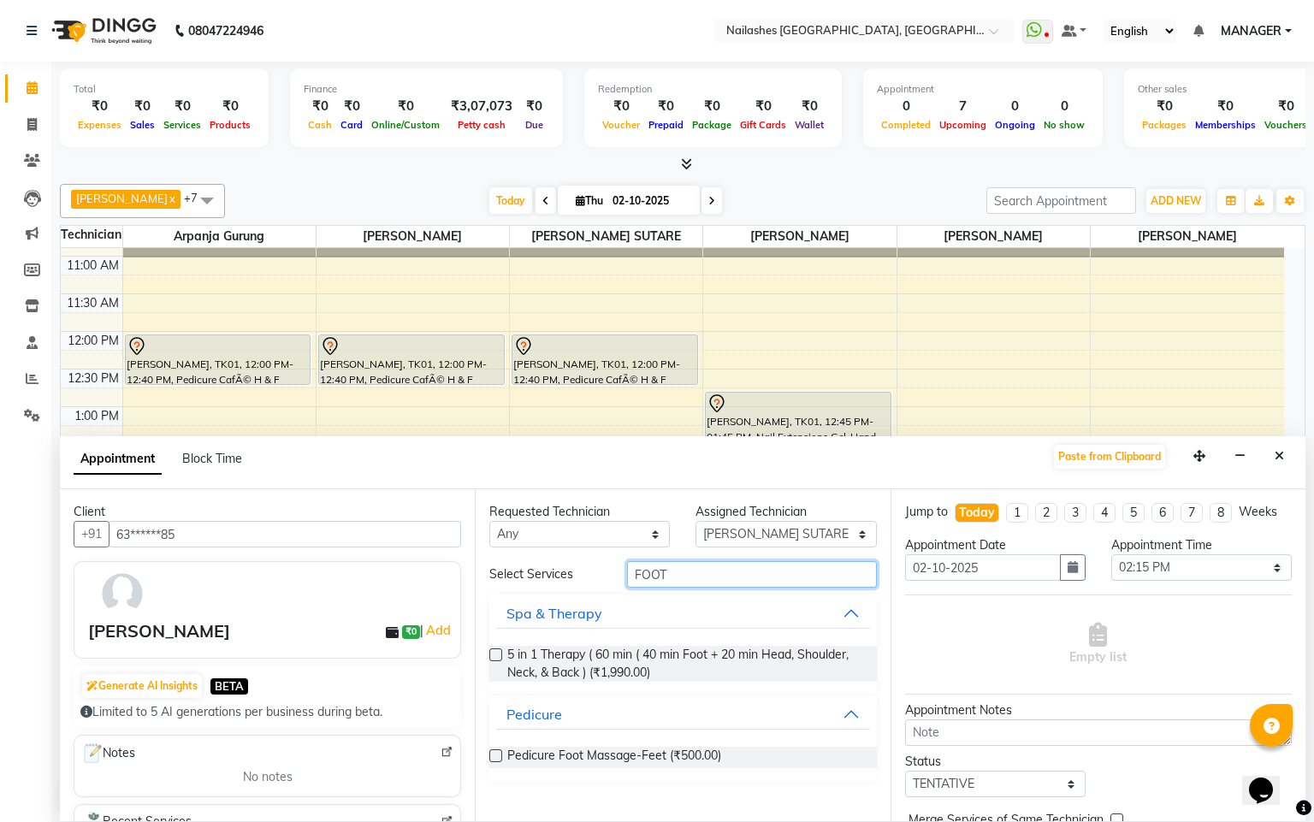
type input "FOOT"
click at [501, 758] on label at bounding box center [495, 756] width 13 height 13
click at [501, 758] on input "checkbox" at bounding box center [494, 757] width 11 height 11
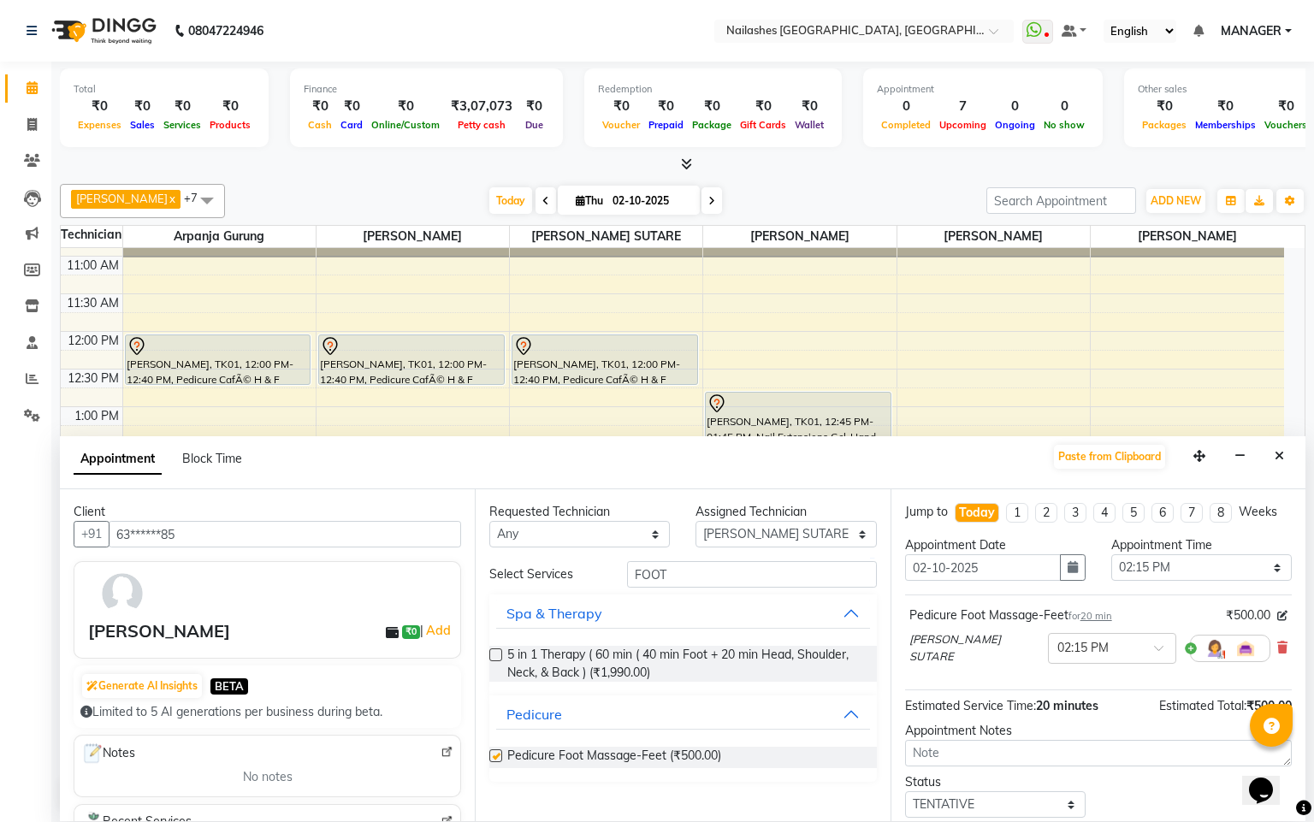
checkbox input "false"
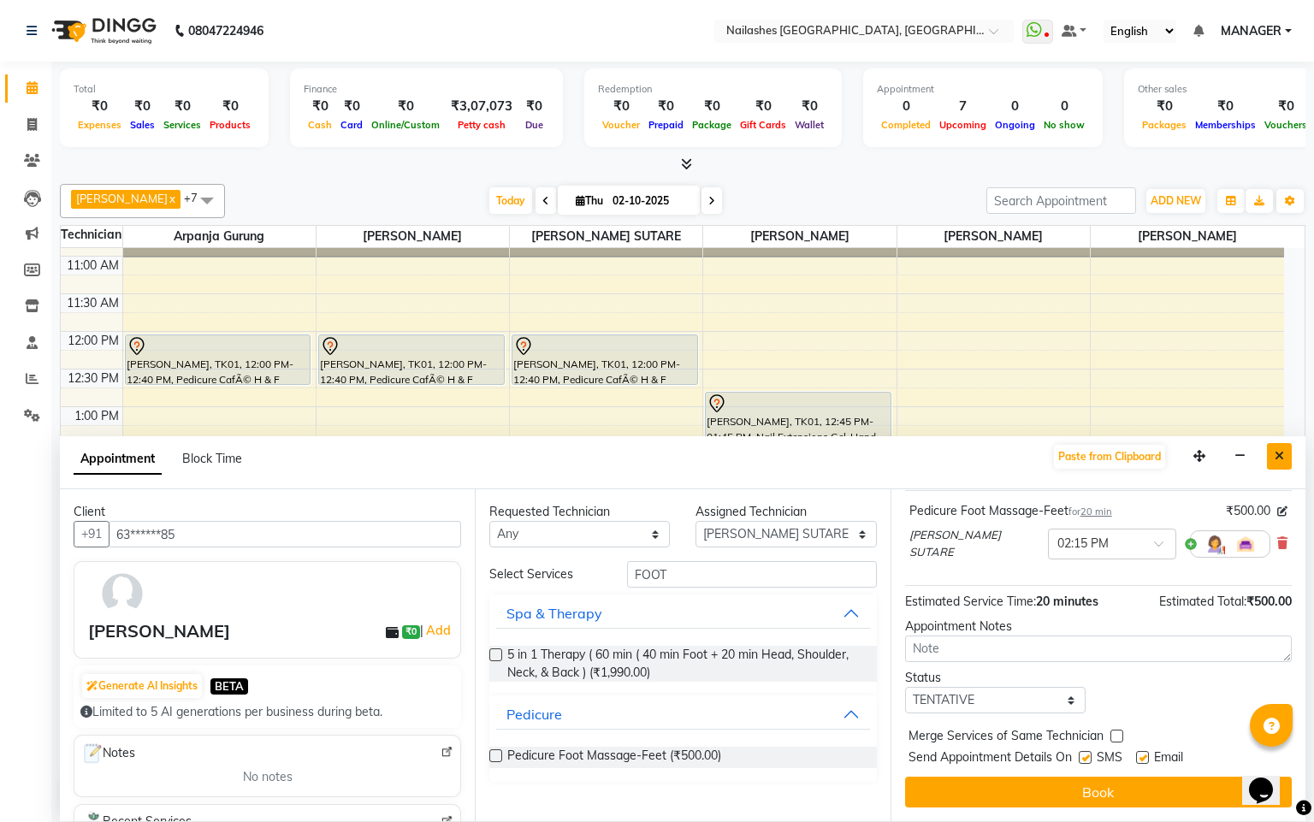
click at [1276, 457] on icon "Close" at bounding box center [1279, 456] width 9 height 12
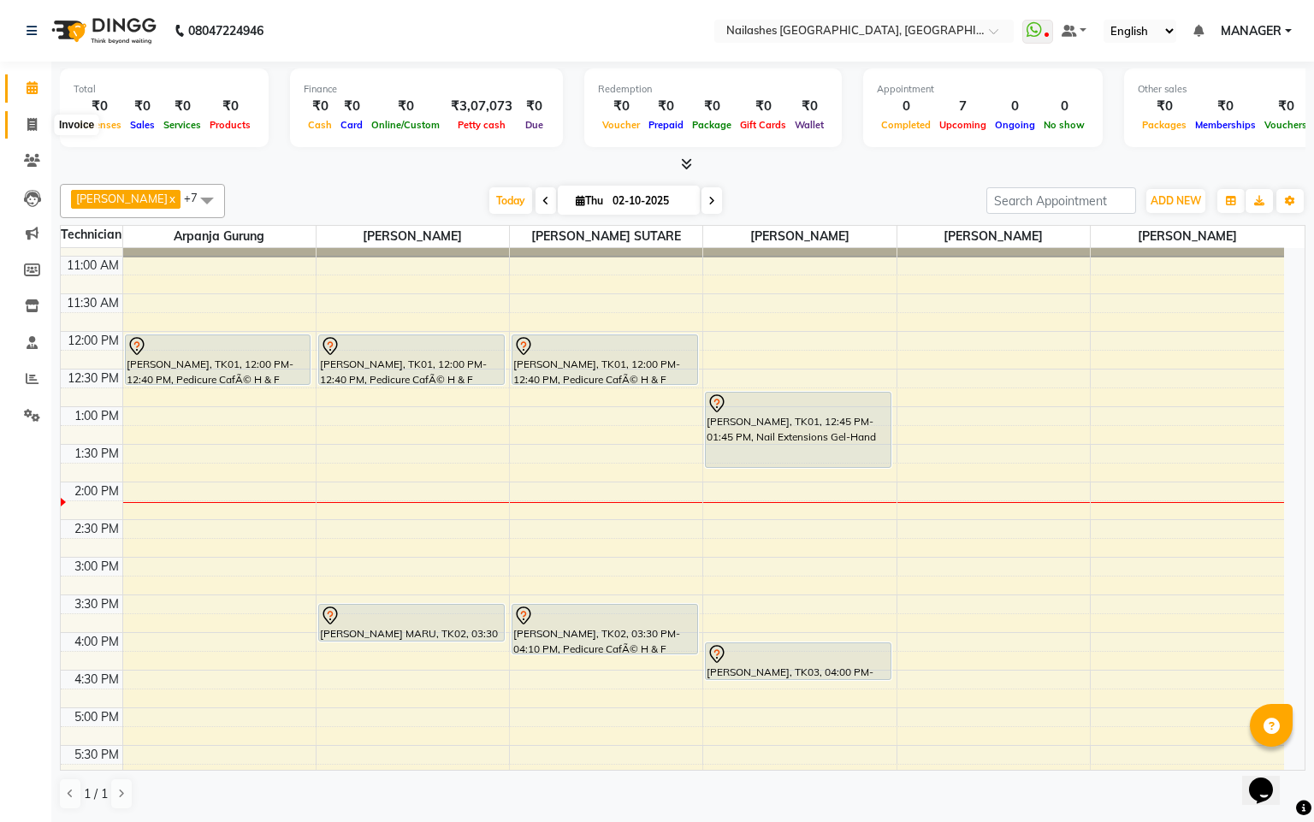
click at [29, 126] on icon at bounding box center [31, 124] width 9 height 13
select select "service"
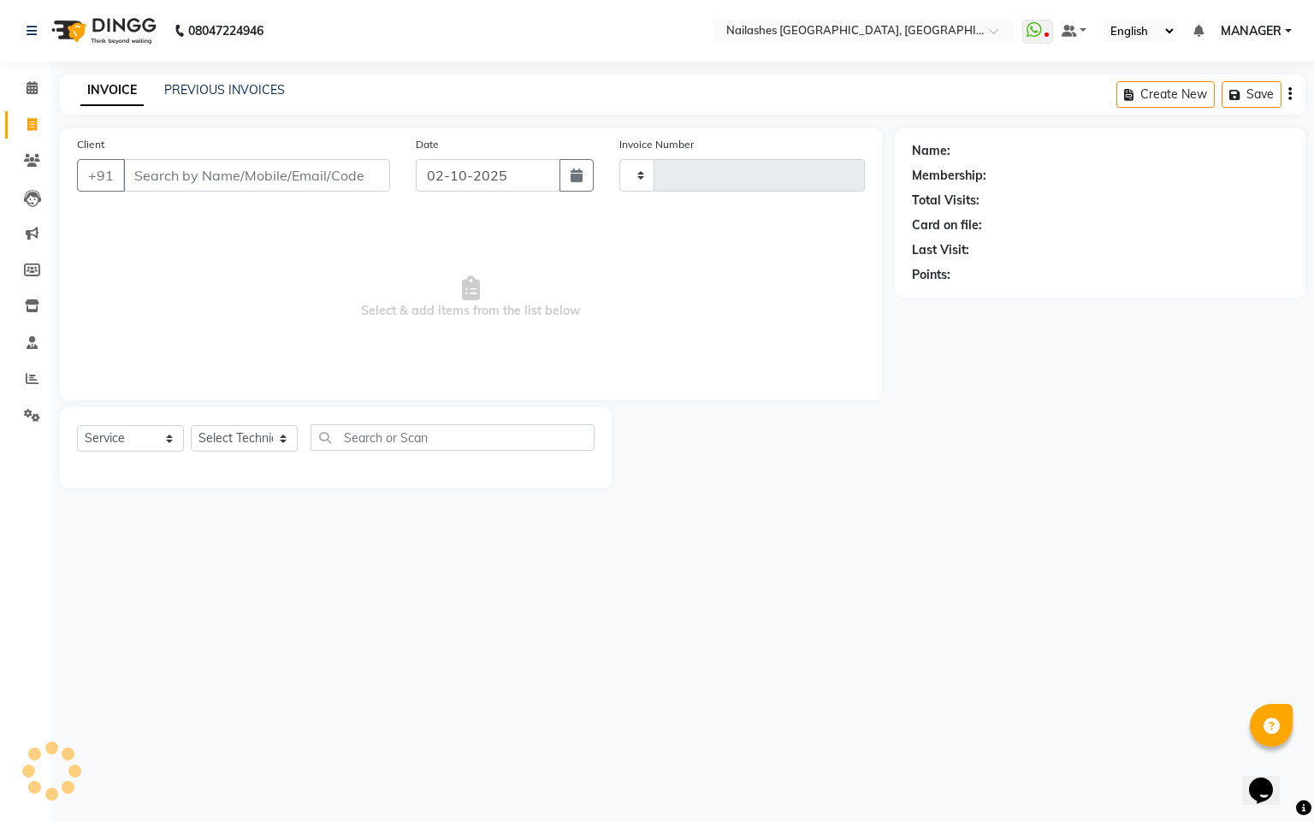
type input "0183"
select select "8442"
click at [236, 175] on input "Client" at bounding box center [256, 175] width 267 height 33
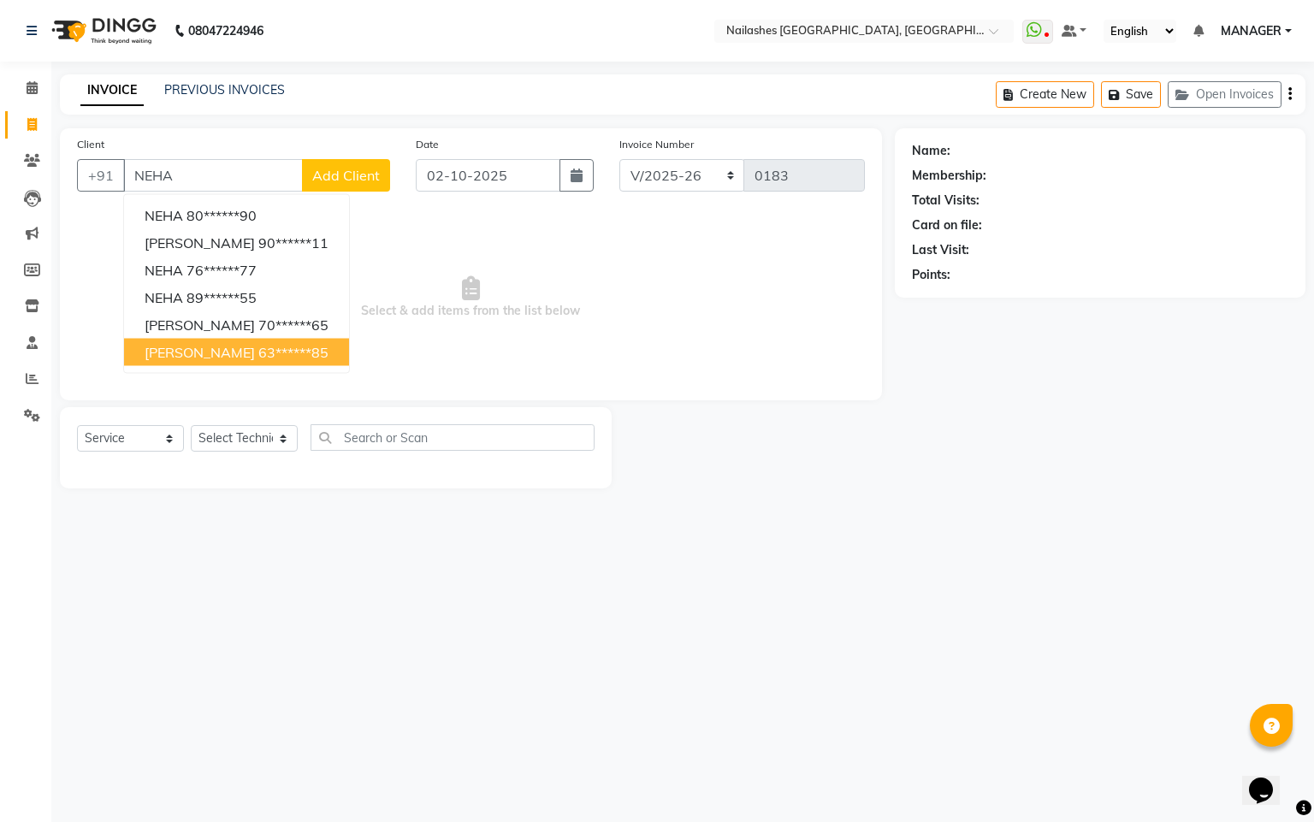
click at [219, 347] on span "NEHA PANDYA" at bounding box center [200, 352] width 110 height 17
type input "63******85"
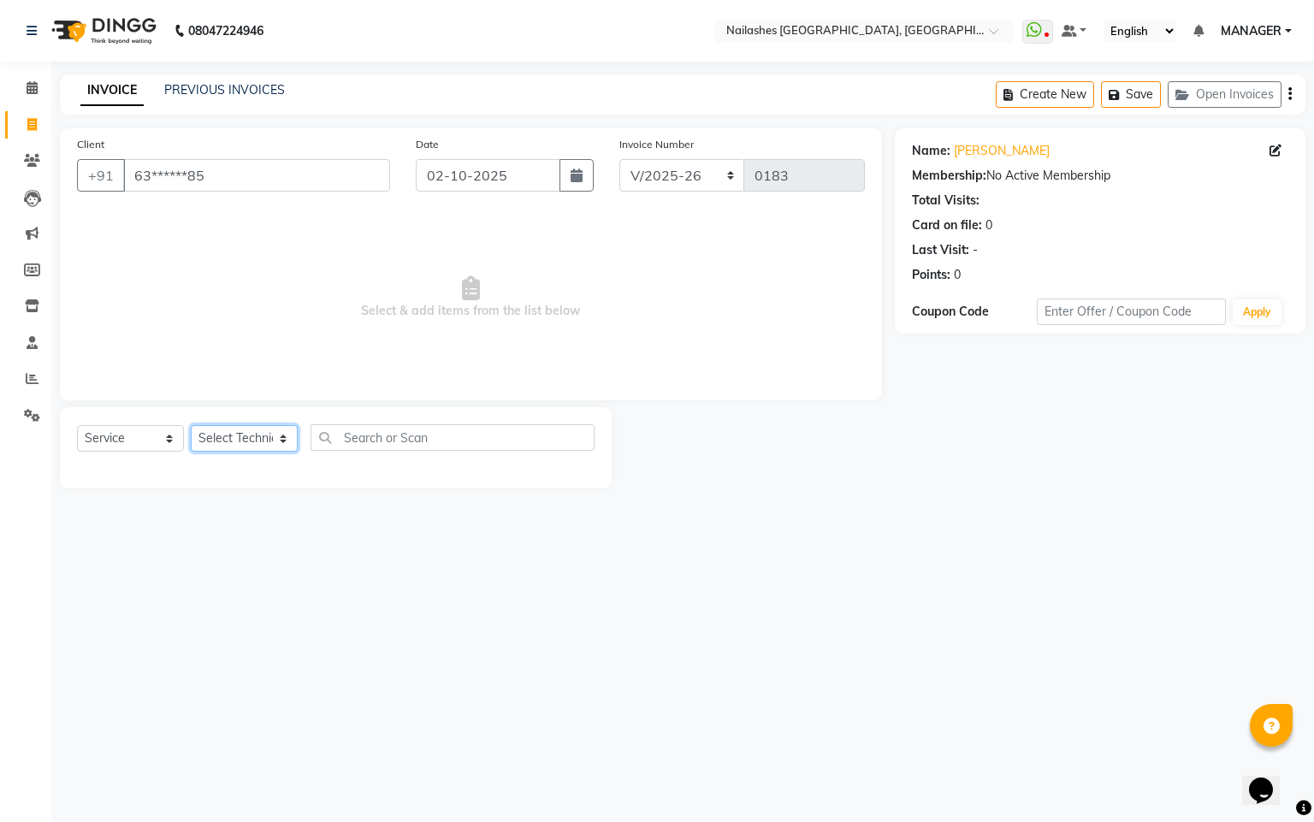
click at [276, 442] on select "Select Technician Arpanja Gurung AVANTIKA PATEL JASKARAN SINGH Kanhaiya Thakur …" at bounding box center [244, 438] width 107 height 27
select select "87528"
click at [191, 426] on select "Select Technician Arpanja Gurung AVANTIKA PATEL JASKARAN SINGH Kanhaiya Thakur …" at bounding box center [244, 438] width 107 height 27
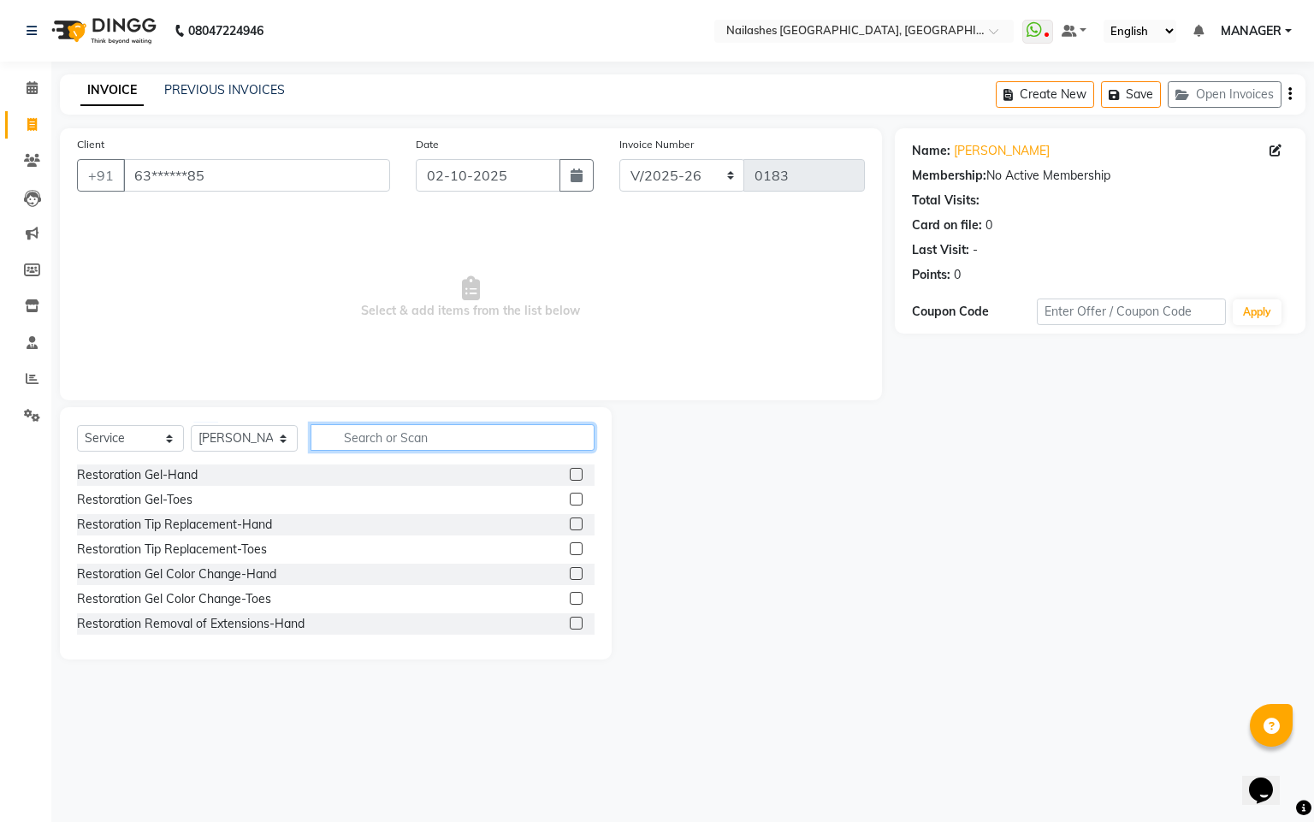
click at [383, 435] on input "text" at bounding box center [453, 437] width 284 height 27
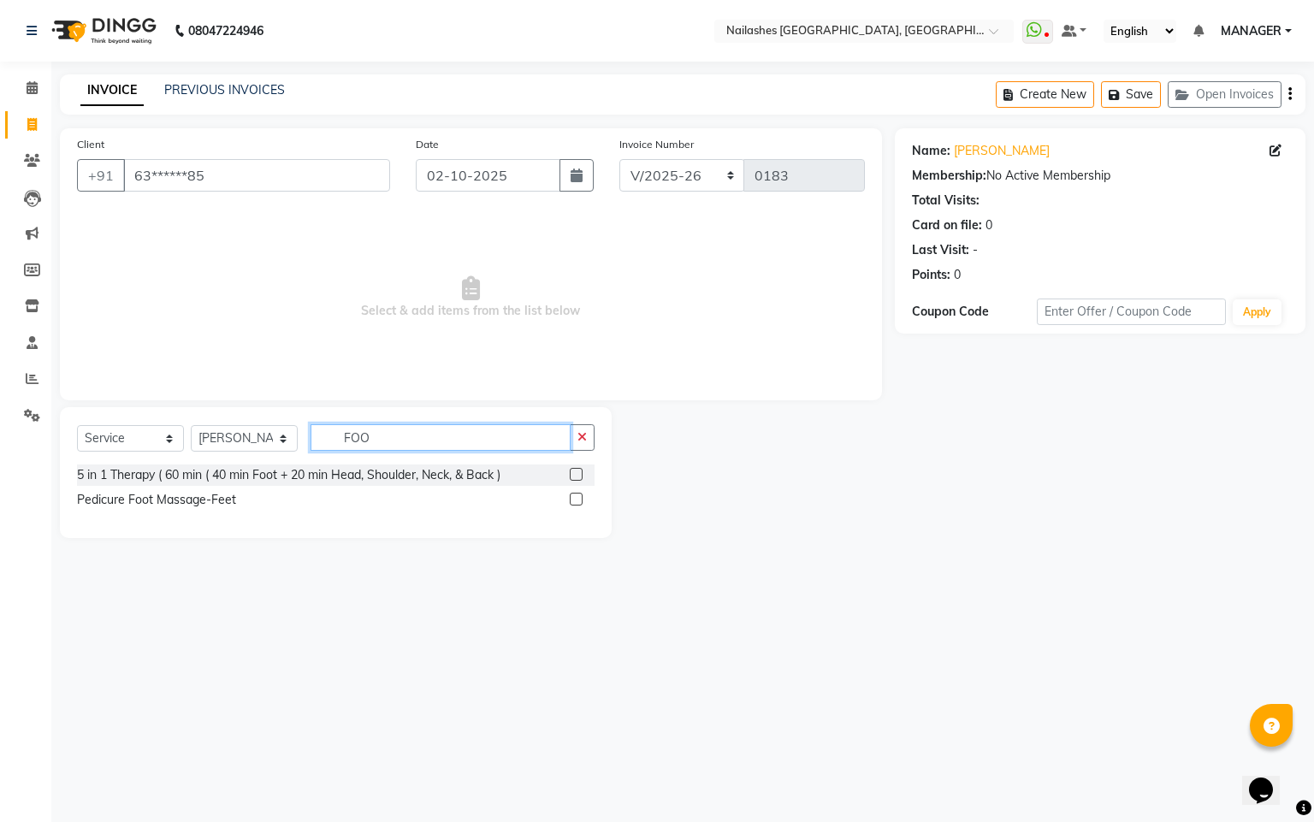
type input "FOO"
click at [575, 501] on label at bounding box center [576, 499] width 13 height 13
click at [575, 501] on input "checkbox" at bounding box center [575, 500] width 11 height 11
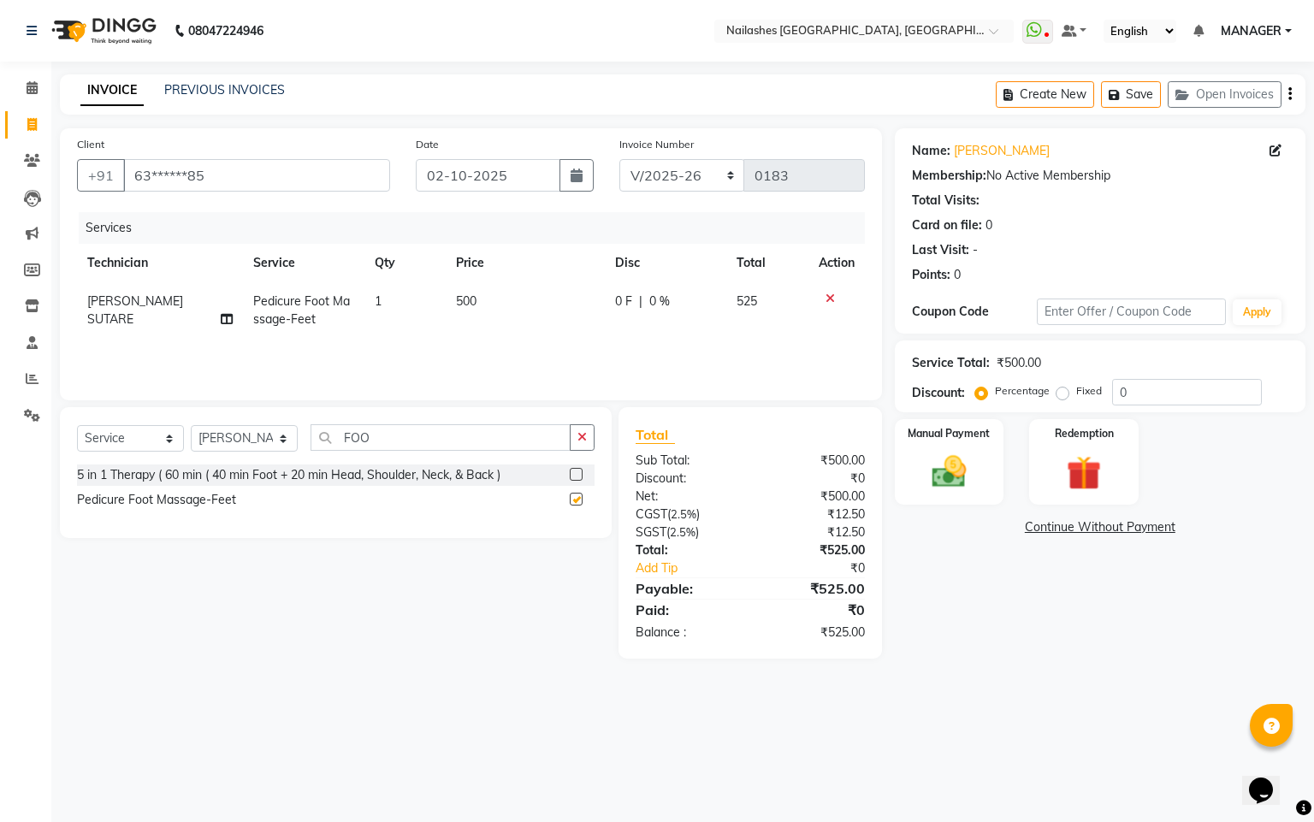
checkbox input "false"
click at [290, 440] on select "Select Technician Arpanja Gurung AVANTIKA PATEL JASKARAN SINGH Kanhaiya Thakur …" at bounding box center [244, 438] width 107 height 27
select select "83857"
click at [191, 426] on select "Select Technician Arpanja Gurung AVANTIKA PATEL JASKARAN SINGH Kanhaiya Thakur …" at bounding box center [244, 438] width 107 height 27
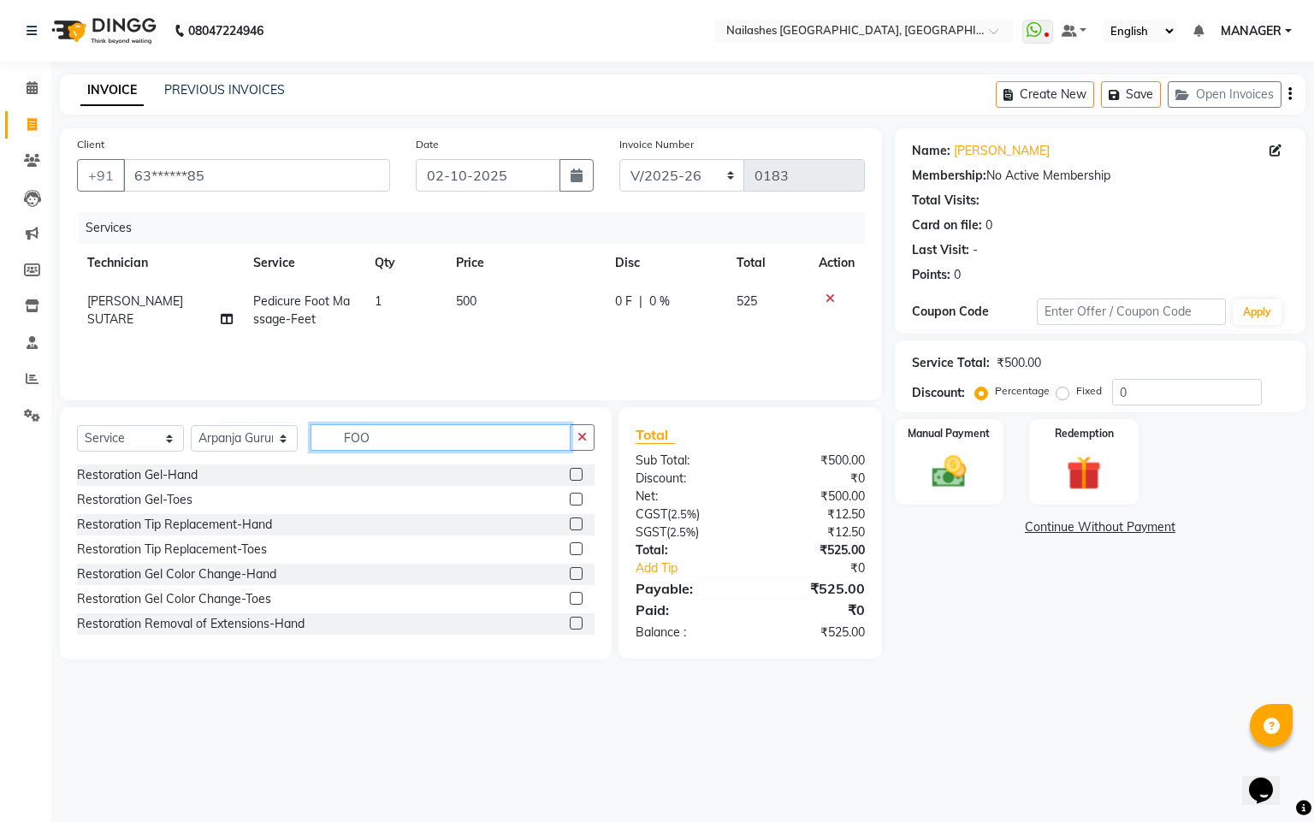
click at [378, 437] on input "FOO" at bounding box center [441, 437] width 260 height 27
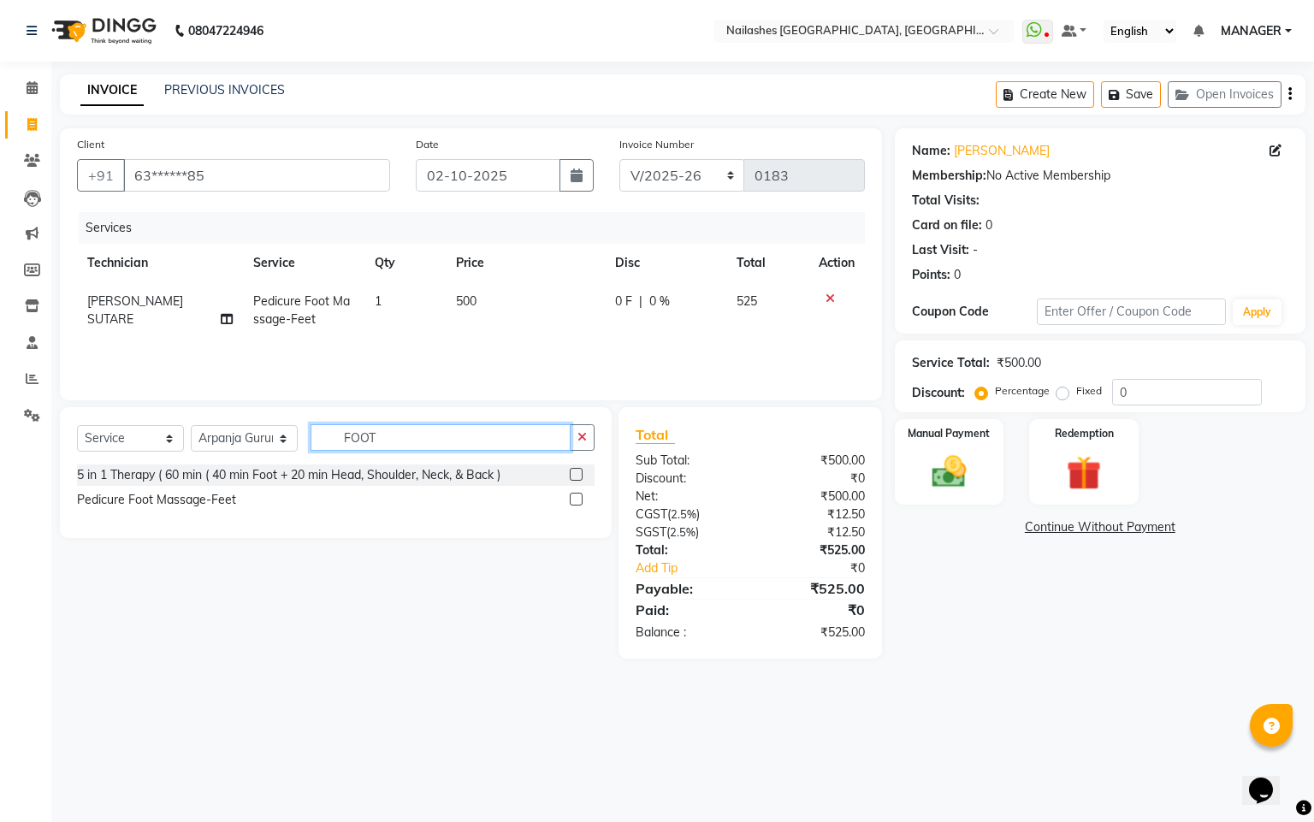
type input "FOOT"
click at [578, 498] on label at bounding box center [576, 499] width 13 height 13
click at [578, 498] on input "checkbox" at bounding box center [575, 500] width 11 height 11
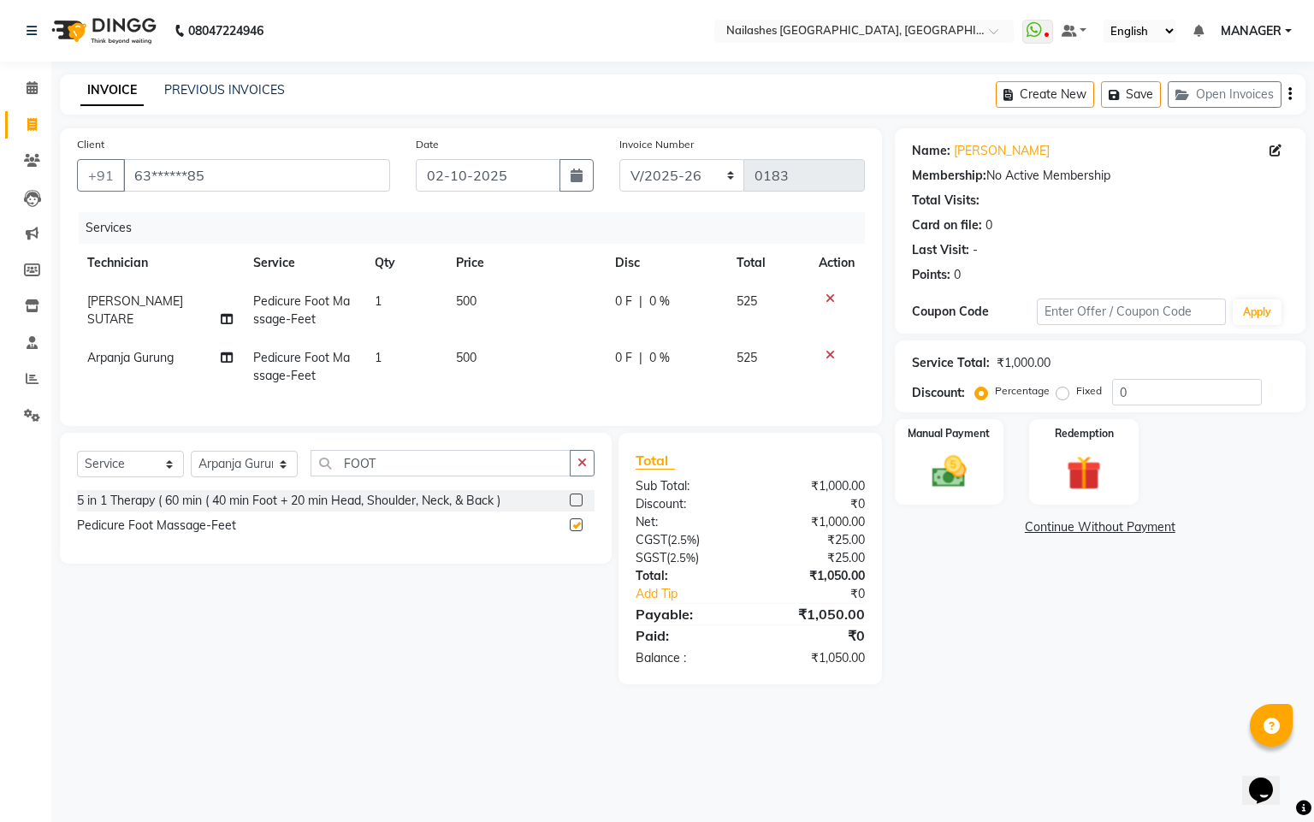
checkbox input "false"
click at [471, 301] on span "500" at bounding box center [466, 300] width 21 height 15
select select "87528"
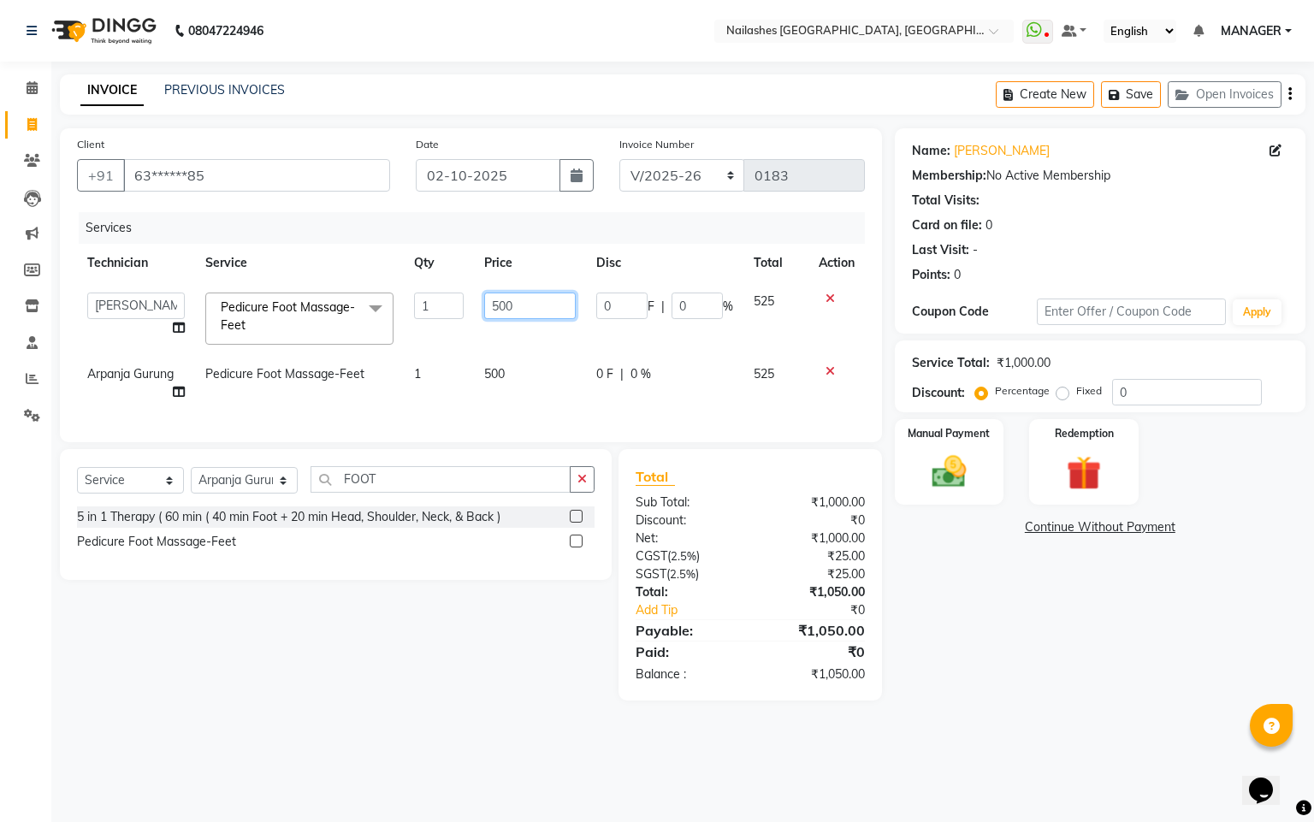
click at [524, 301] on input "500" at bounding box center [530, 306] width 92 height 27
type input "5"
type input "950"
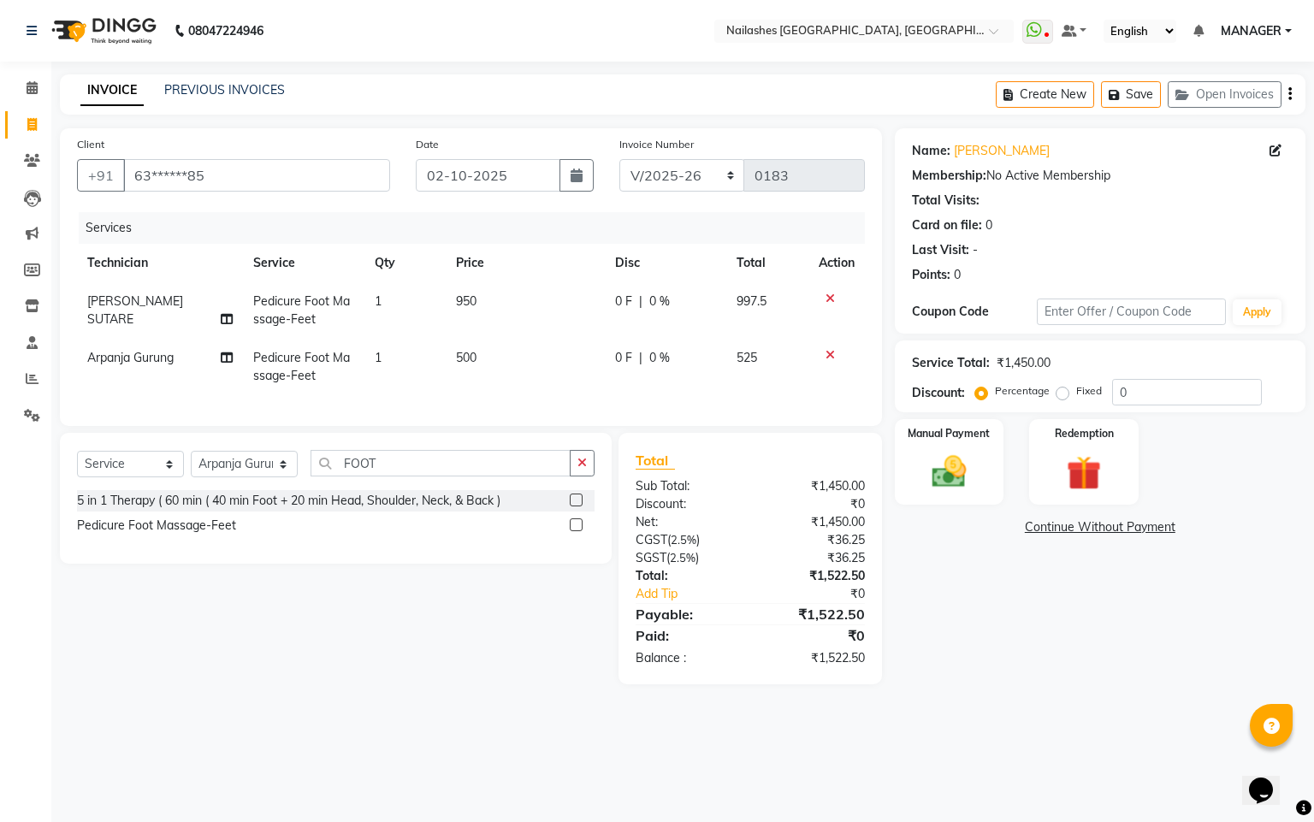
click at [512, 372] on td "500" at bounding box center [525, 367] width 159 height 56
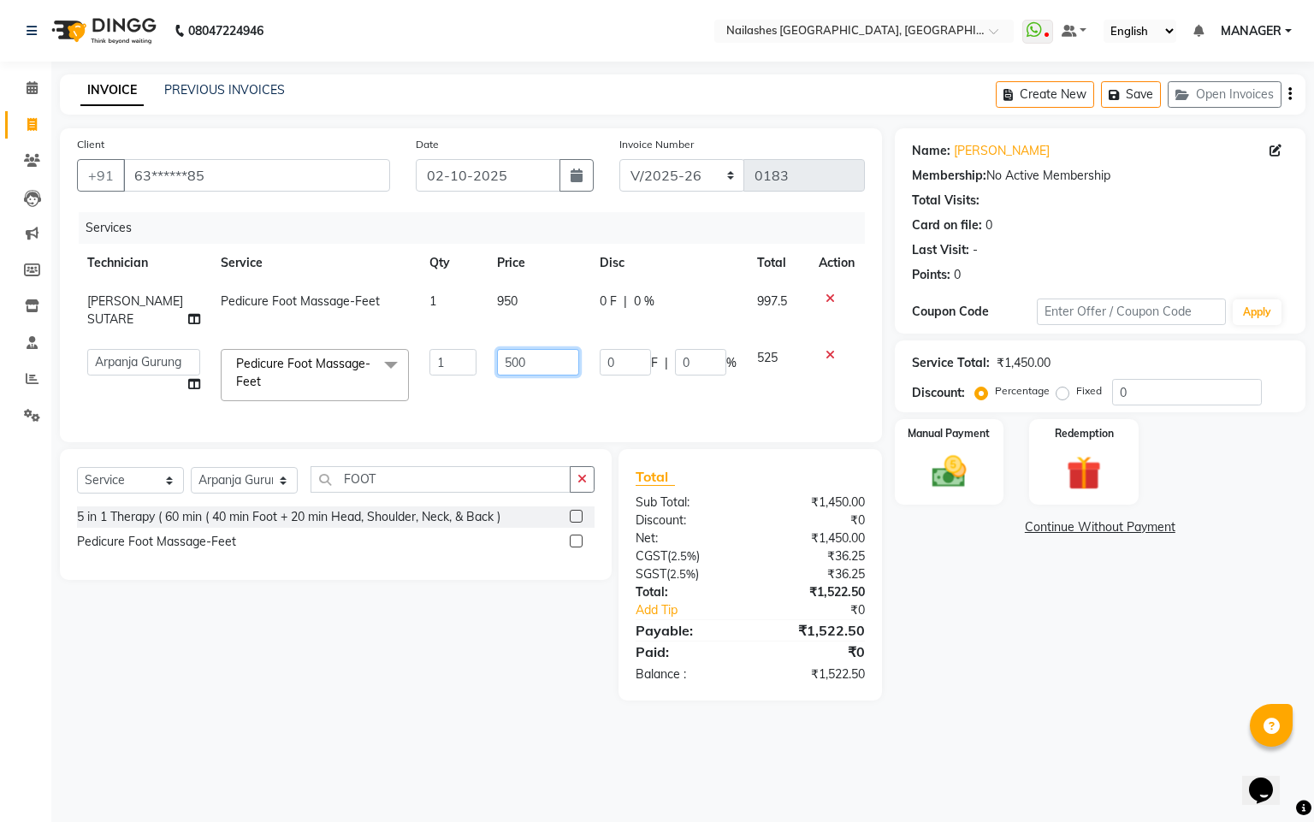
click at [532, 365] on input "500" at bounding box center [538, 362] width 82 height 27
type input "5"
type input "6"
type input "950"
click at [562, 412] on div "Services Technician Service Qty Price Disc Total Action SAPNA SUTARE Pedicure F…" at bounding box center [471, 318] width 788 height 213
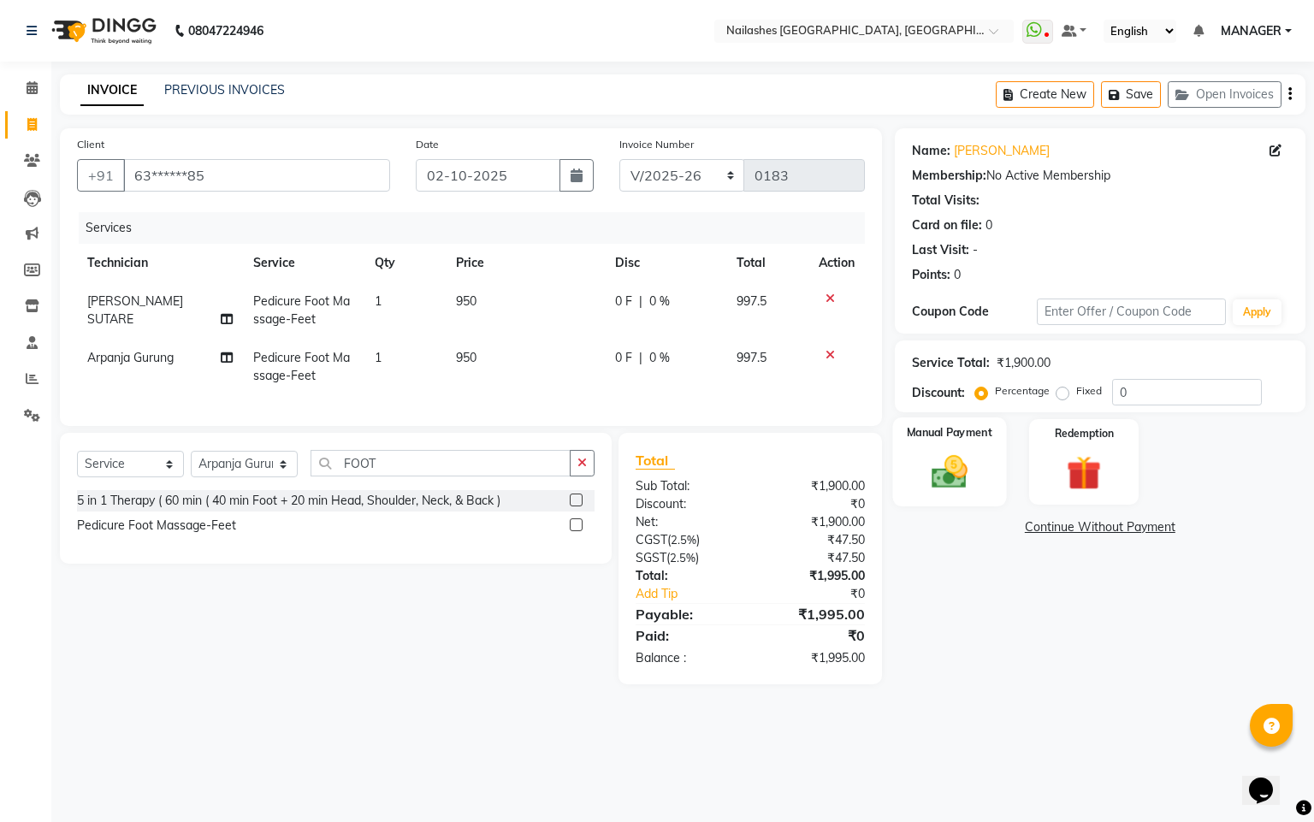
click at [956, 475] on img at bounding box center [949, 472] width 58 height 41
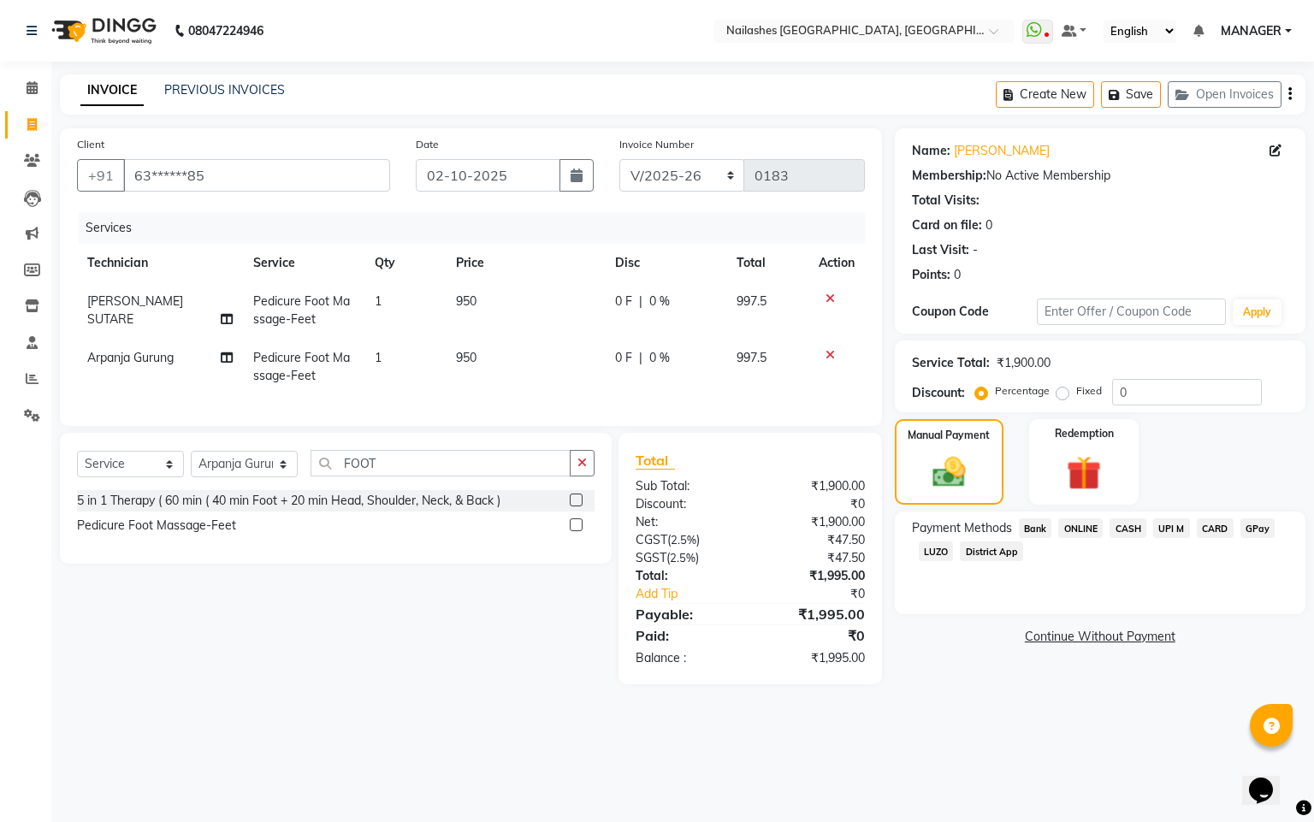
click at [1263, 531] on span "GPay" at bounding box center [1258, 529] width 35 height 20
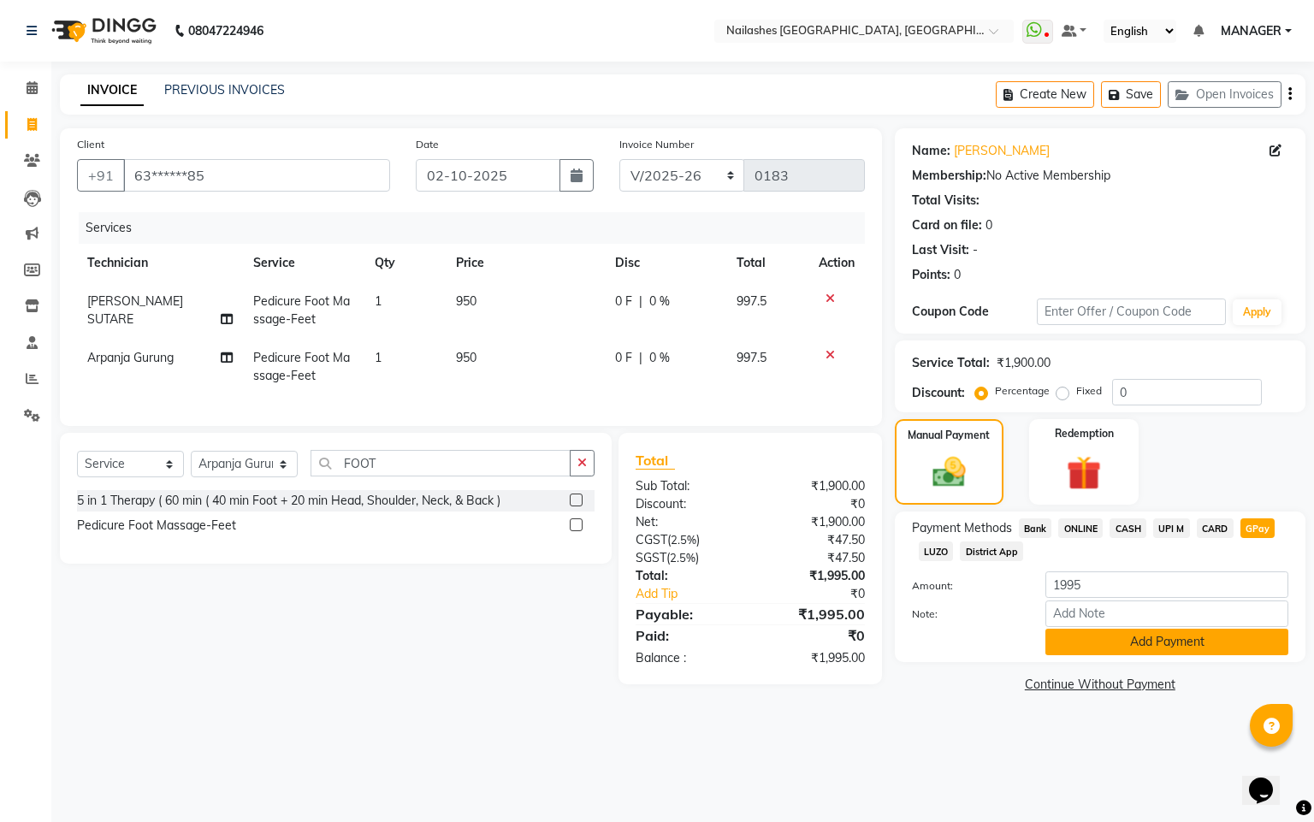
click at [1176, 647] on button "Add Payment" at bounding box center [1167, 642] width 243 height 27
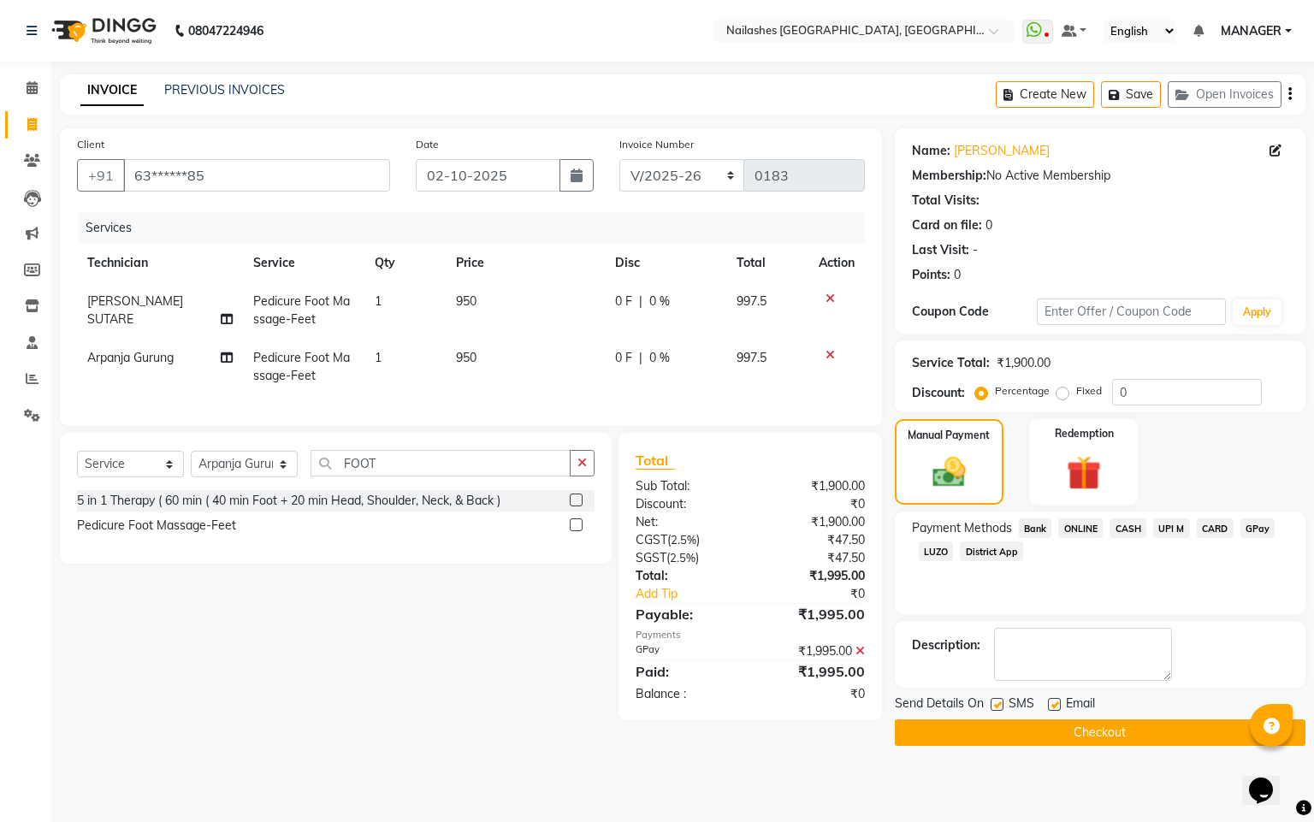
click at [1125, 737] on button "Checkout" at bounding box center [1100, 733] width 411 height 27
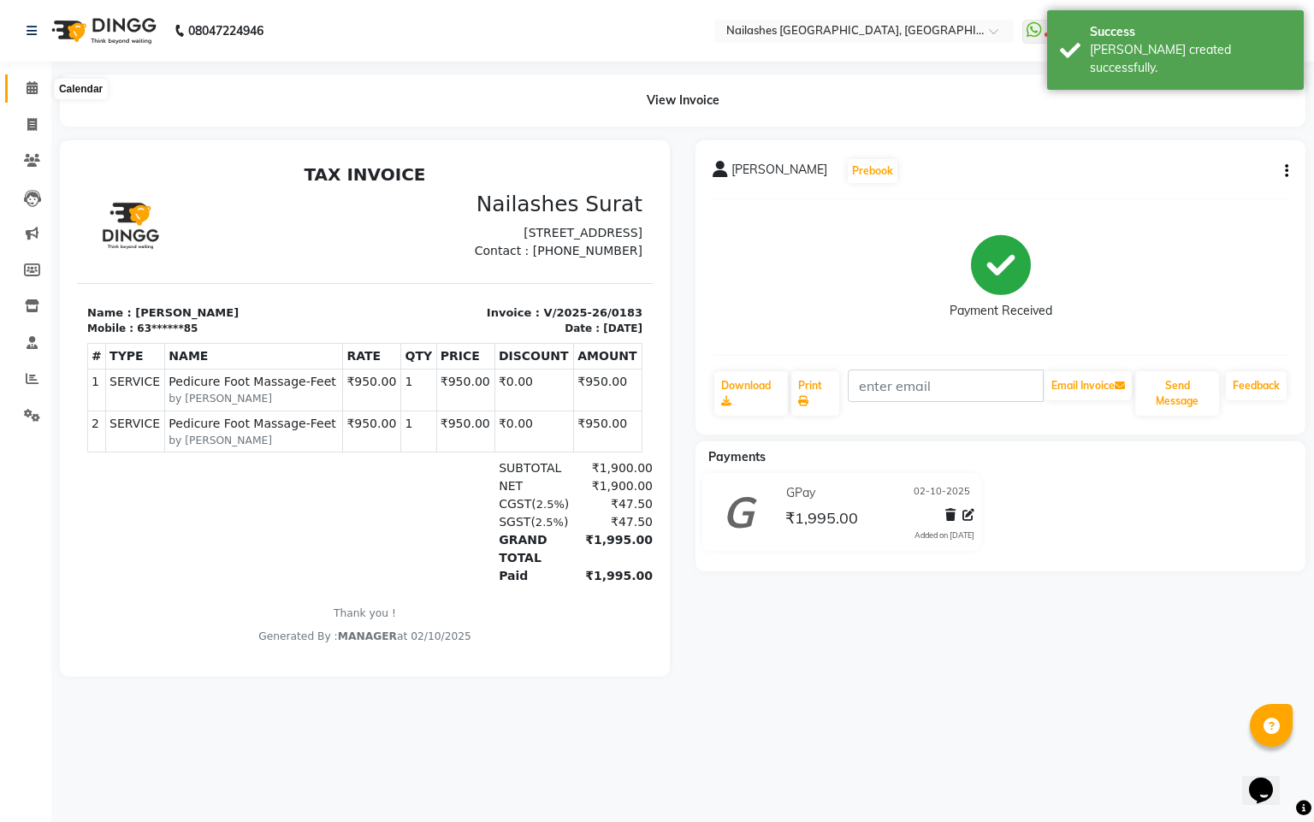
click at [31, 88] on icon at bounding box center [32, 87] width 11 height 13
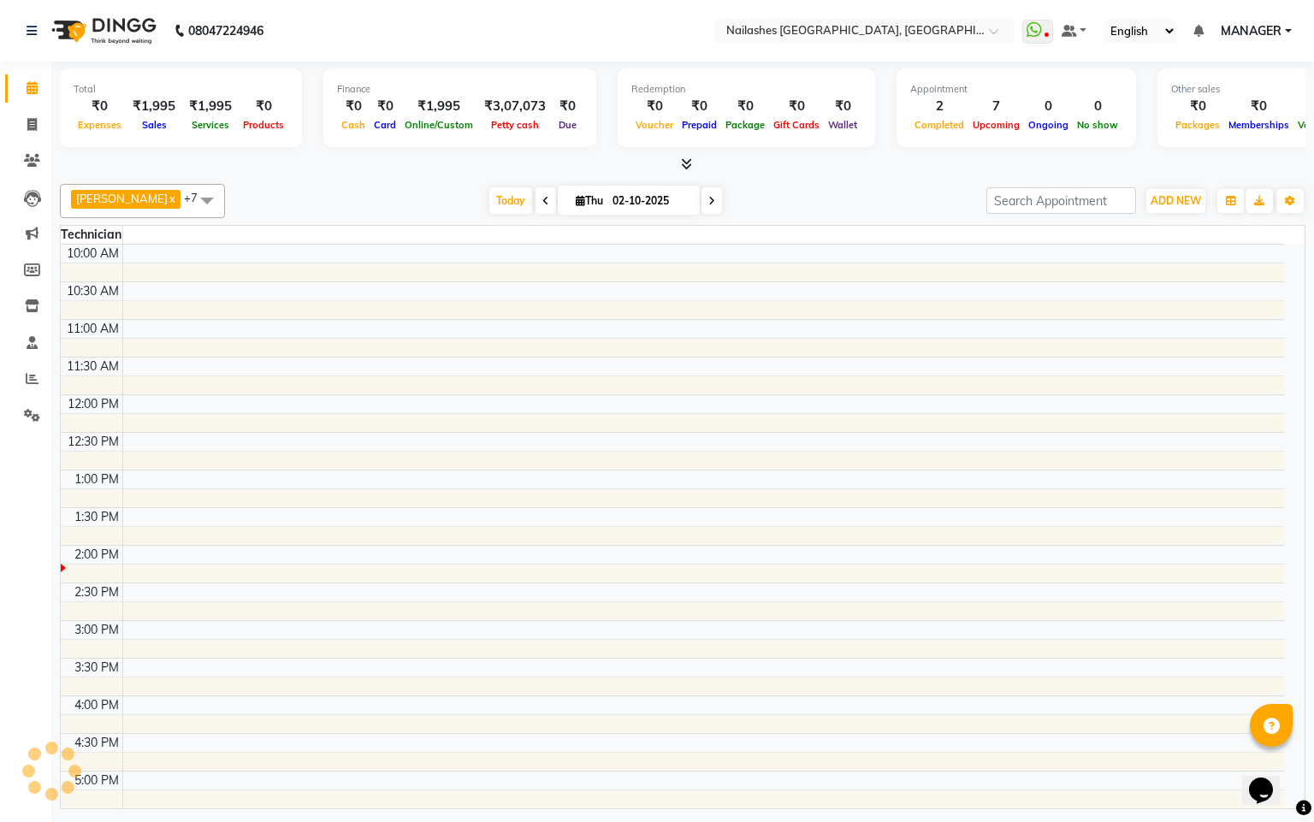
scroll to position [291, 0]
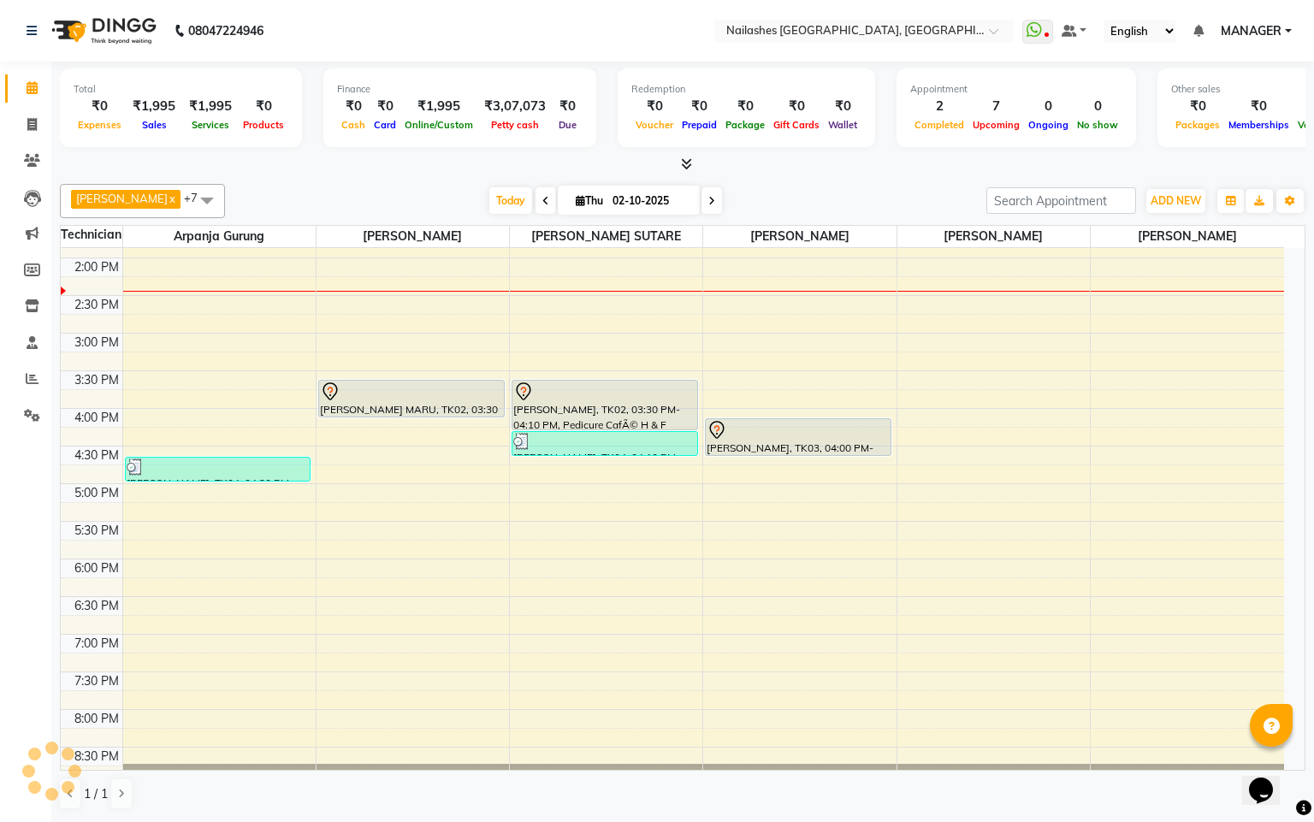
click at [709, 198] on icon at bounding box center [712, 201] width 7 height 10
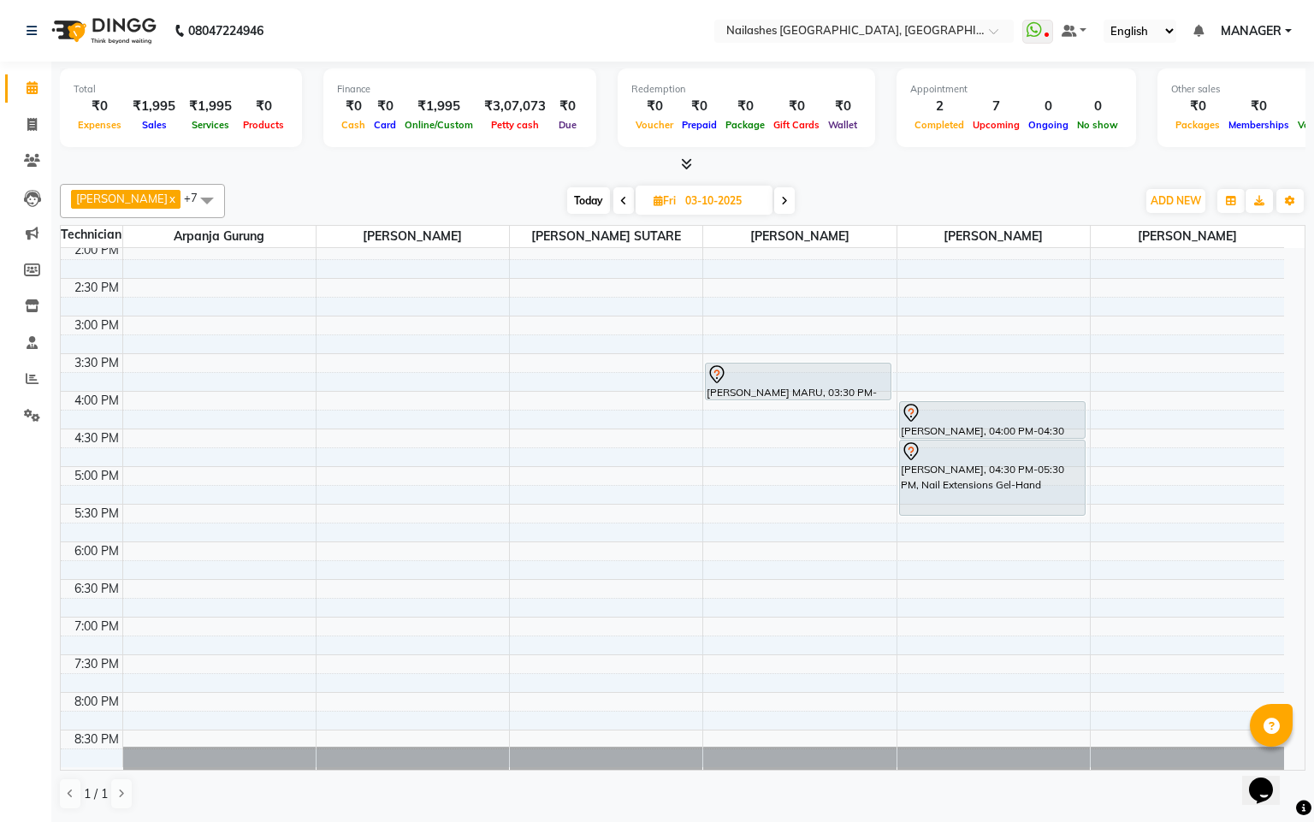
click at [620, 199] on icon at bounding box center [623, 201] width 7 height 10
type input "02-10-2025"
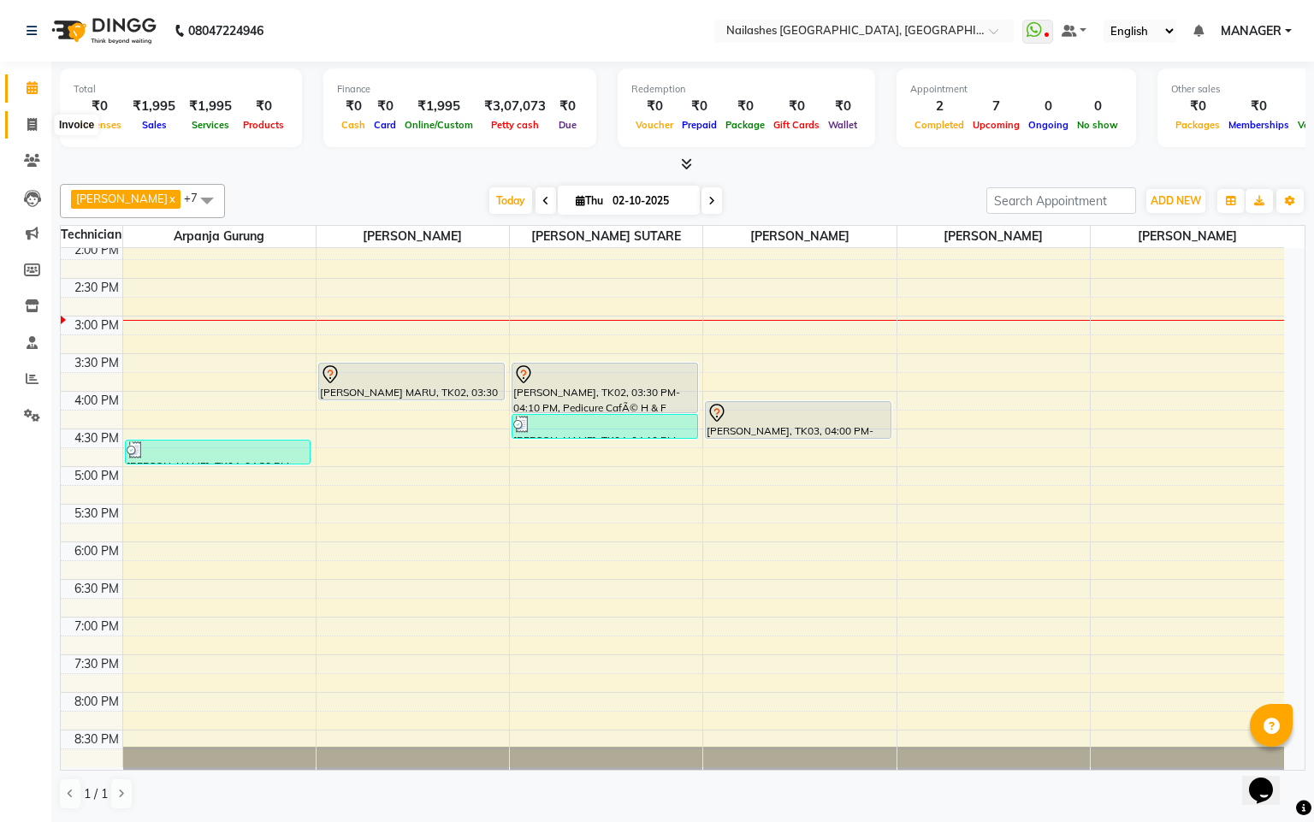
click at [37, 133] on span at bounding box center [32, 126] width 30 height 20
select select "service"
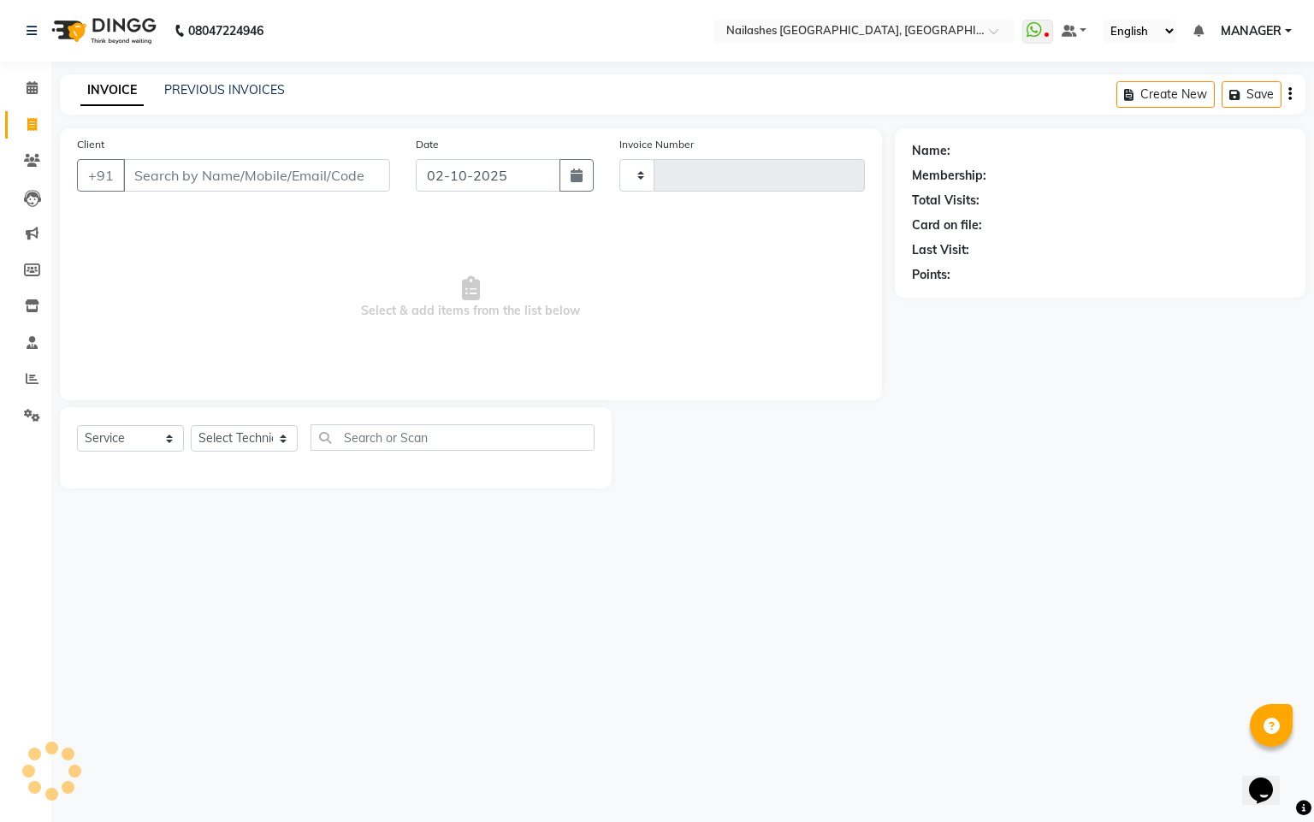
type input "0184"
select select "8442"
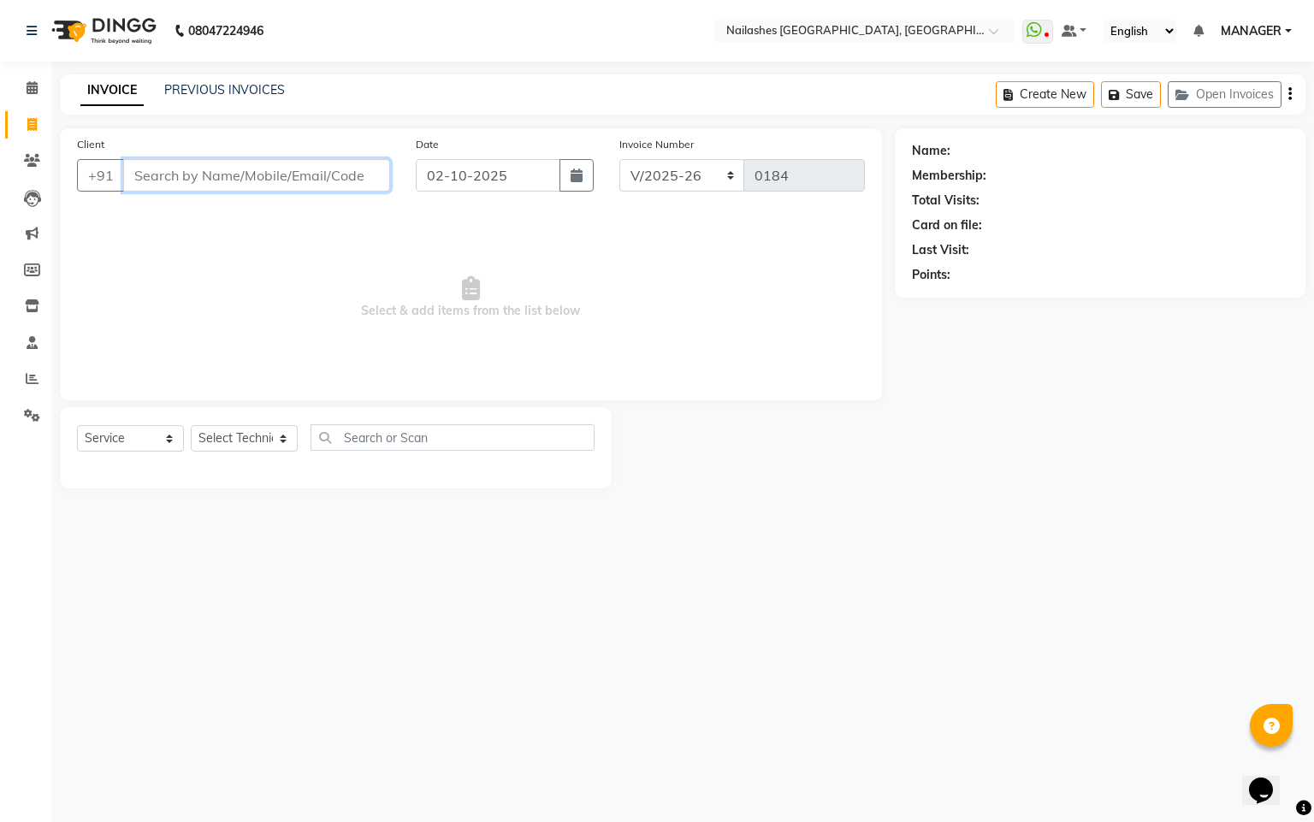
click at [270, 170] on input "Client" at bounding box center [256, 175] width 267 height 33
click at [224, 181] on input "Client" at bounding box center [256, 175] width 267 height 33
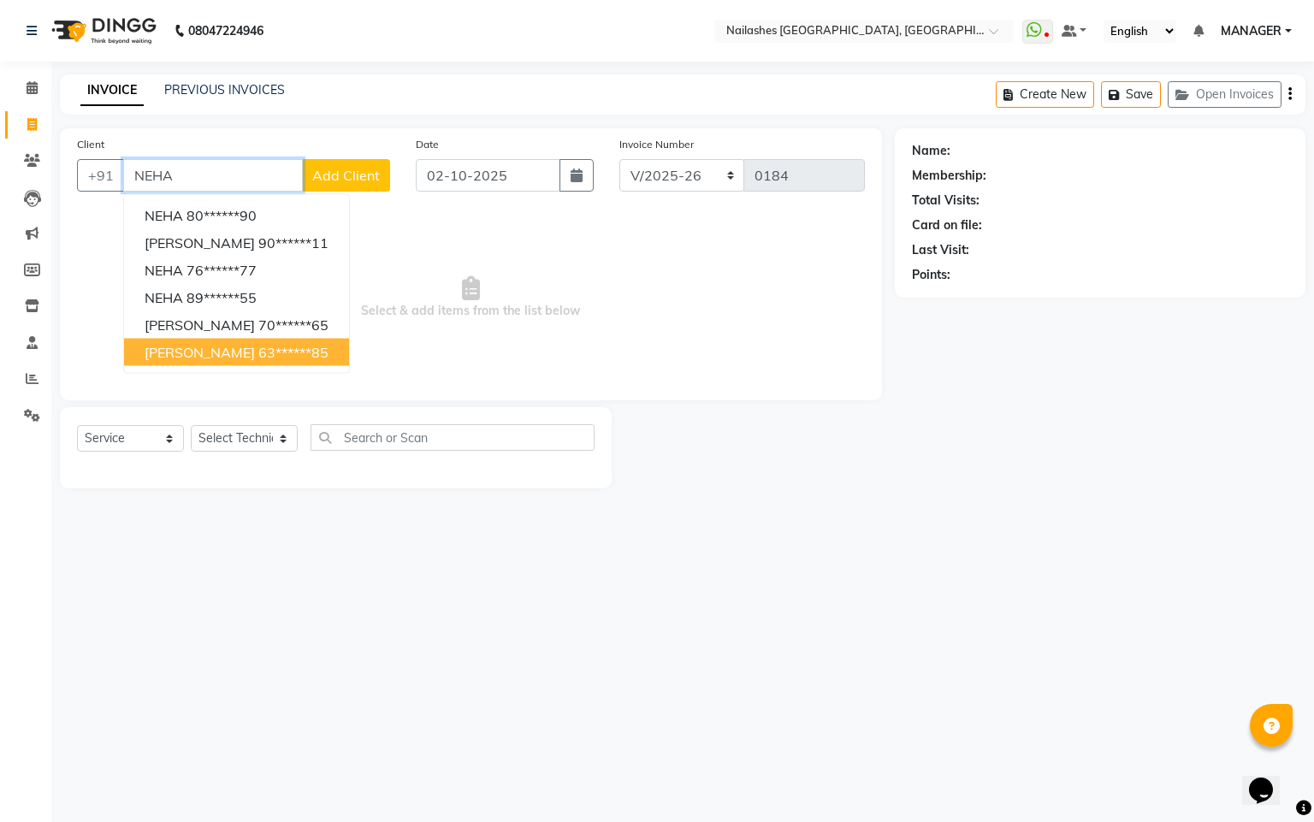
click at [234, 353] on span "NEHA PANDYA" at bounding box center [200, 352] width 110 height 17
type input "63******85"
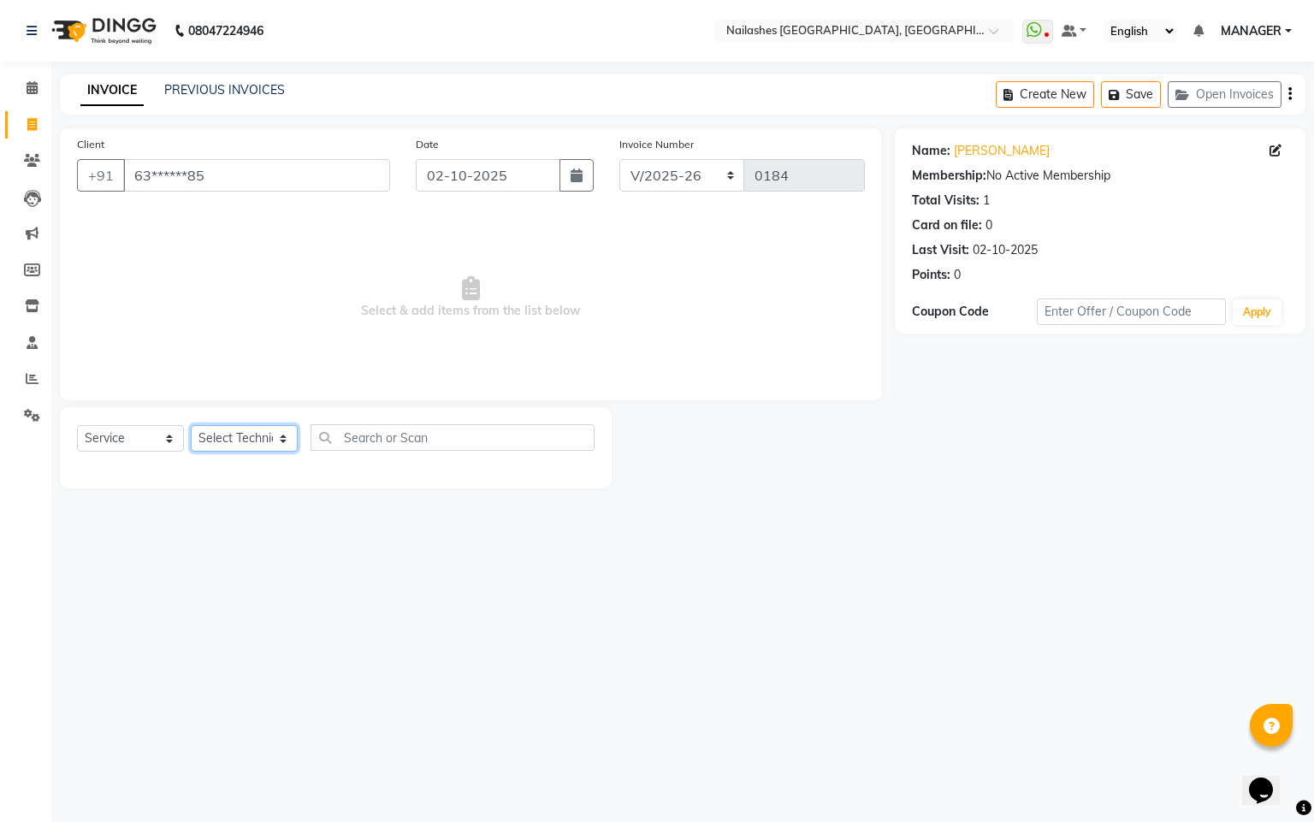
click at [272, 440] on select "Select Technician Arpanja Gurung AVANTIKA PATEL JASKARAN SINGH Kanhaiya Thakur …" at bounding box center [244, 438] width 107 height 27
select select "90885"
click at [191, 426] on select "Select Technician Arpanja Gurung AVANTIKA PATEL JASKARAN SINGH Kanhaiya Thakur …" at bounding box center [244, 438] width 107 height 27
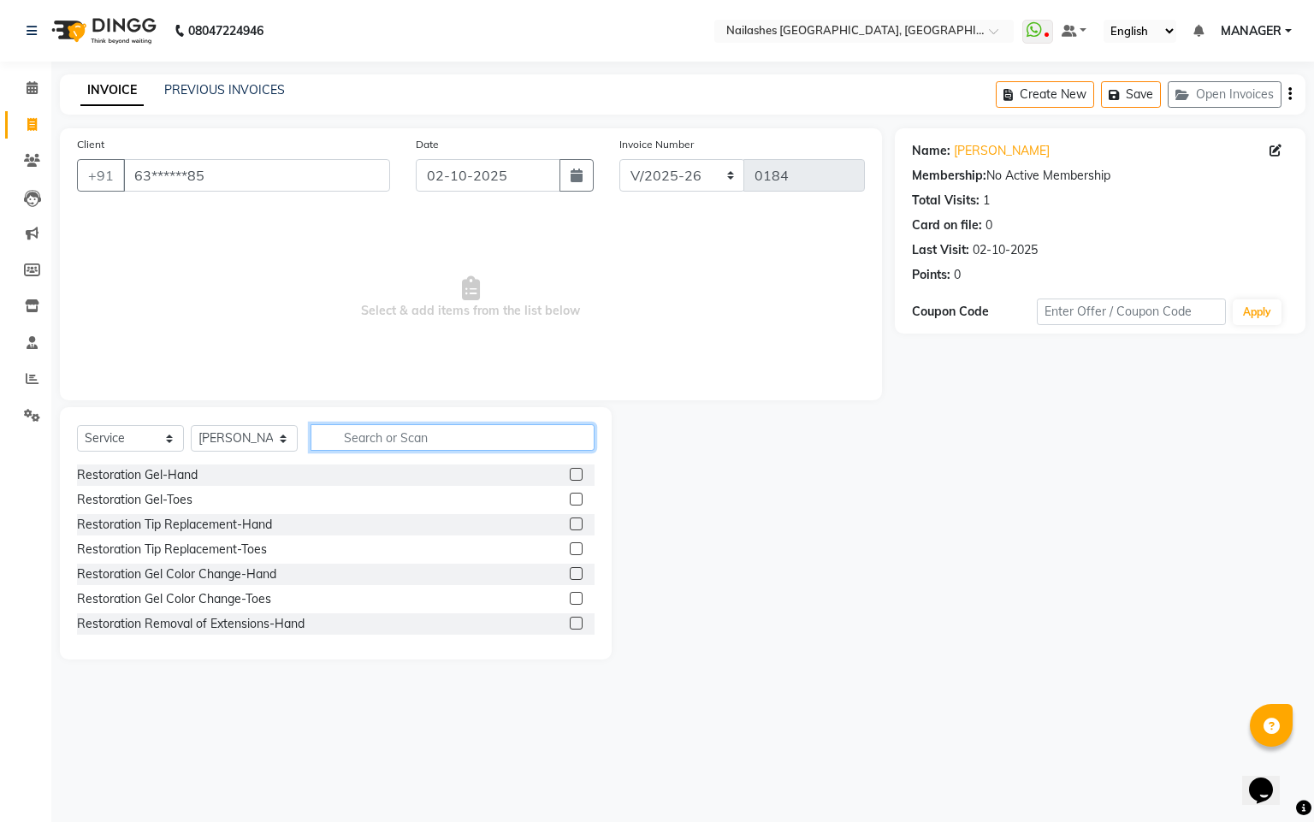
click at [381, 431] on input "text" at bounding box center [453, 437] width 284 height 27
click at [354, 432] on input "text" at bounding box center [453, 437] width 284 height 27
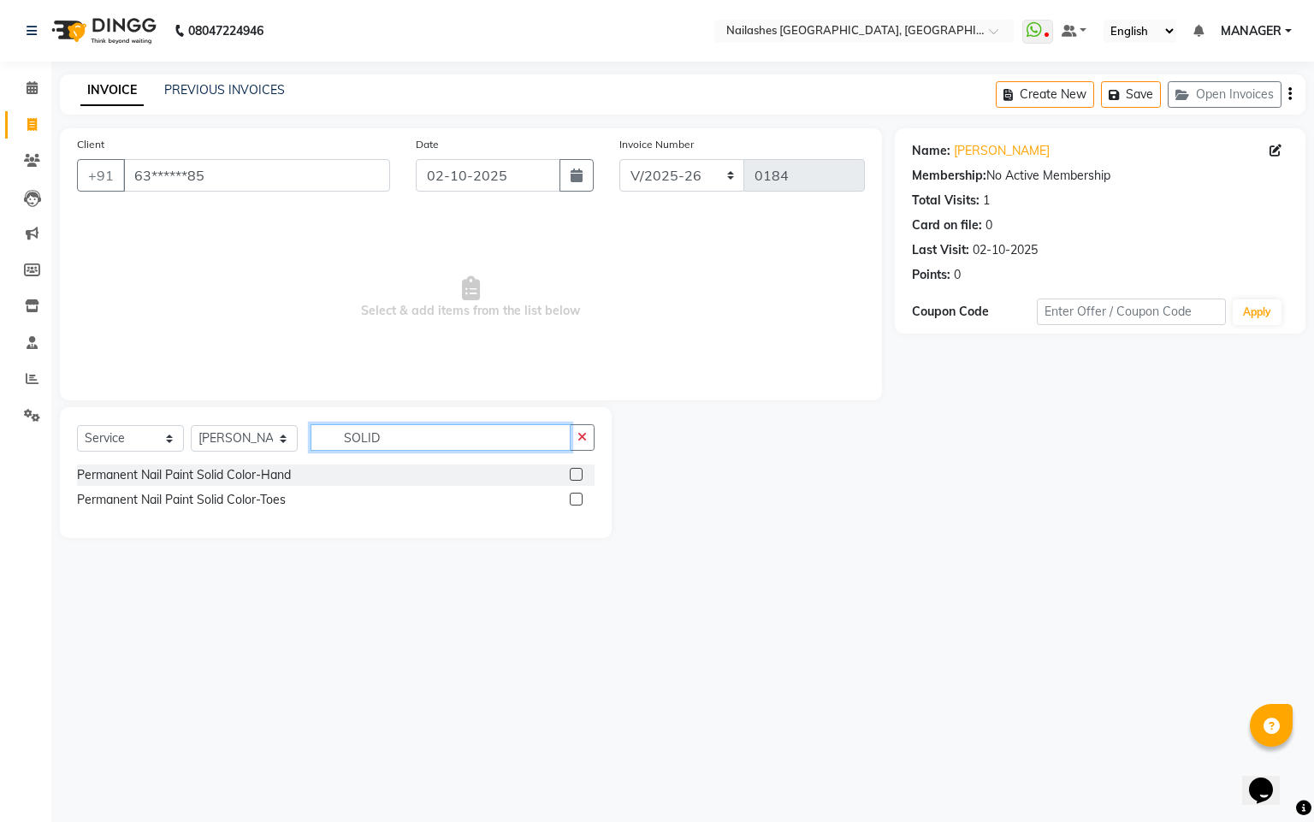
type input "SOLID"
click at [568, 499] on div "Permanent Nail Paint Solid Color-Toes" at bounding box center [336, 499] width 518 height 21
click at [576, 501] on label at bounding box center [576, 499] width 13 height 13
click at [576, 501] on input "checkbox" at bounding box center [575, 500] width 11 height 11
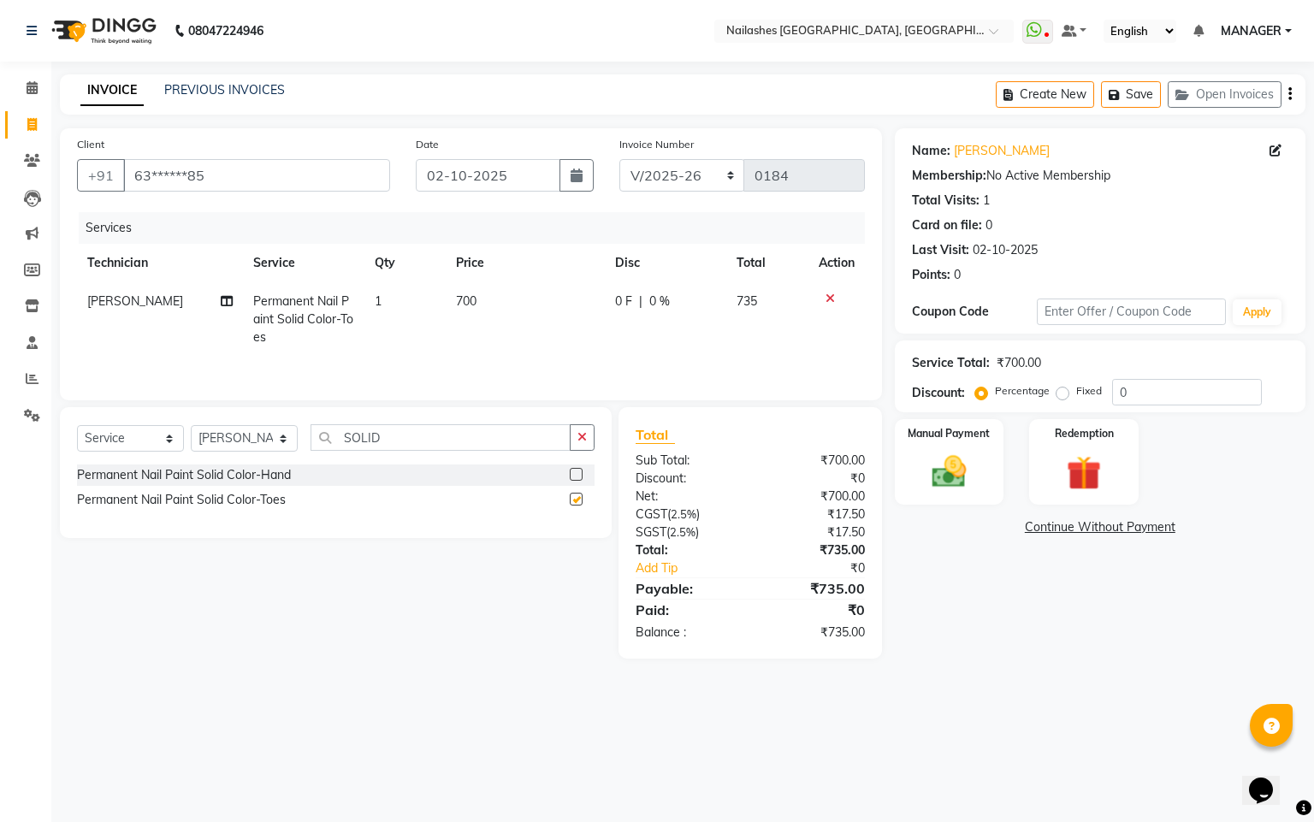
checkbox input "false"
click at [942, 453] on img at bounding box center [949, 472] width 58 height 41
click at [1140, 529] on span "CASH" at bounding box center [1128, 529] width 37 height 20
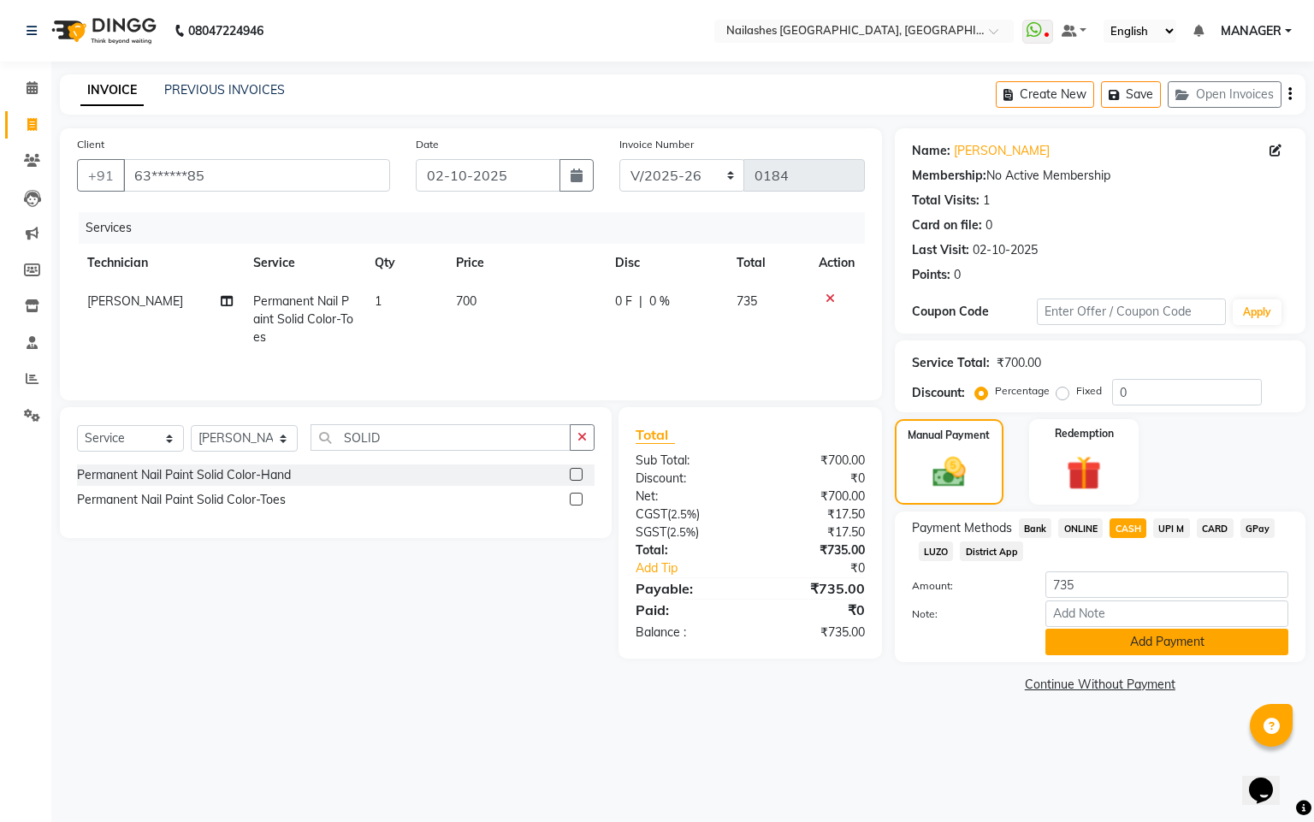
click at [1097, 645] on button "Add Payment" at bounding box center [1167, 642] width 243 height 27
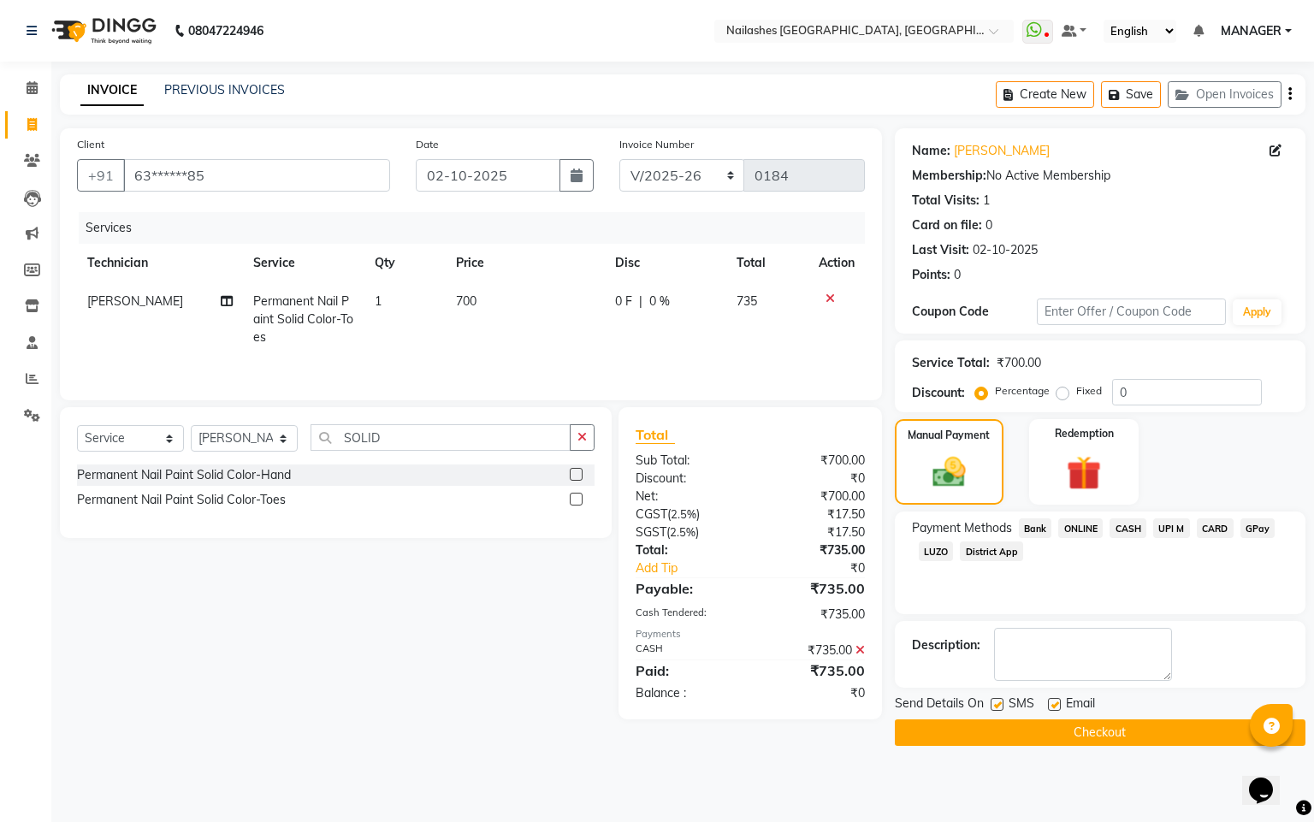
click at [1076, 734] on button "Checkout" at bounding box center [1100, 733] width 411 height 27
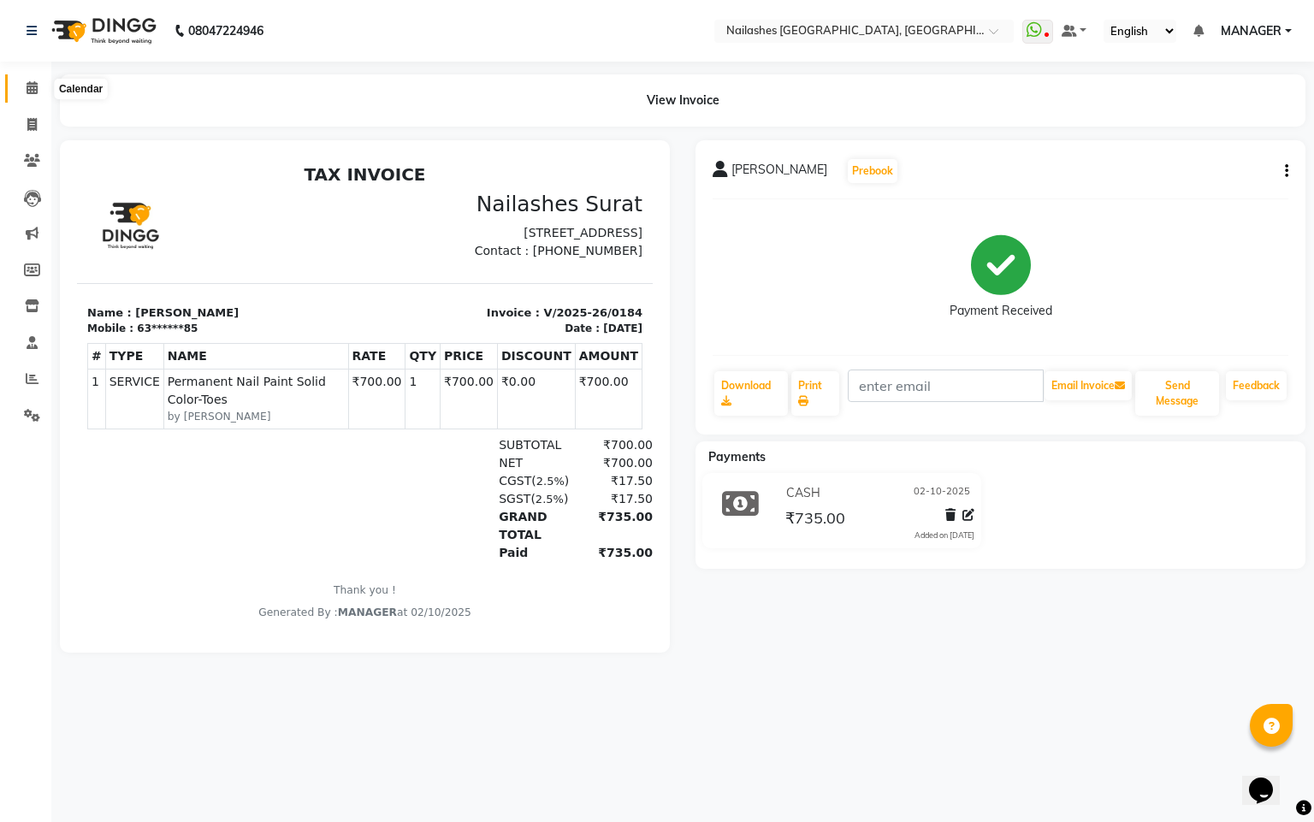
click at [21, 88] on span at bounding box center [32, 89] width 30 height 20
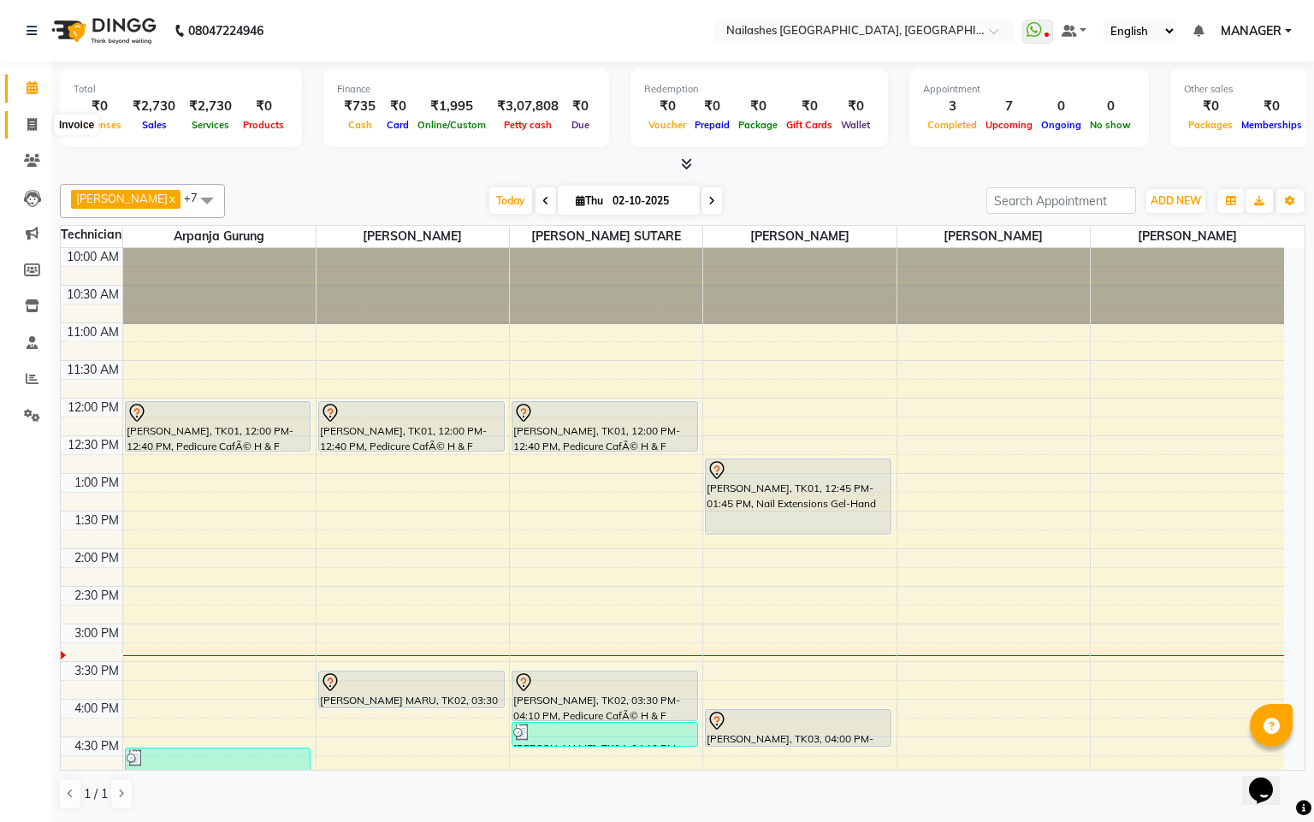
click at [21, 118] on span at bounding box center [32, 126] width 30 height 20
select select "service"
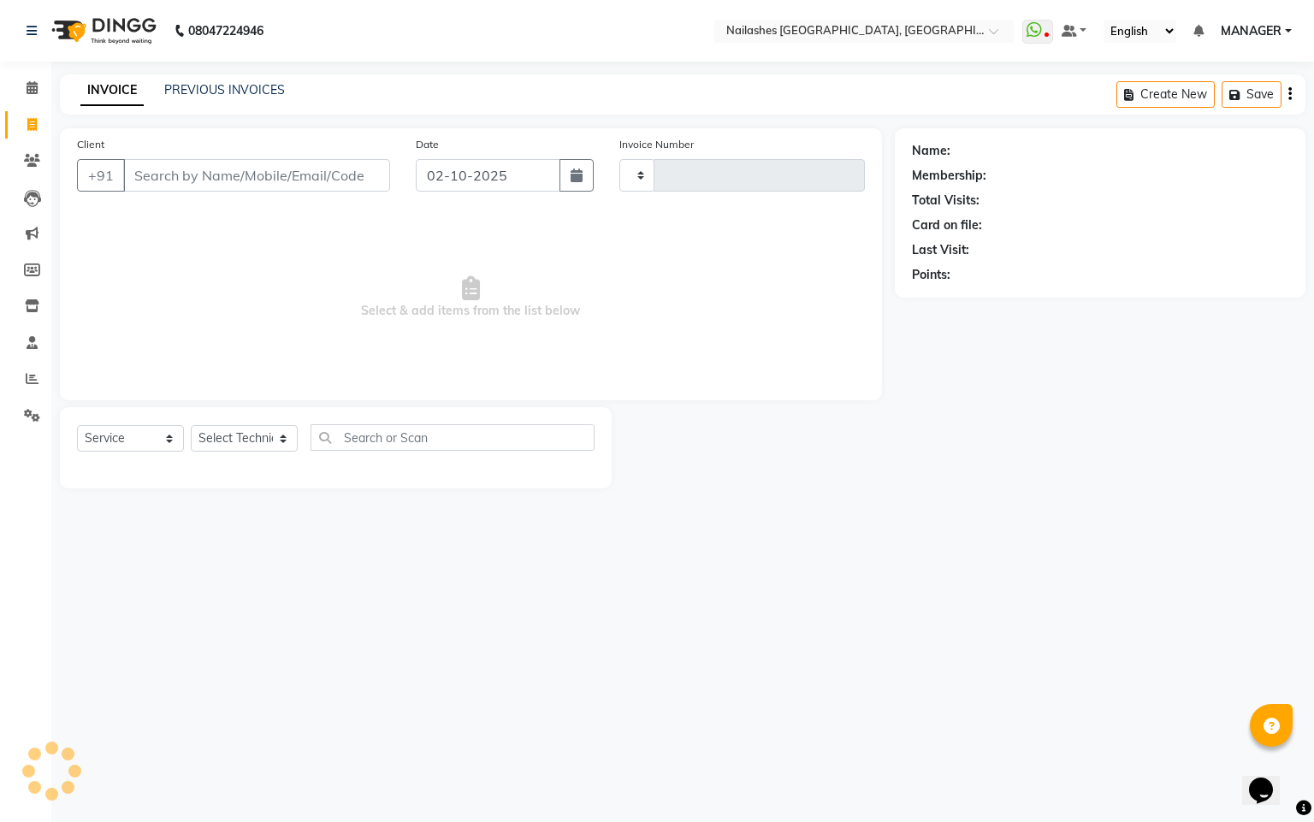
type input "0185"
select select "8442"
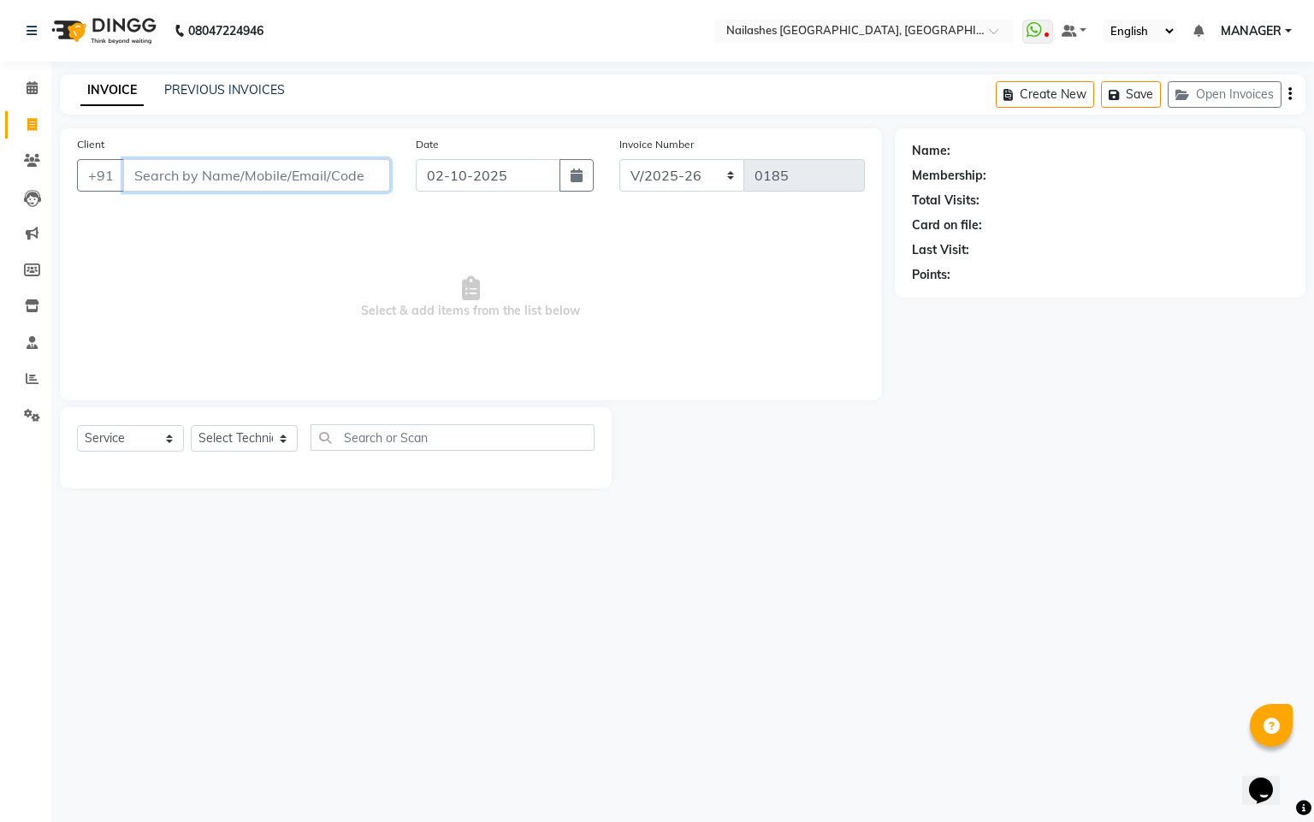
click at [282, 169] on input "Client" at bounding box center [256, 175] width 267 height 33
type input "99"
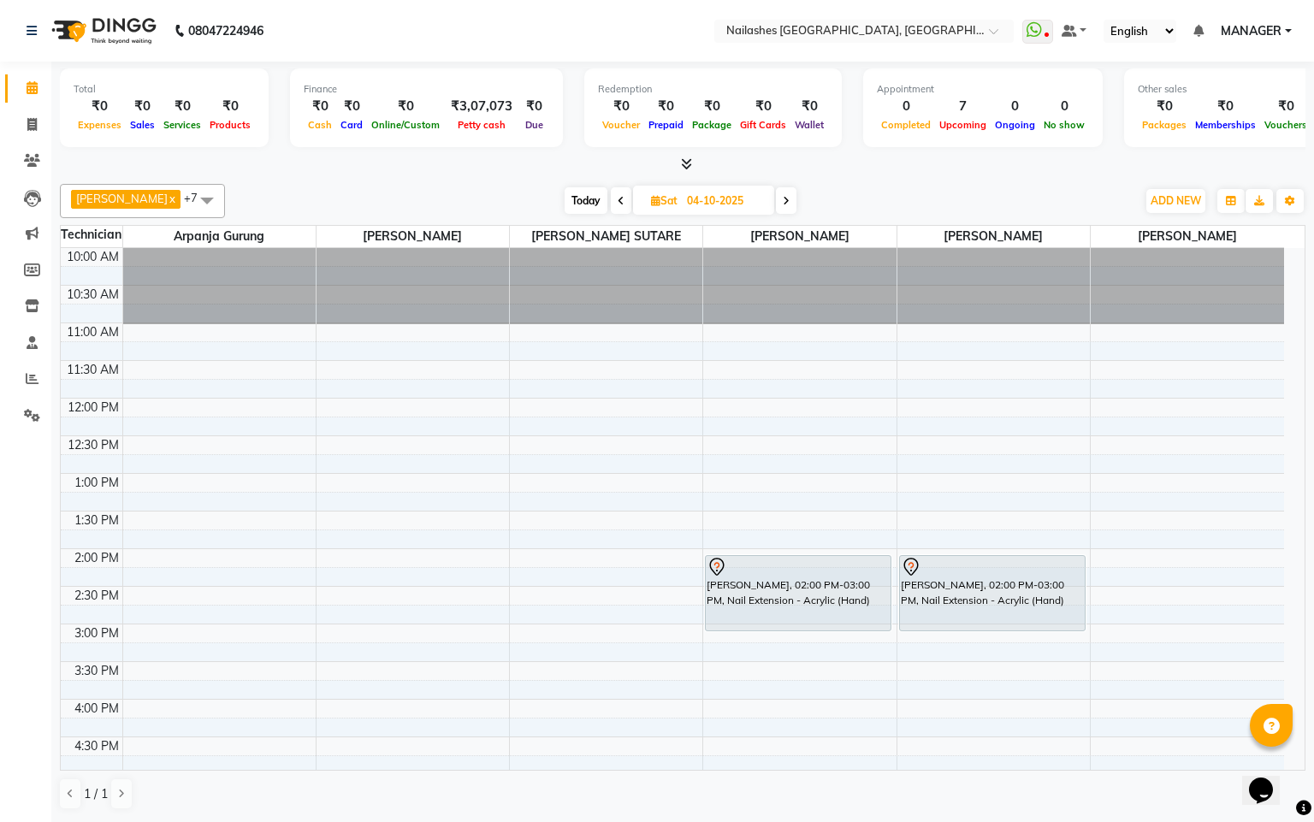
click at [647, 204] on span "Sat" at bounding box center [664, 200] width 35 height 13
select select "10"
select select "2025"
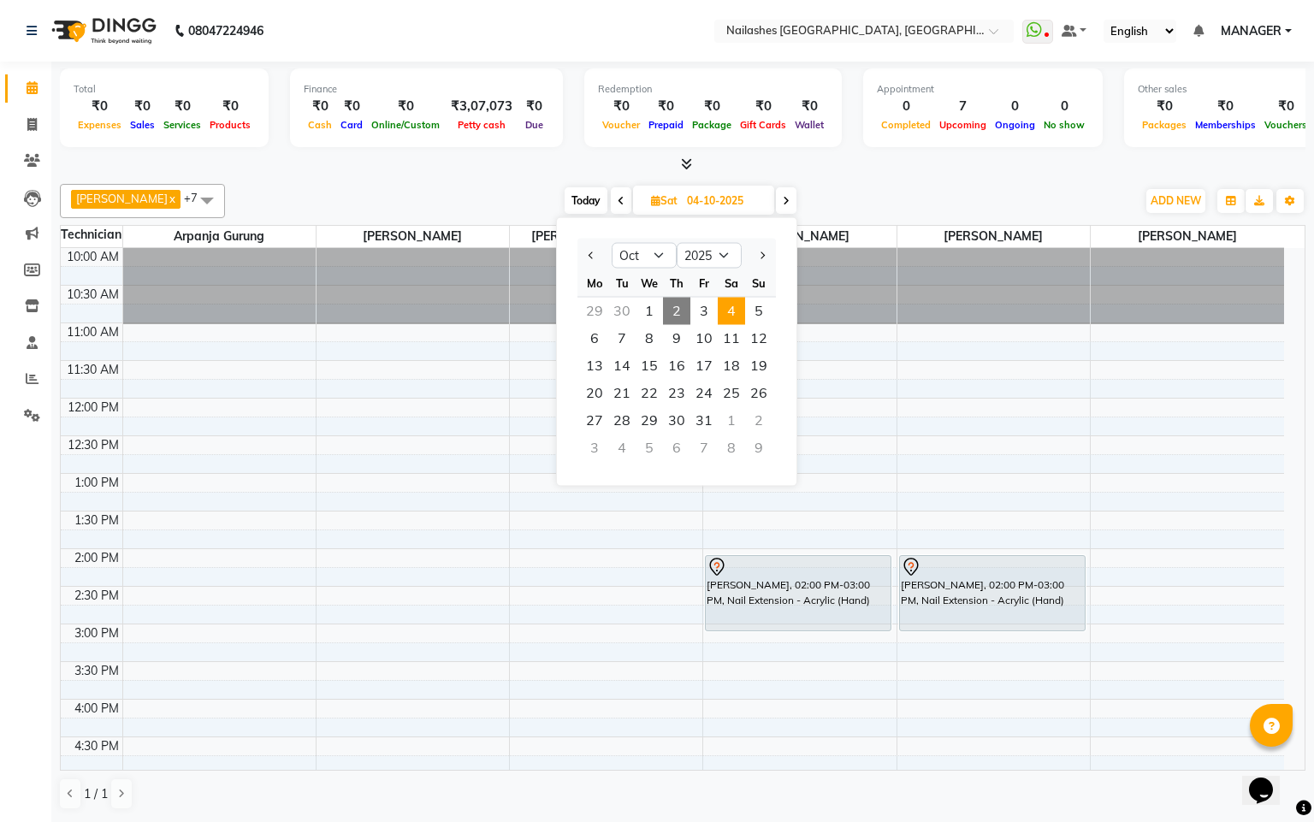
click at [679, 314] on span "2" at bounding box center [676, 311] width 27 height 27
type input "02-10-2025"
